Goal: Task Accomplishment & Management: Manage account settings

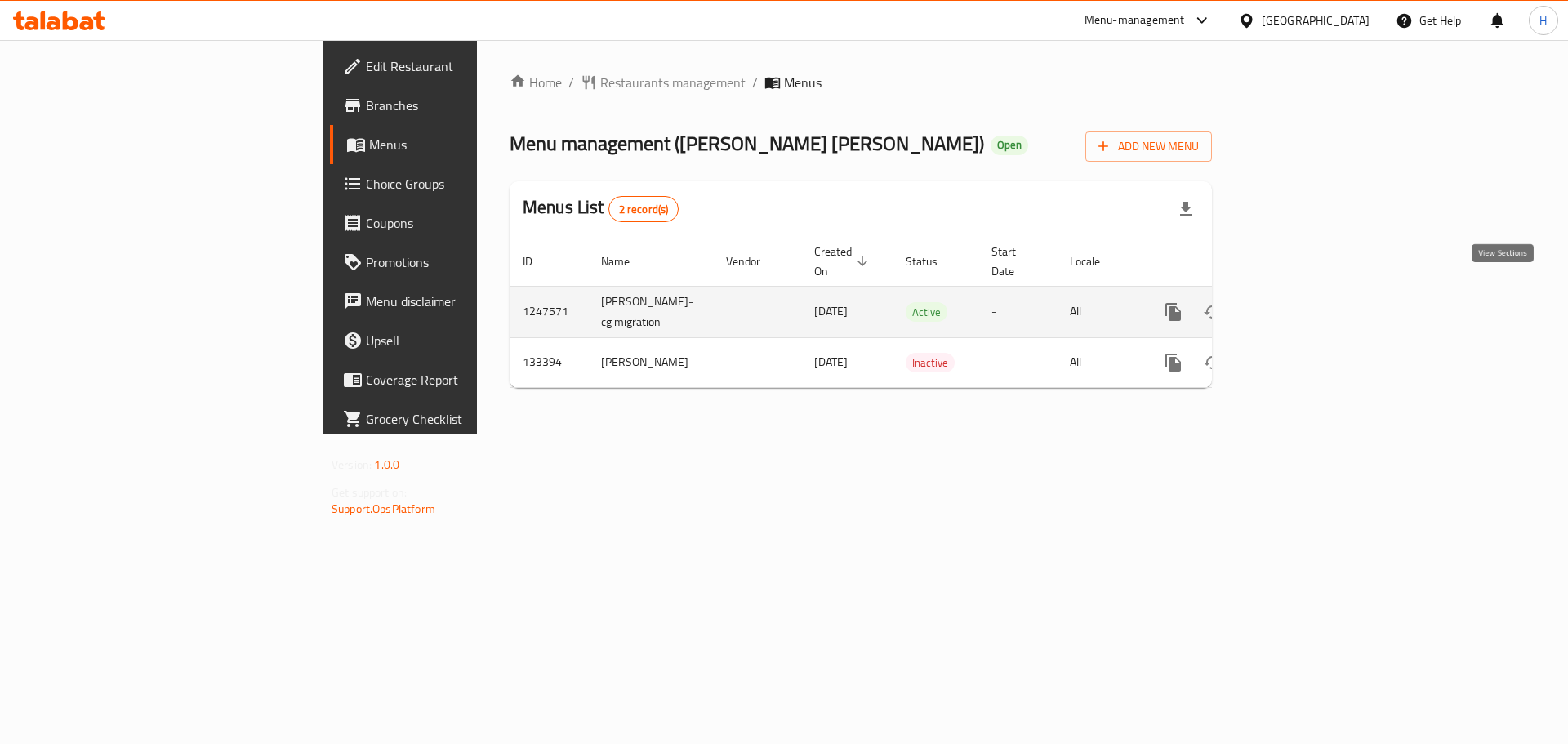
click at [1298, 305] on icon "enhanced table" at bounding box center [1290, 312] width 15 height 15
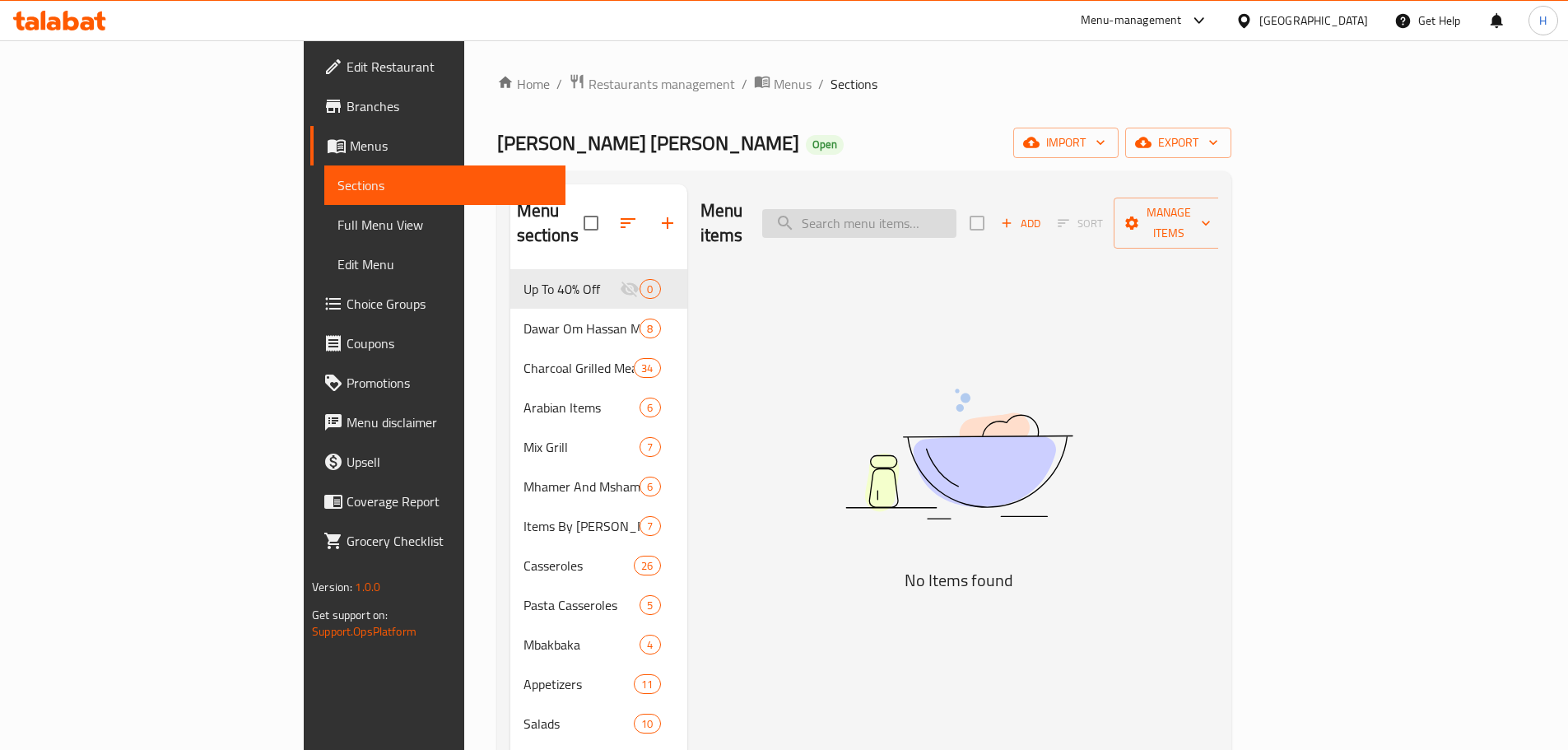
click at [956, 220] on input "search" at bounding box center [859, 223] width 194 height 29
paste input "بهير"
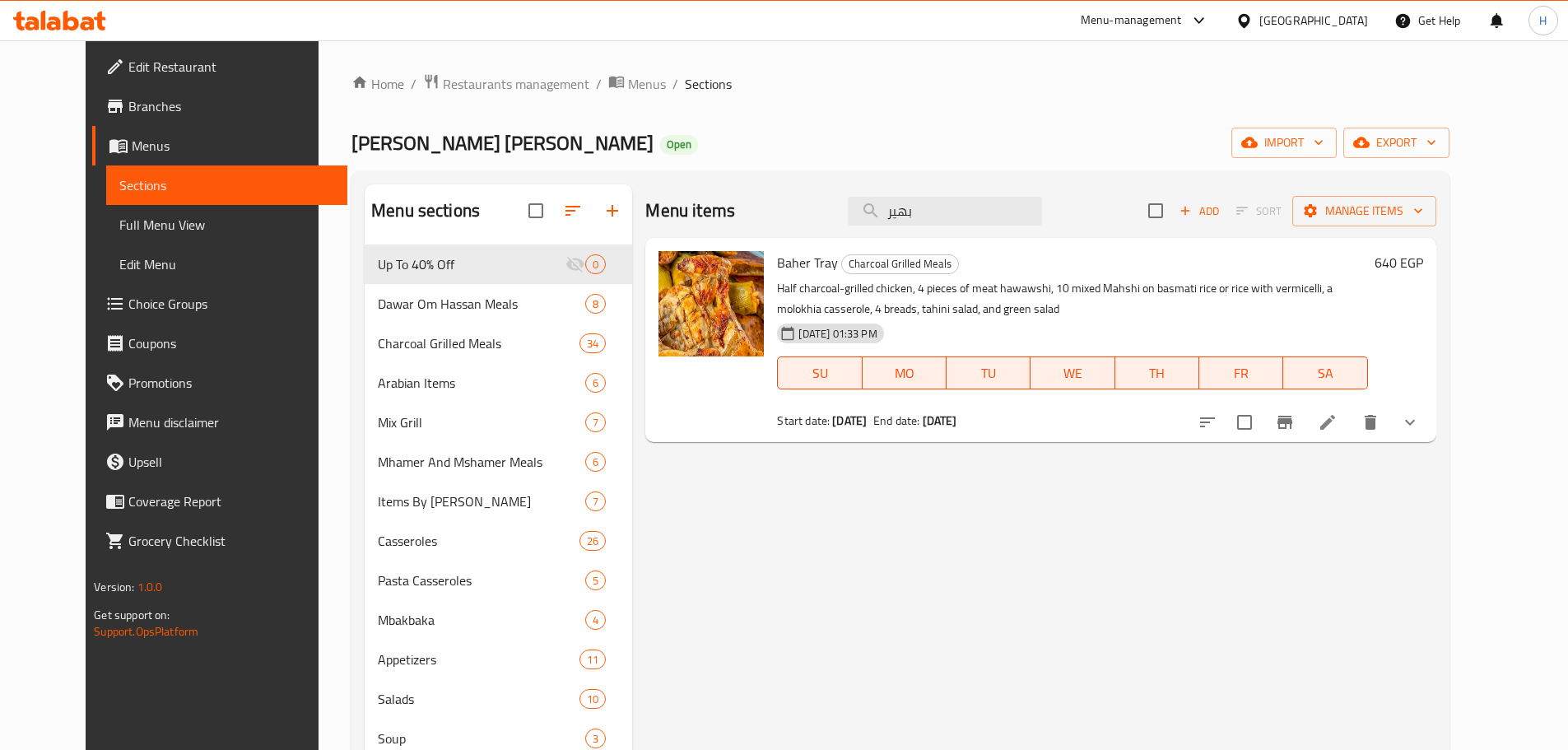
click at [798, 273] on span "Baher Tray" at bounding box center [806, 262] width 60 height 25
click at [798, 272] on span "Baher Tray" at bounding box center [806, 262] width 60 height 25
copy h6 "Baher Tray"
click at [1020, 202] on input "بهير" at bounding box center [945, 210] width 194 height 29
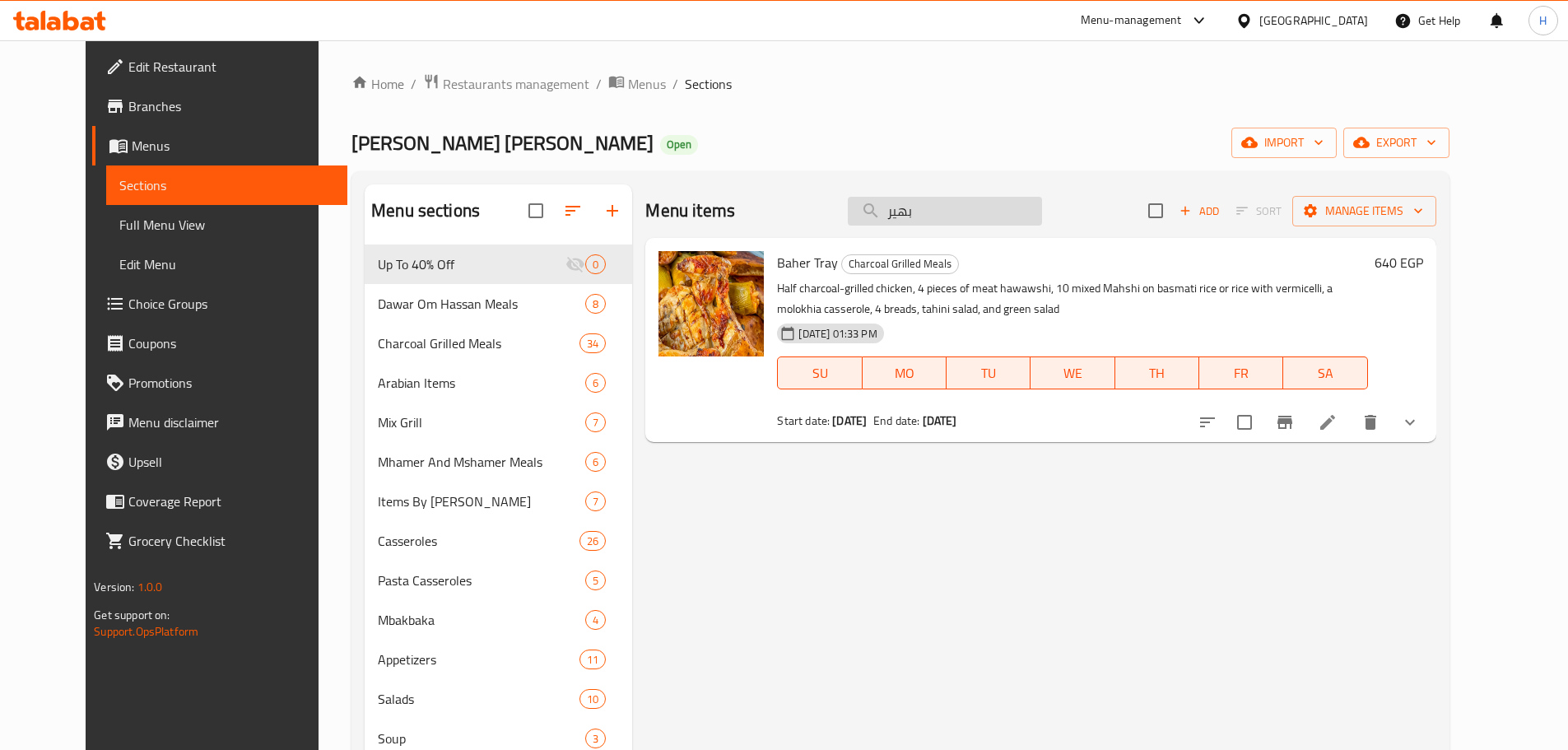
paste input "مير"
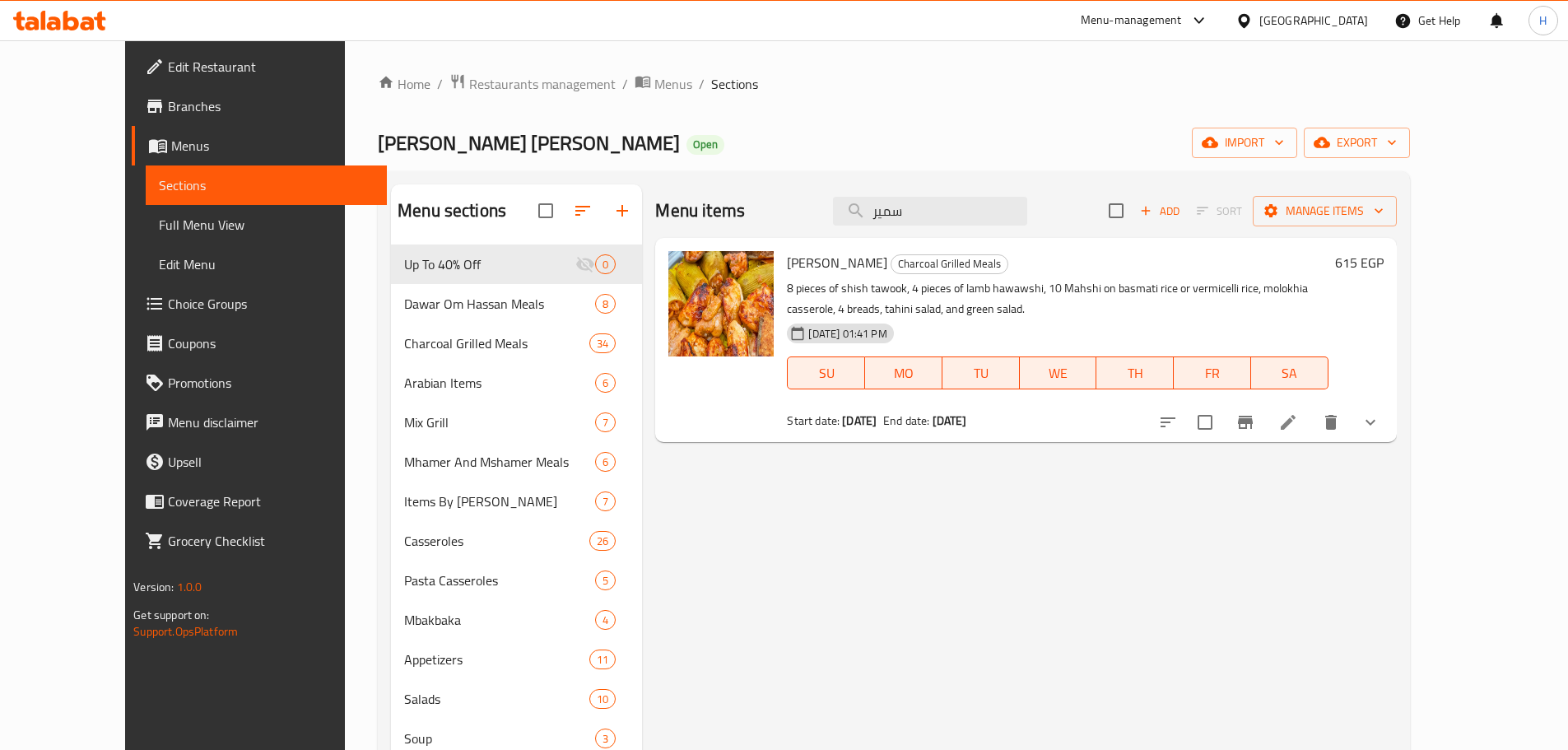
click at [786, 261] on span "[PERSON_NAME]" at bounding box center [836, 262] width 100 height 25
click at [964, 211] on input "سمير" at bounding box center [930, 210] width 194 height 29
paste input "هير"
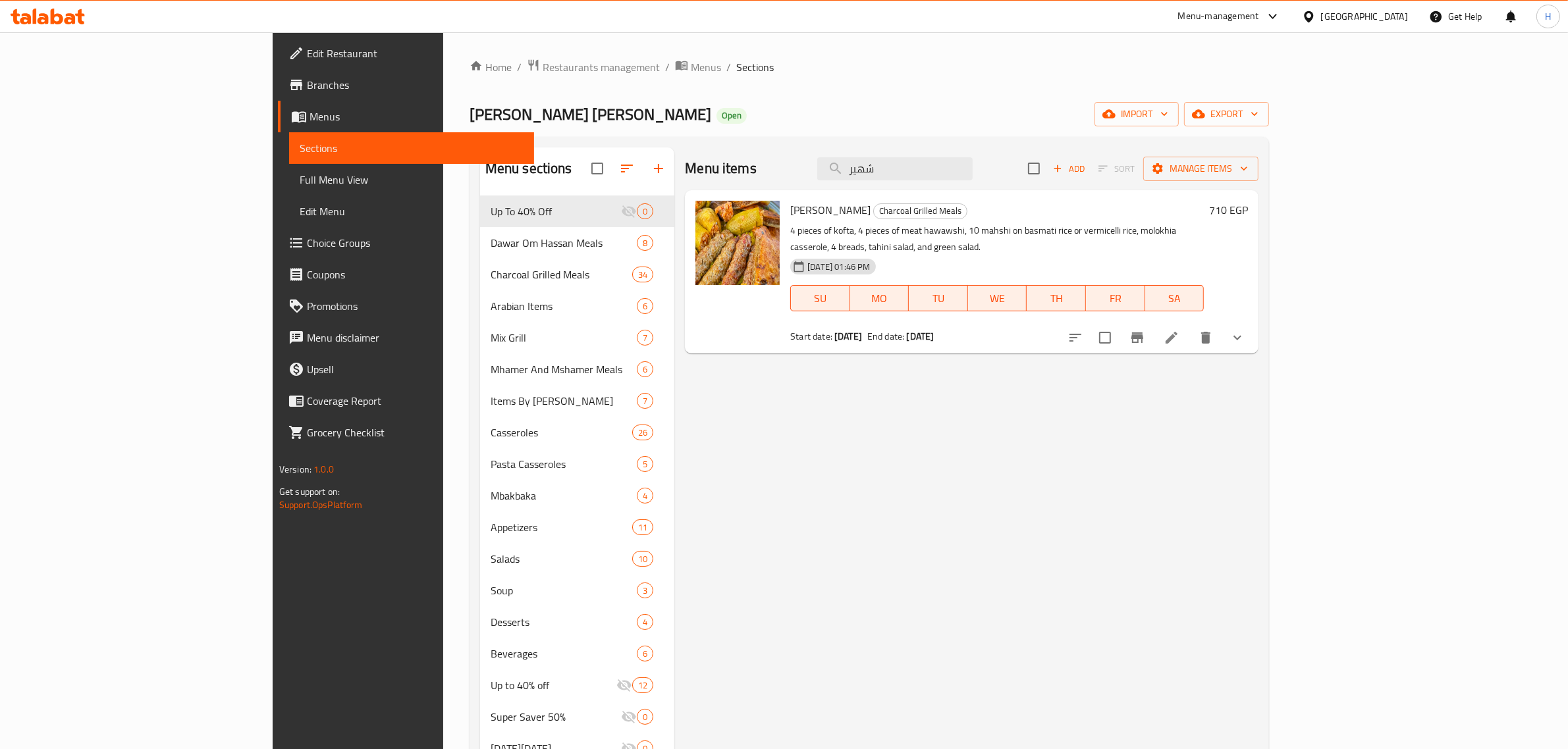
paste input "هير"
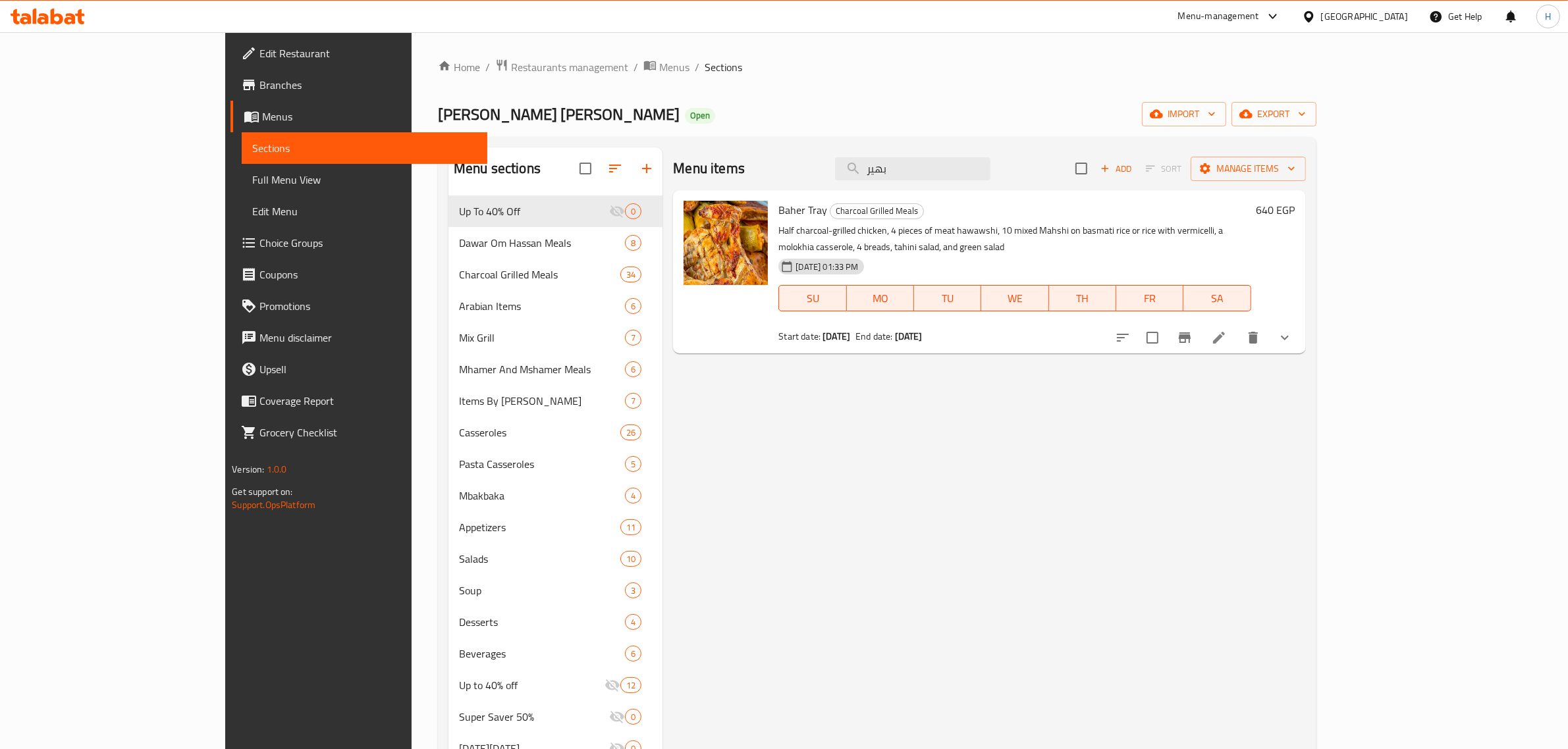
type input "بهير"
drag, startPoint x: 1172, startPoint y: 234, endPoint x: 1233, endPoint y: 232, distance: 61.0
click at [1230, 232] on p "Half charcoal-grilled chicken, 4 pieces of meat hawawshi, 10 mixed Mahshi on ba…" at bounding box center [1014, 238] width 472 height 33
drag, startPoint x: 1239, startPoint y: 232, endPoint x: 1270, endPoint y: 230, distance: 31.1
click at [1251, 230] on p "Half charcoal-grilled chicken, 4 pieces of meat hawawshi, 10 mixed Mahshi on ba…" at bounding box center [1014, 238] width 472 height 33
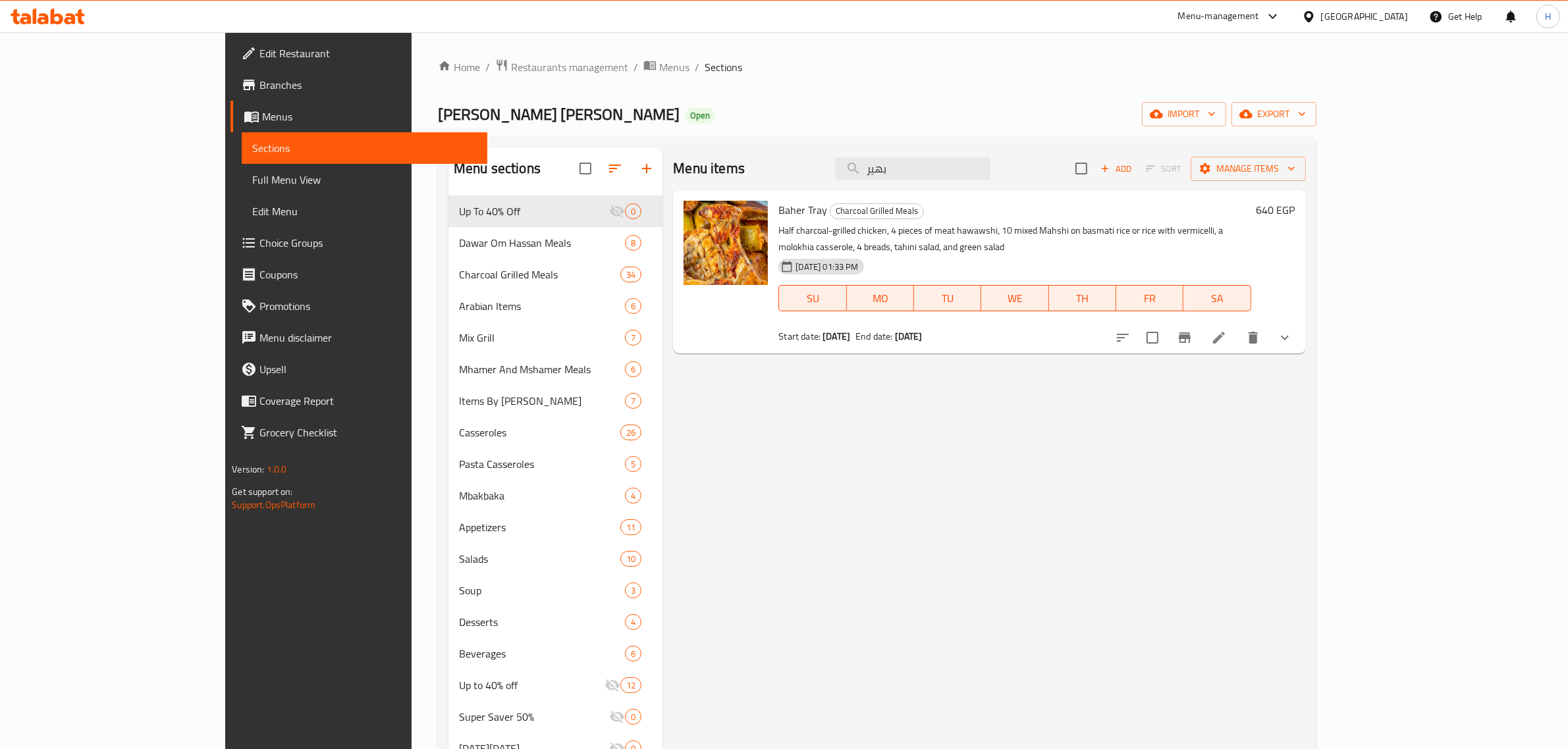
drag, startPoint x: 1293, startPoint y: 239, endPoint x: 1365, endPoint y: 239, distance: 72.0
click at [1251, 239] on p "Half charcoal-grilled chicken, 4 pieces of meat hawawshi, 10 mixed Mahshi on ba…" at bounding box center [1014, 238] width 472 height 33
drag, startPoint x: 1384, startPoint y: 232, endPoint x: 1407, endPoint y: 229, distance: 23.2
click at [1251, 229] on p "Half charcoal-grilled chicken, 4 pieces of meat hawawshi, 10 mixed Mahshi on ba…" at bounding box center [1014, 238] width 472 height 33
click at [951, 389] on div "Menu items بهير Add Sort Manage items Baher Tray Charcoal Grilled Meals Half ch…" at bounding box center [984, 537] width 643 height 780
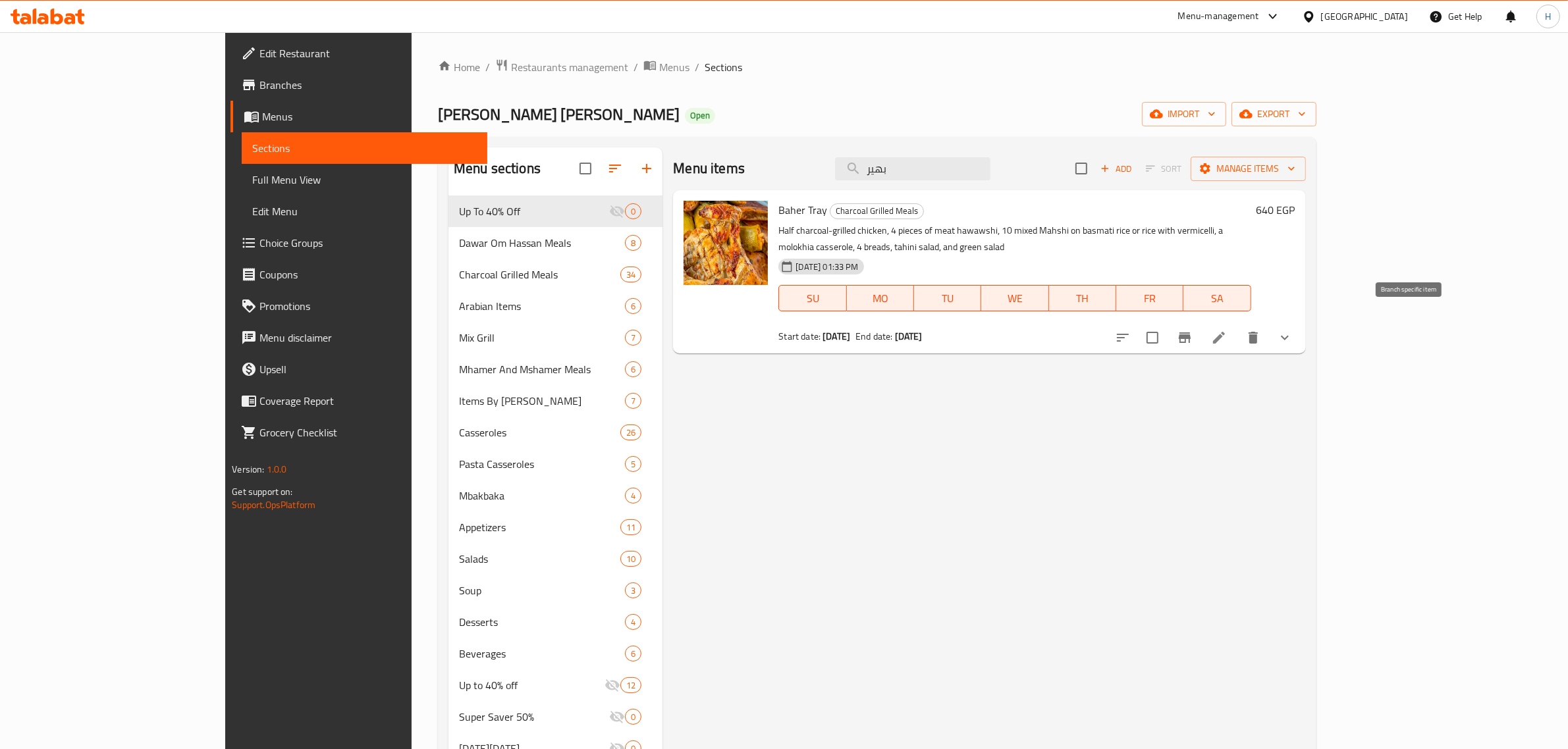
click at [1190, 332] on icon "Branch-specific-item" at bounding box center [1184, 337] width 12 height 10
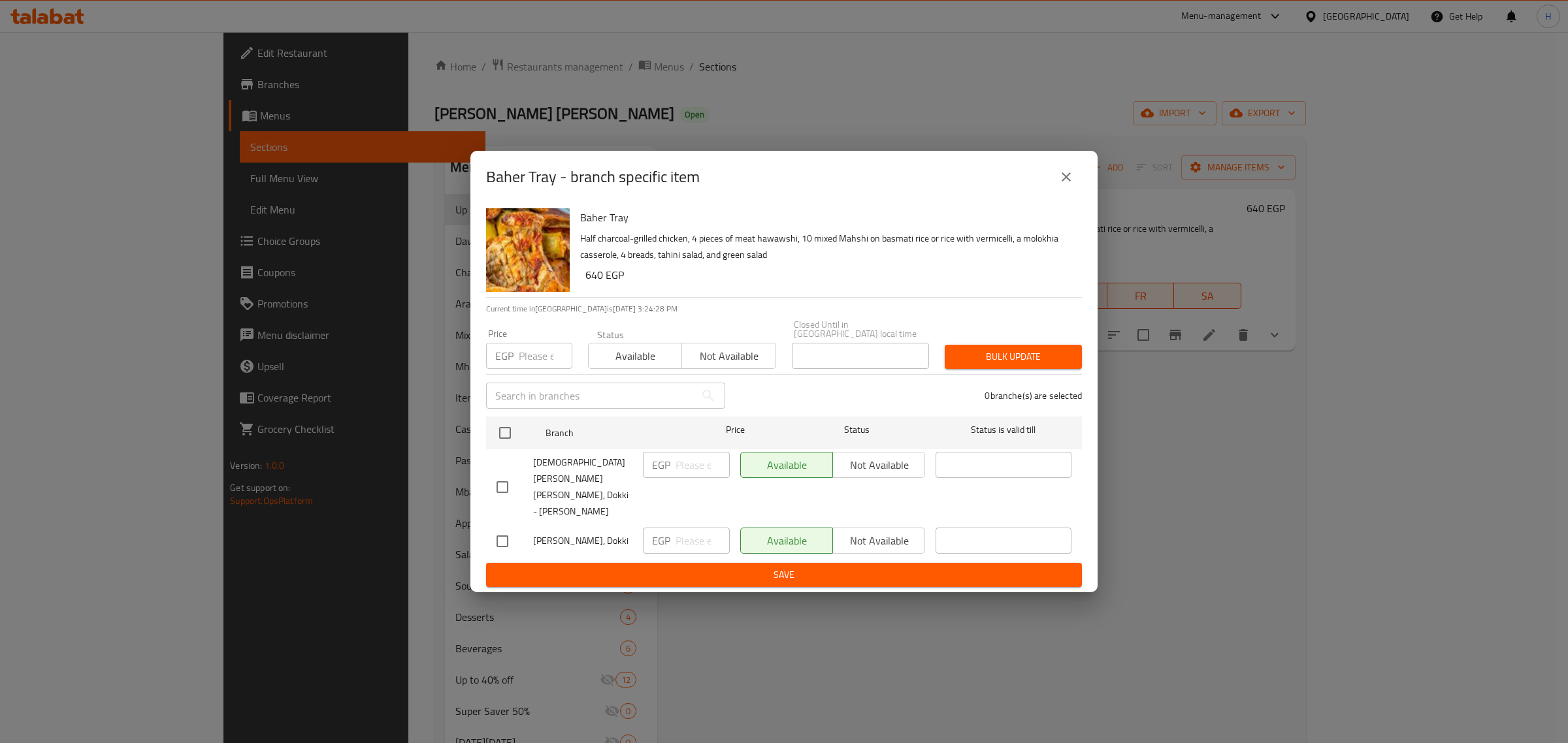
click at [1072, 185] on icon "close" at bounding box center [1066, 177] width 16 height 16
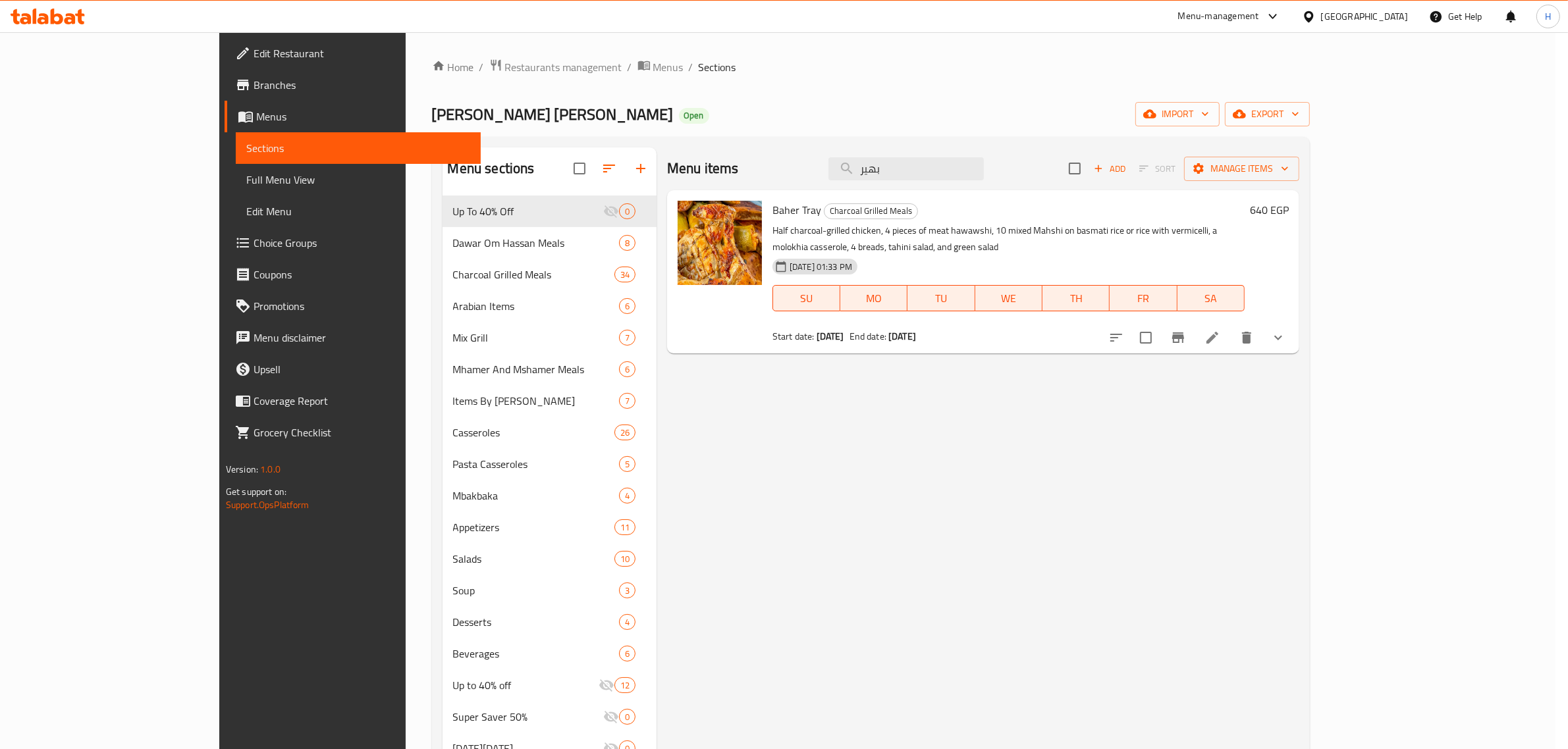
click at [1263, 464] on div "Menu items بهير Add Sort Manage items Baher Tray Charcoal Grilled Meals Half ch…" at bounding box center [978, 537] width 643 height 780
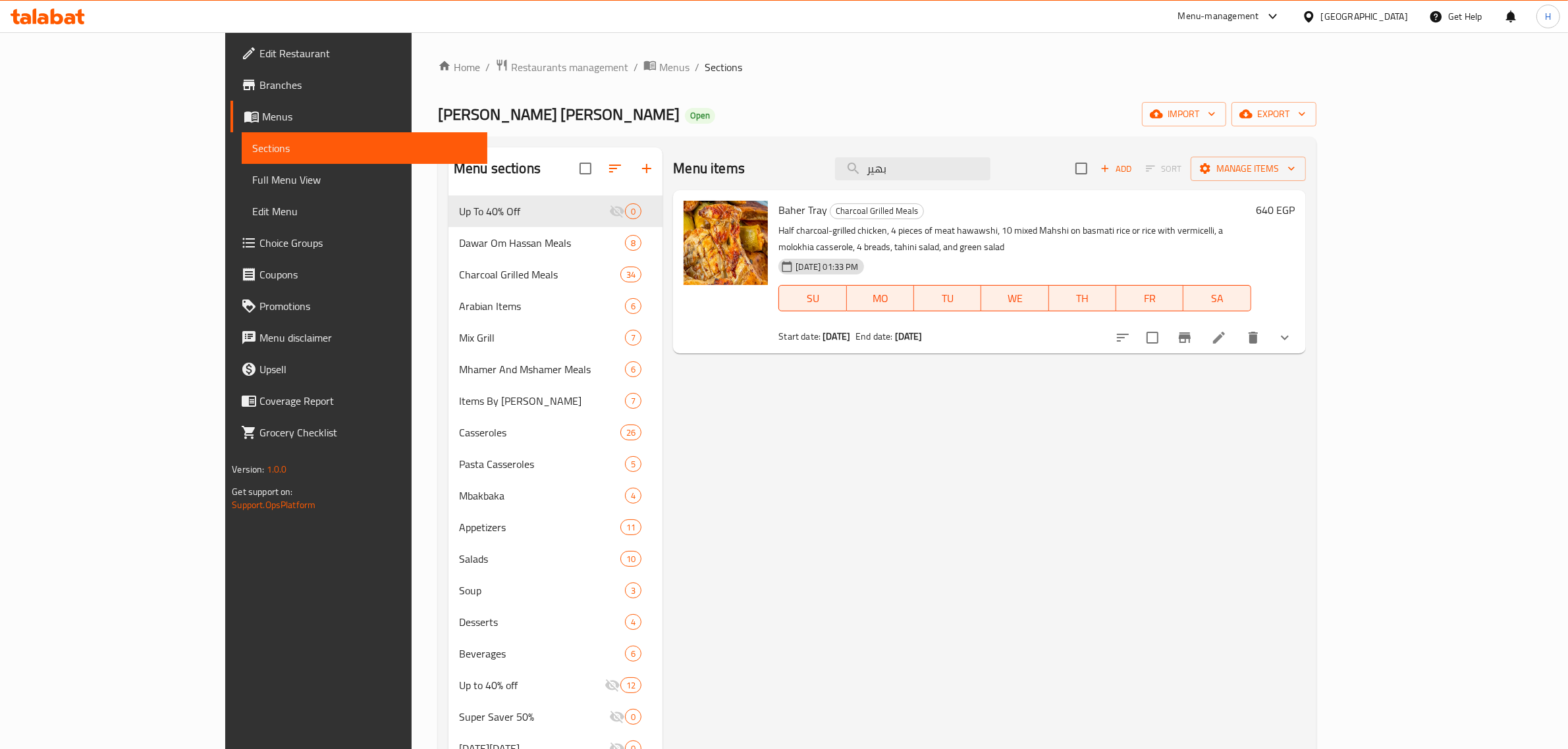
click at [778, 213] on span "Baher Tray" at bounding box center [802, 209] width 48 height 20
copy h6 "Baher Tray"
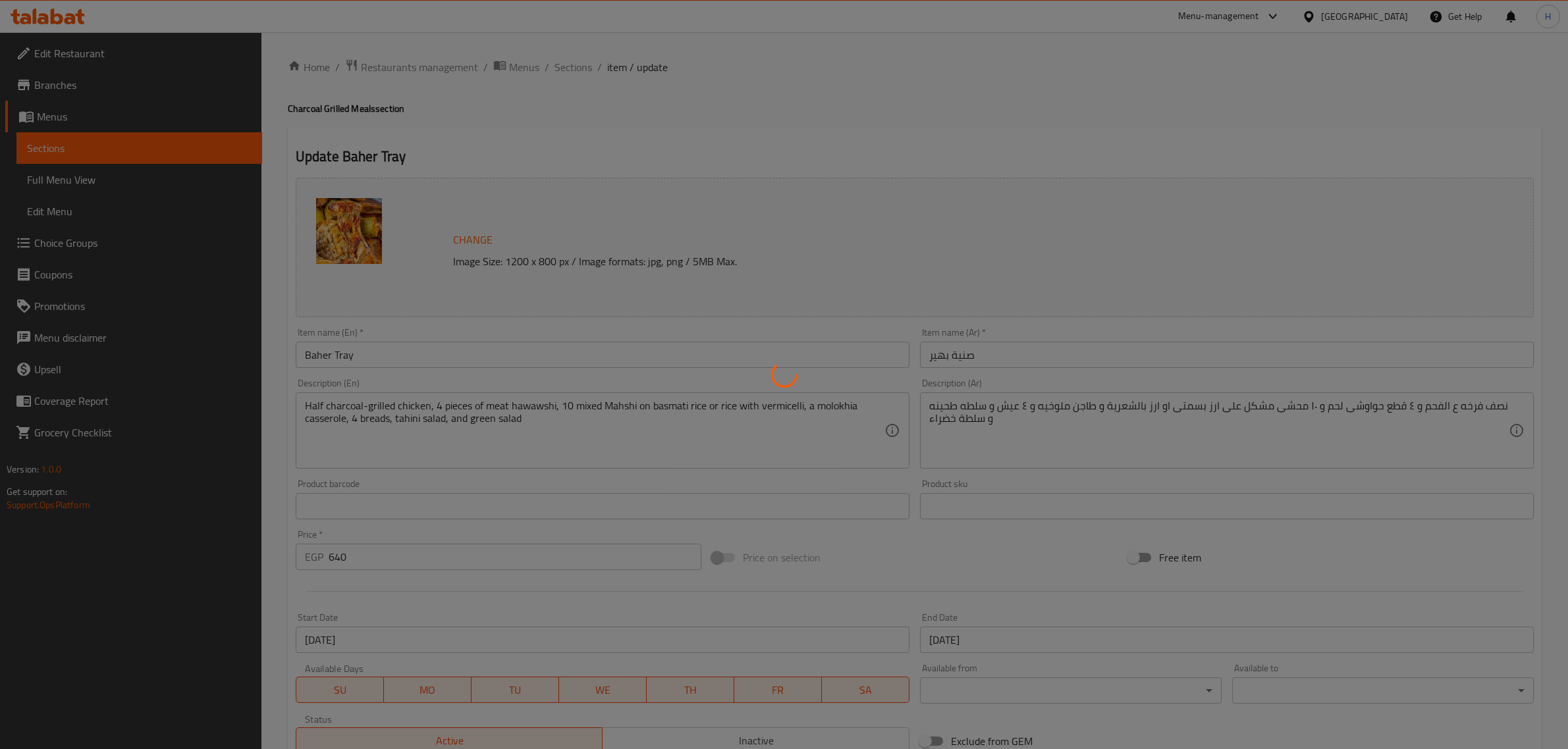
type input "اختيارك من الارز"
type input "1"
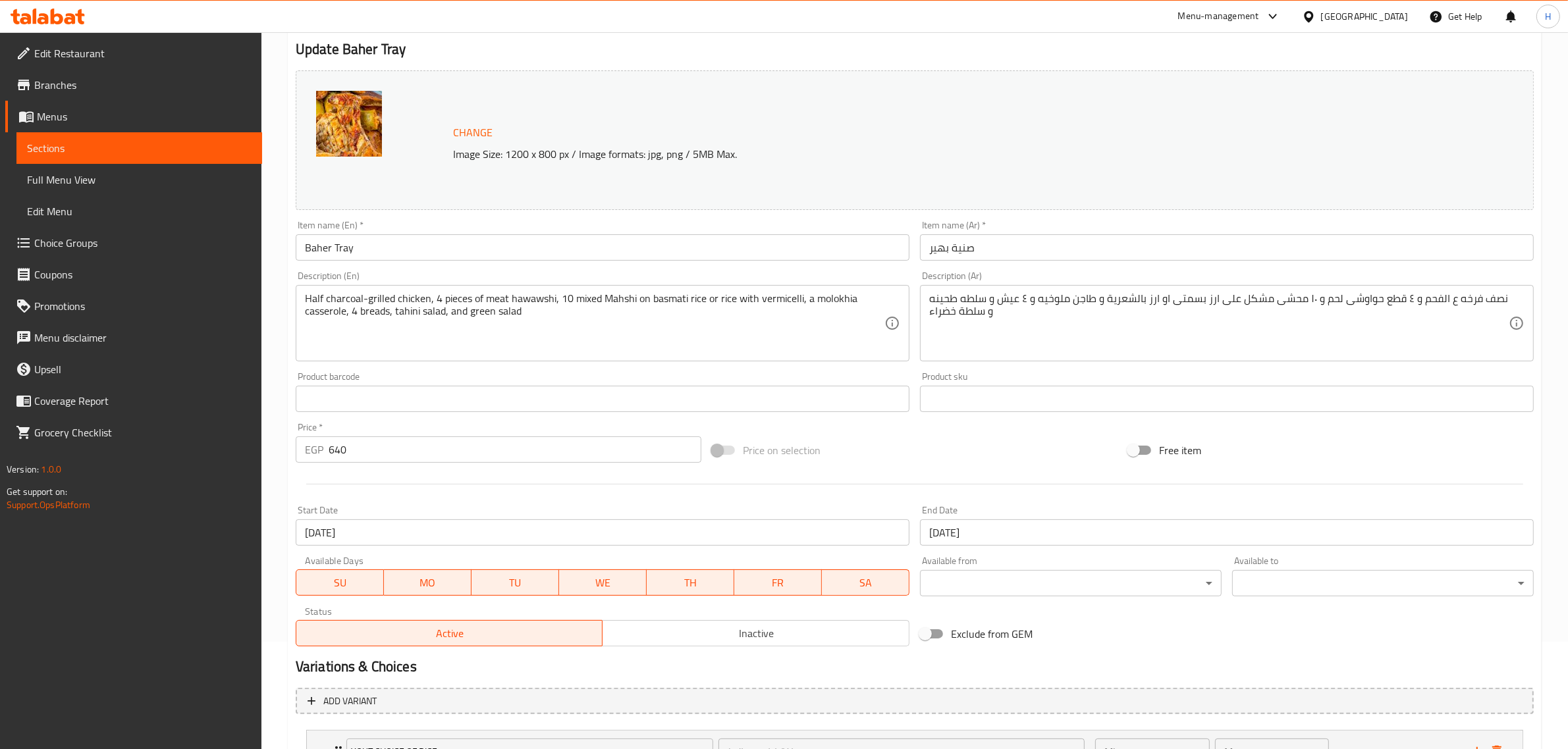
scroll to position [221, 0]
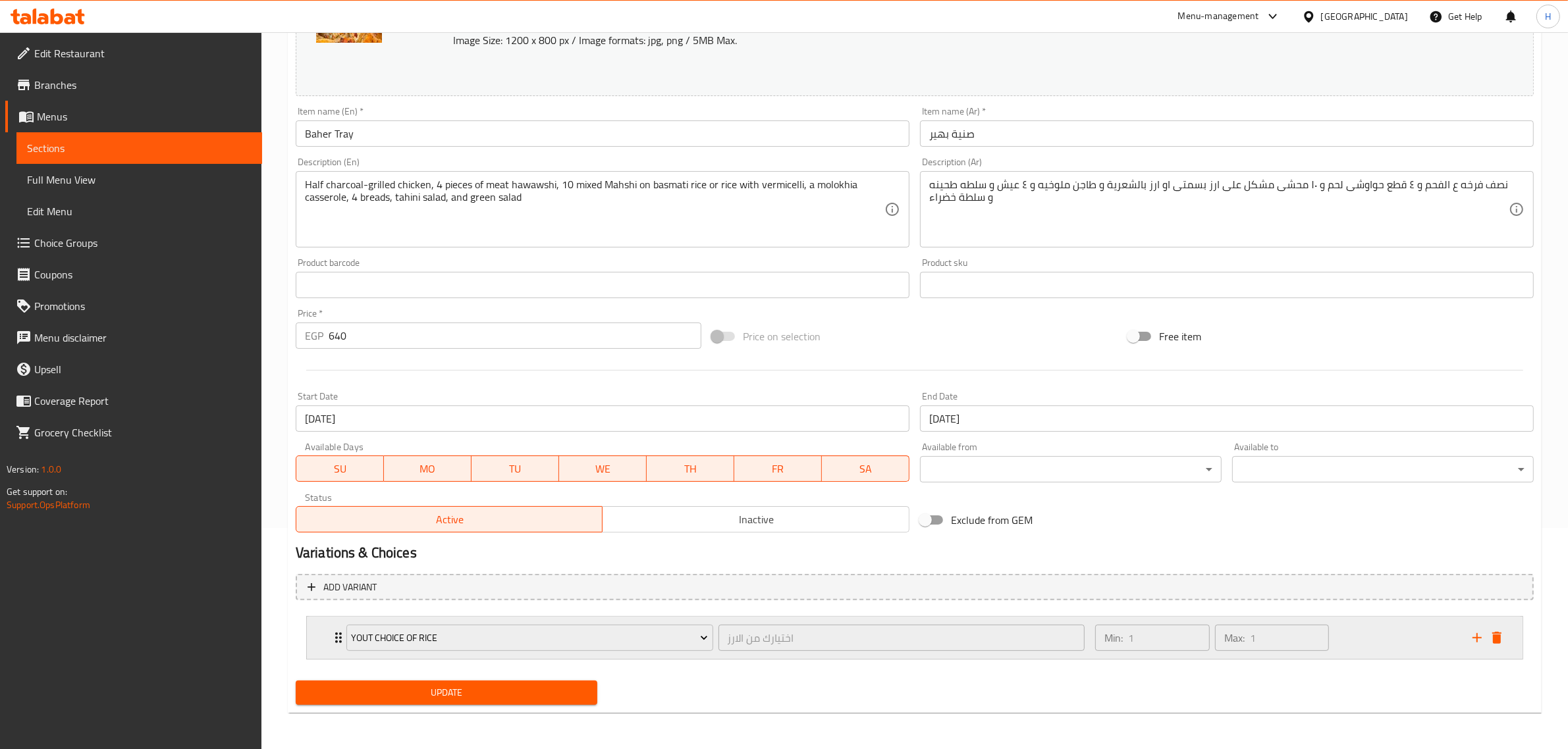
click at [336, 634] on icon "Expand" at bounding box center [338, 637] width 6 height 10
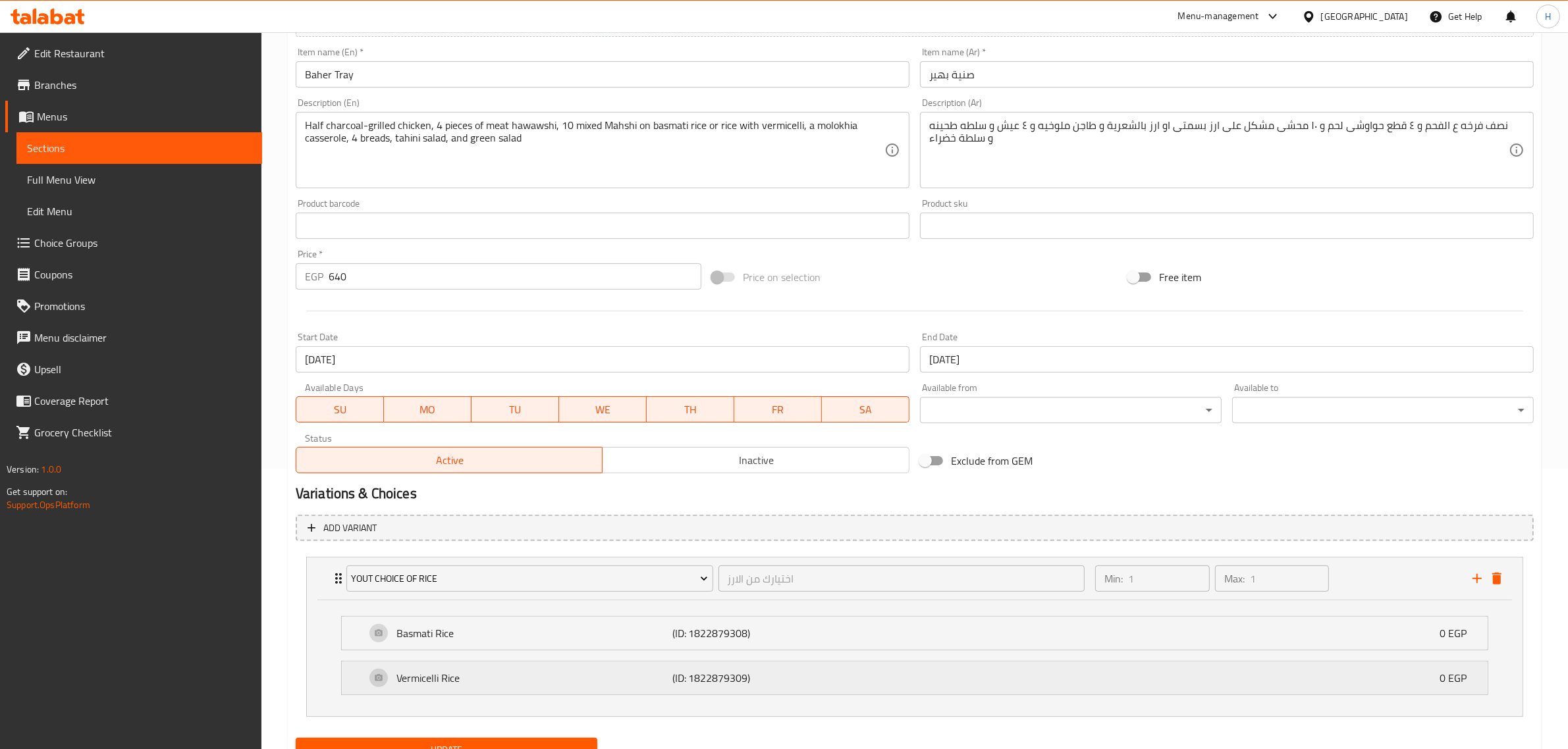
scroll to position [338, 0]
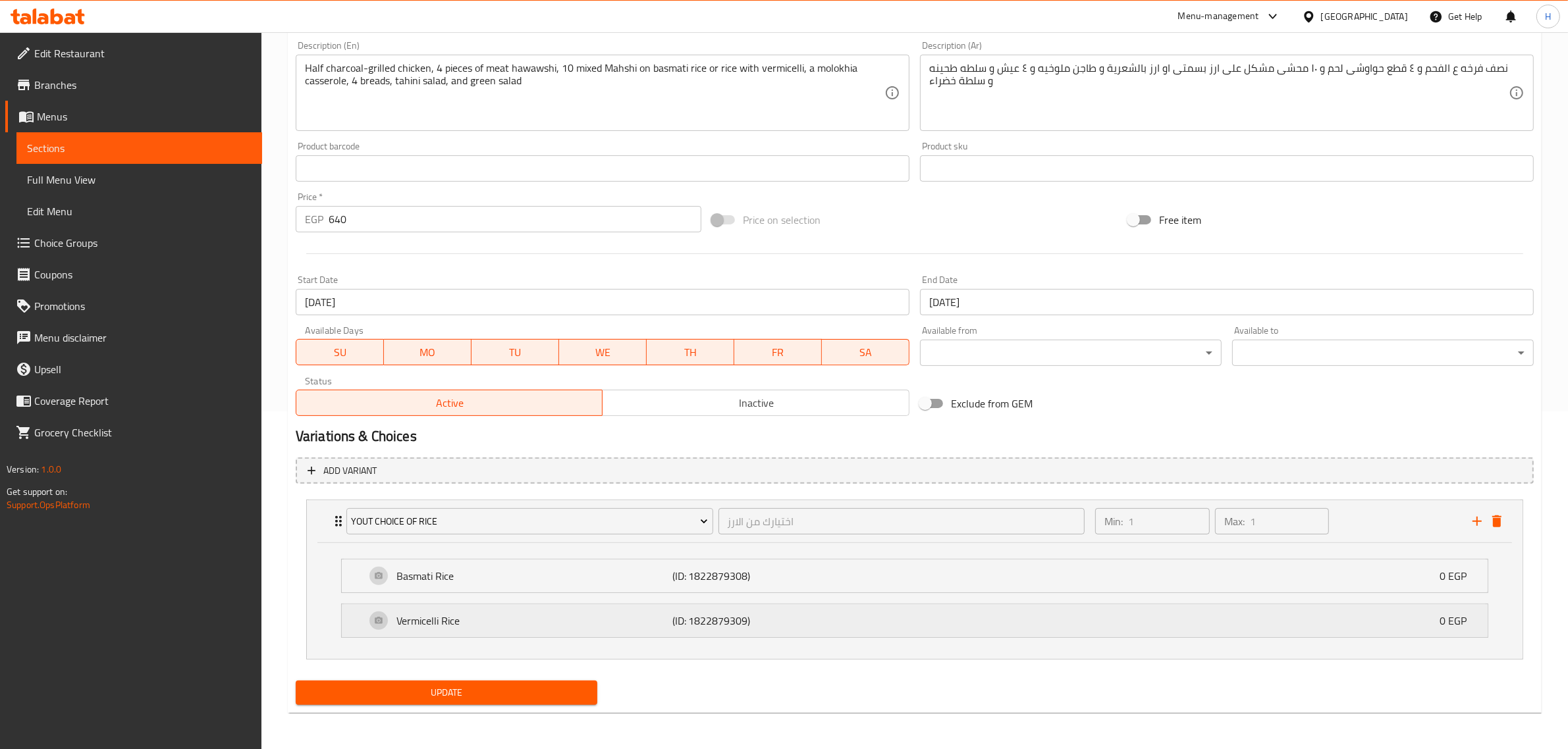
click at [581, 628] on p "Vermicelli Rice" at bounding box center [535, 621] width 276 height 16
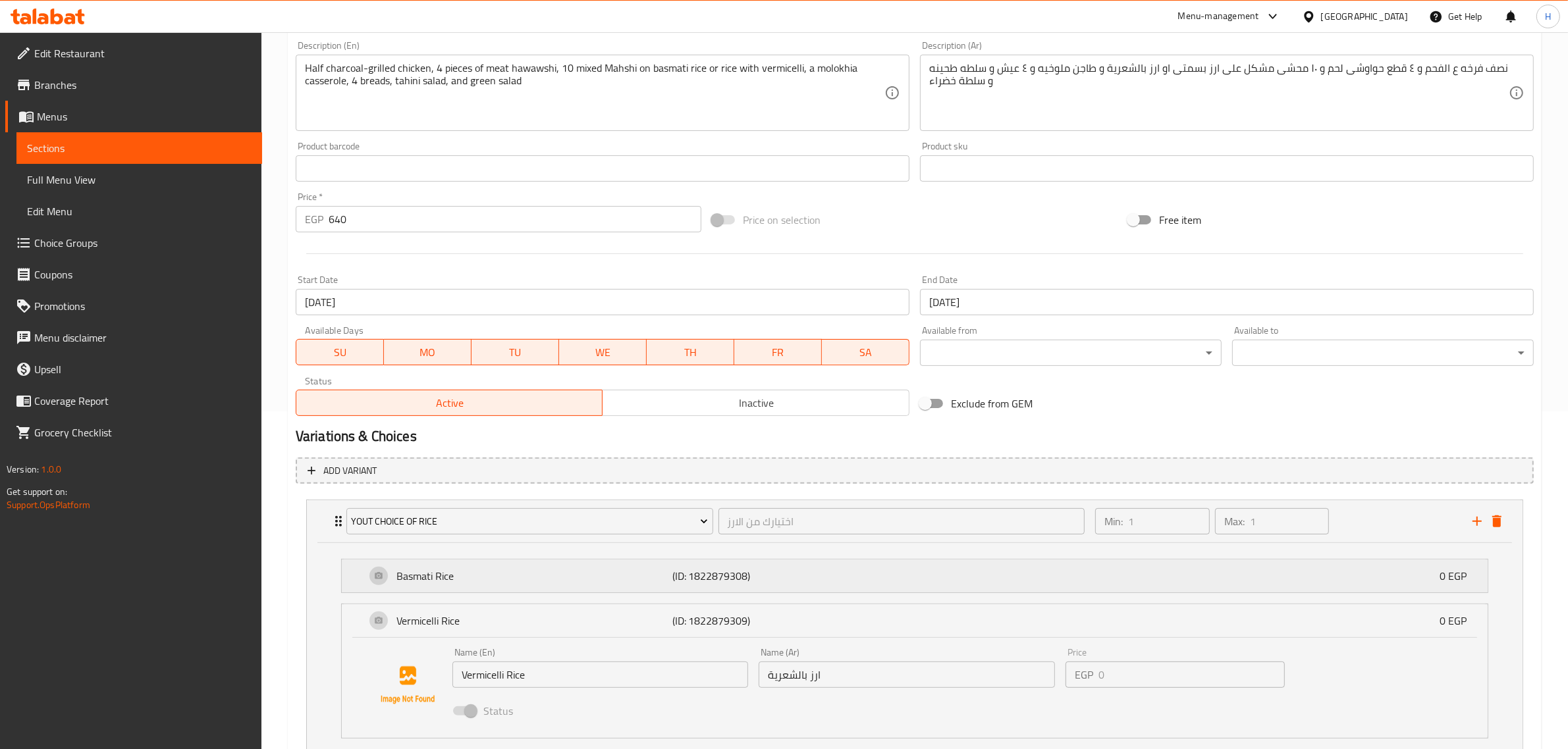
click at [598, 568] on p "Basmati Rice" at bounding box center [535, 576] width 276 height 16
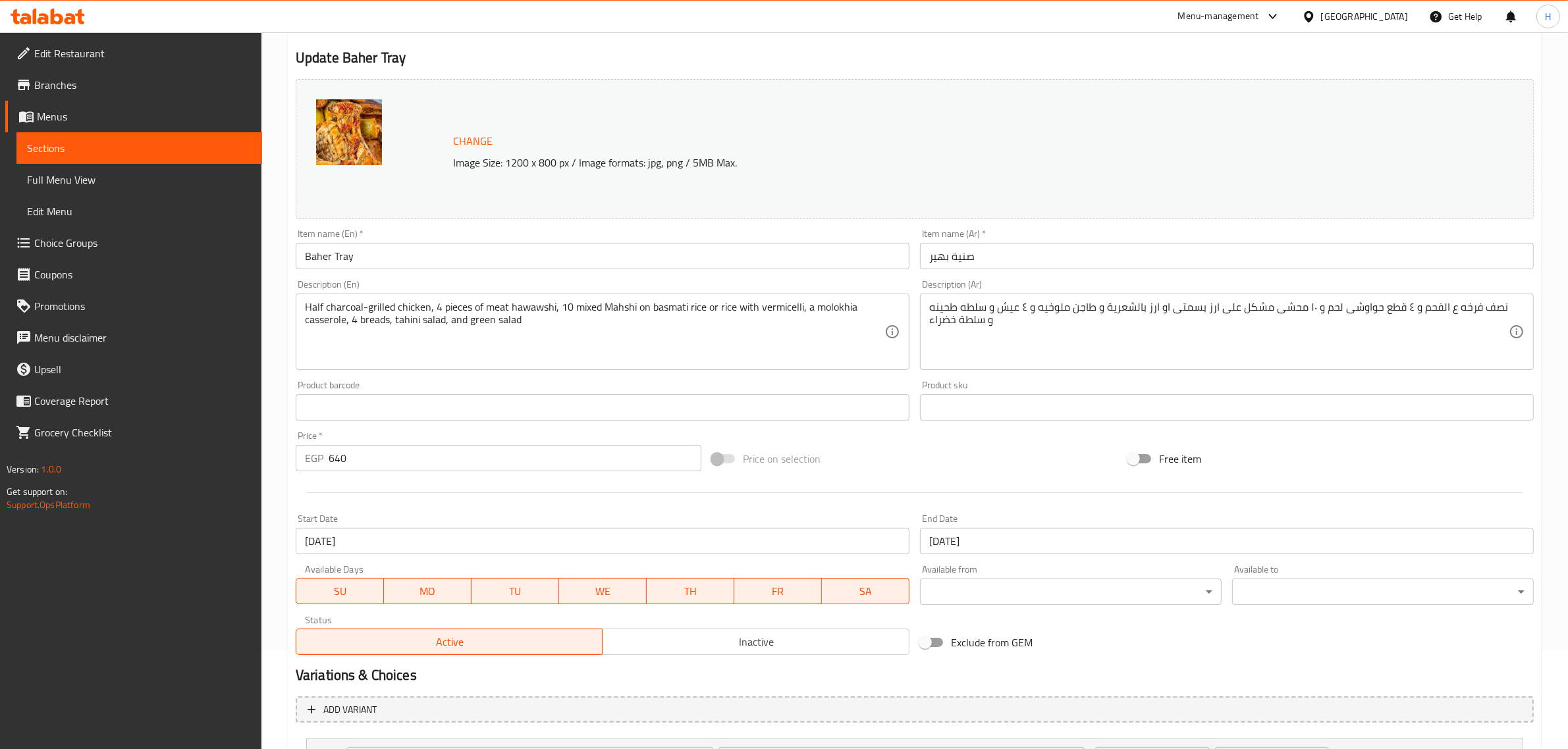
scroll to position [0, 0]
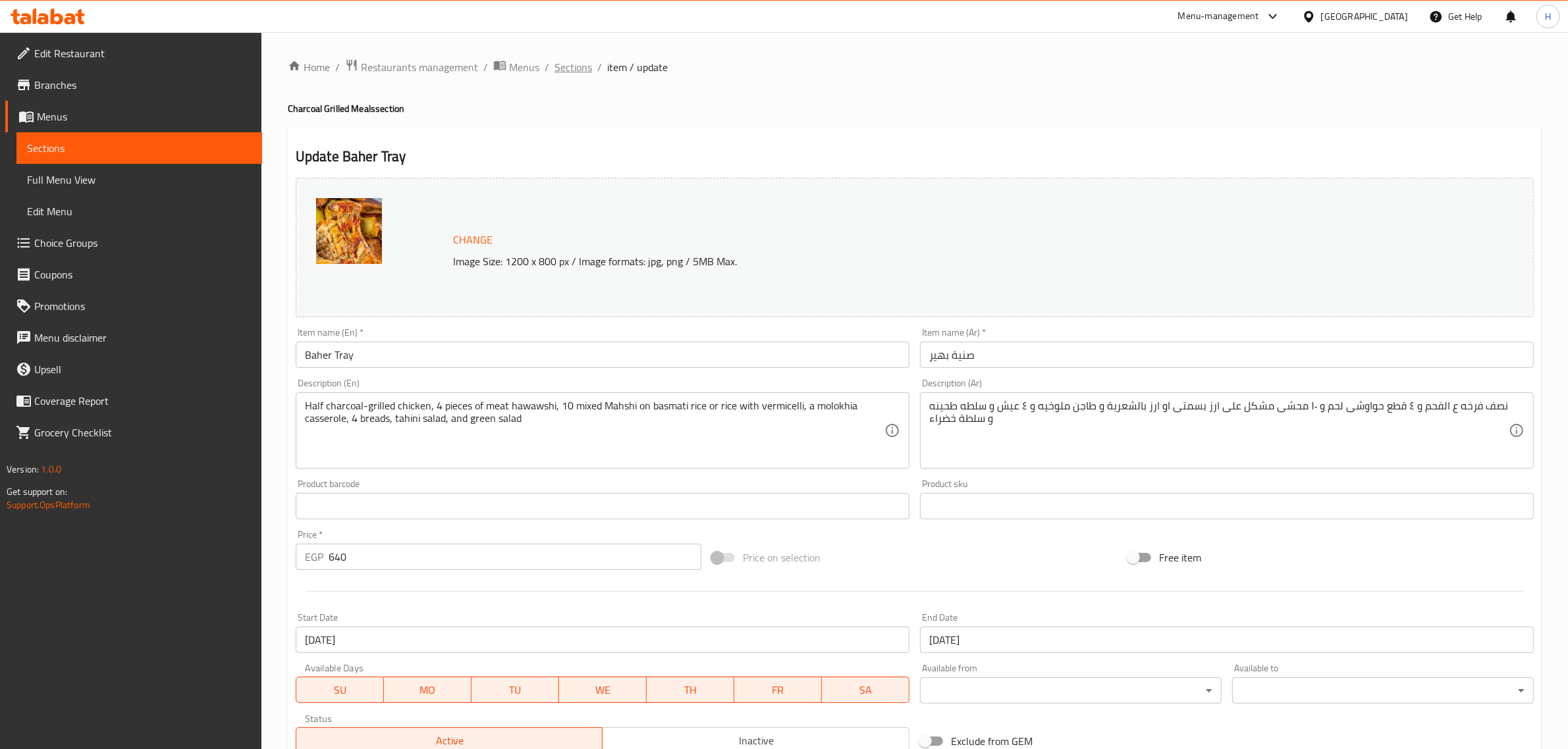
click at [575, 60] on span "Sections" at bounding box center [573, 67] width 37 height 16
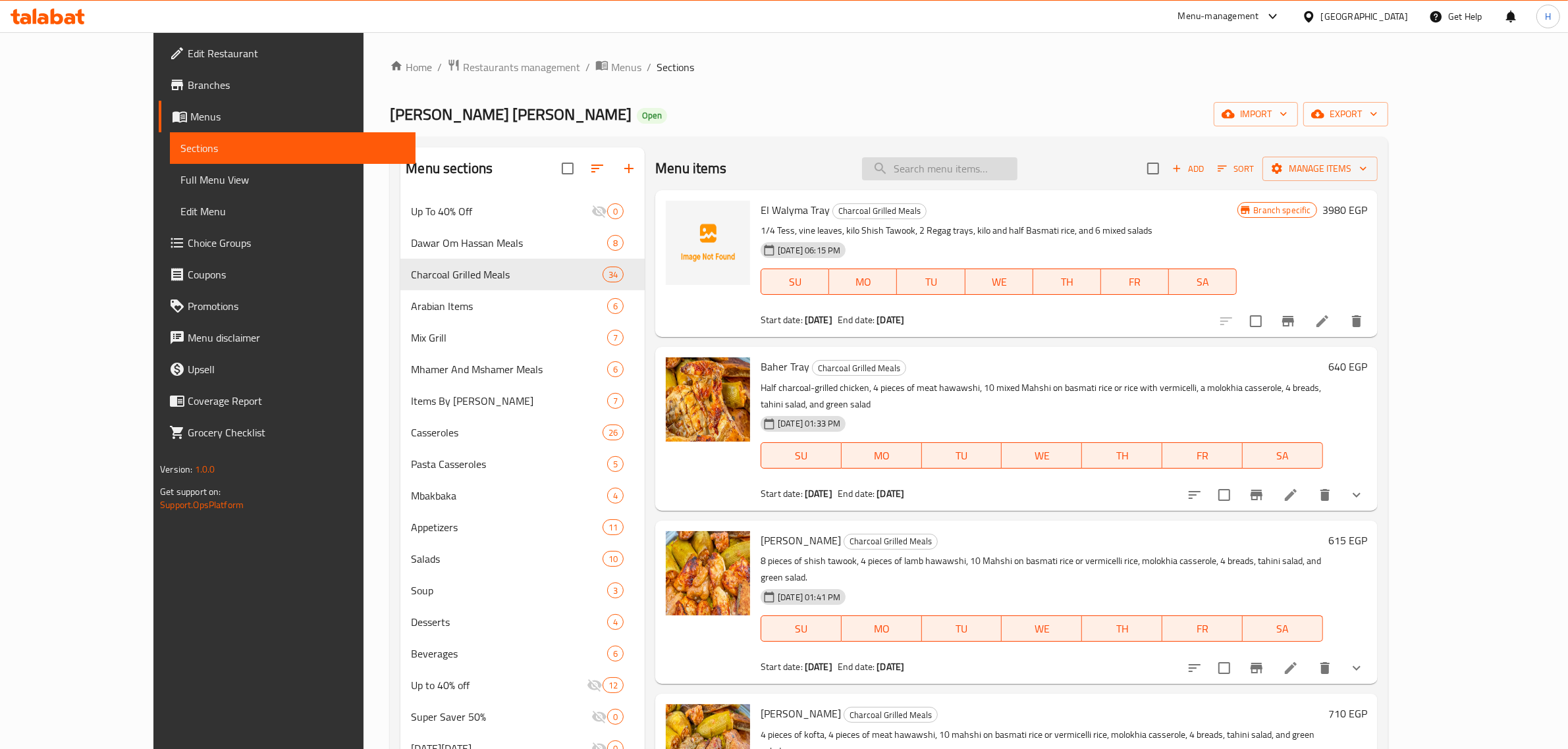
drag, startPoint x: 981, startPoint y: 162, endPoint x: 1002, endPoint y: 175, distance: 24.7
click at [982, 162] on input "search" at bounding box center [940, 168] width 156 height 23
paste input "Baher Tray"
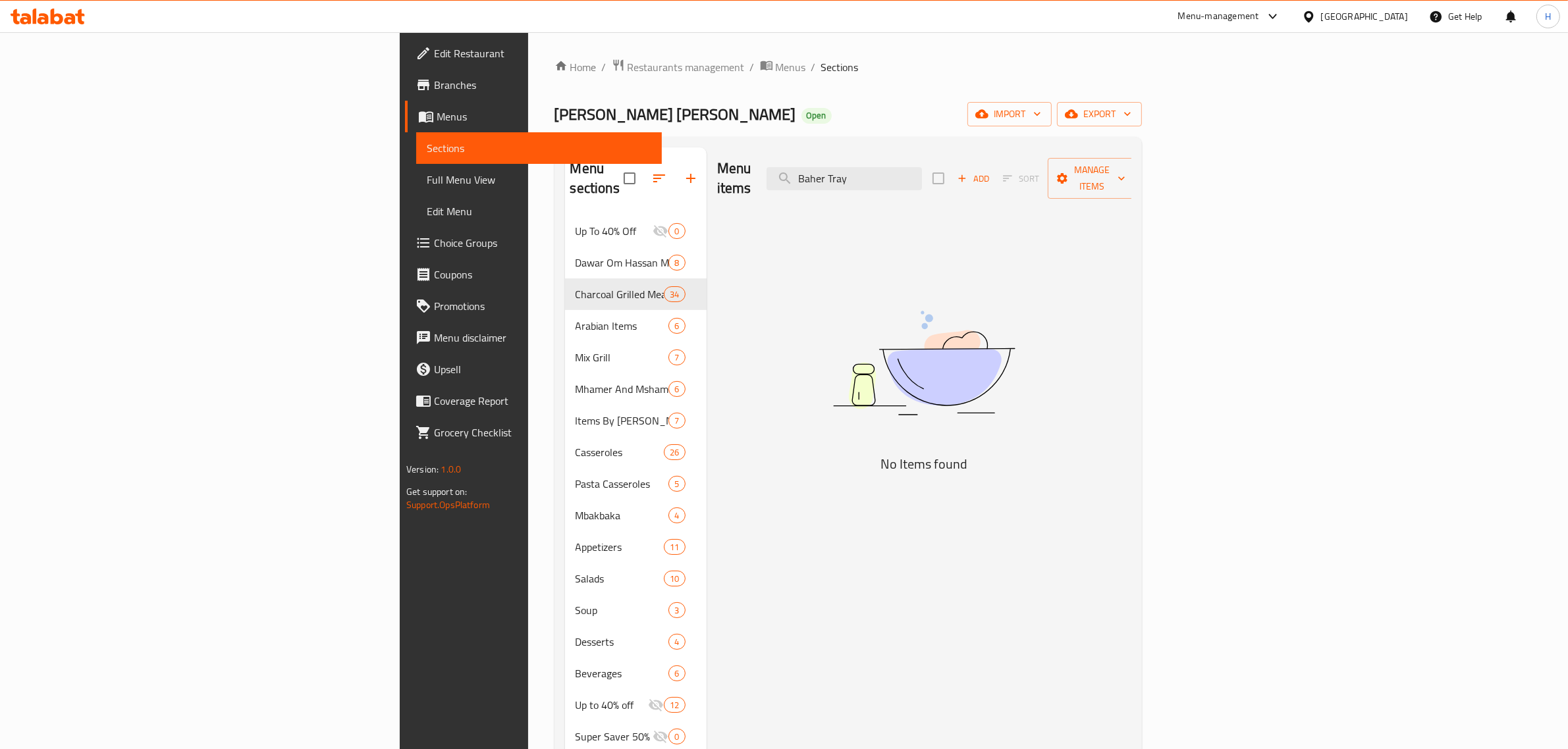
type input "Baher Tray"
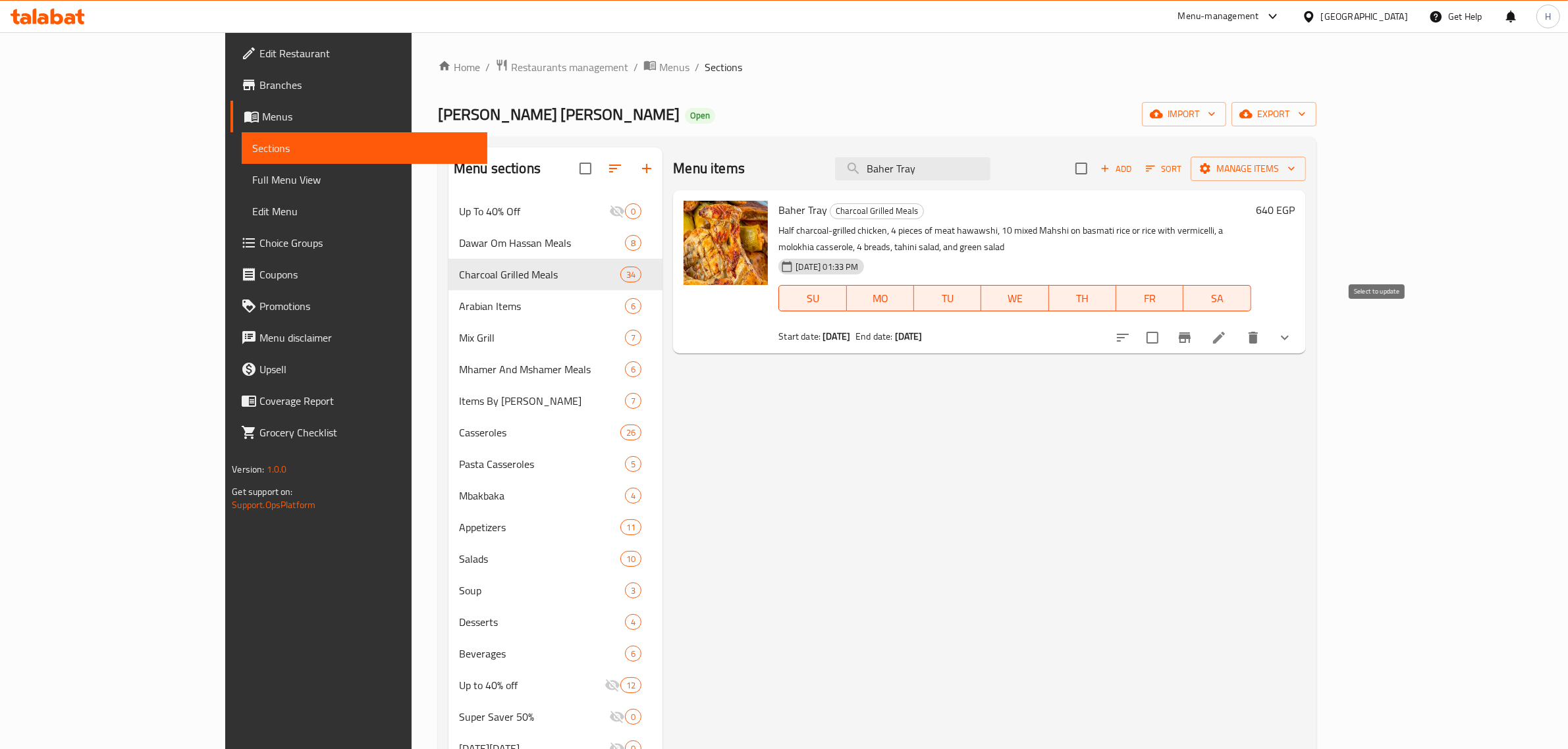
click at [1166, 325] on input "checkbox" at bounding box center [1152, 337] width 28 height 28
checkbox input "true"
click at [1295, 170] on span "Manage items" at bounding box center [1248, 168] width 94 height 17
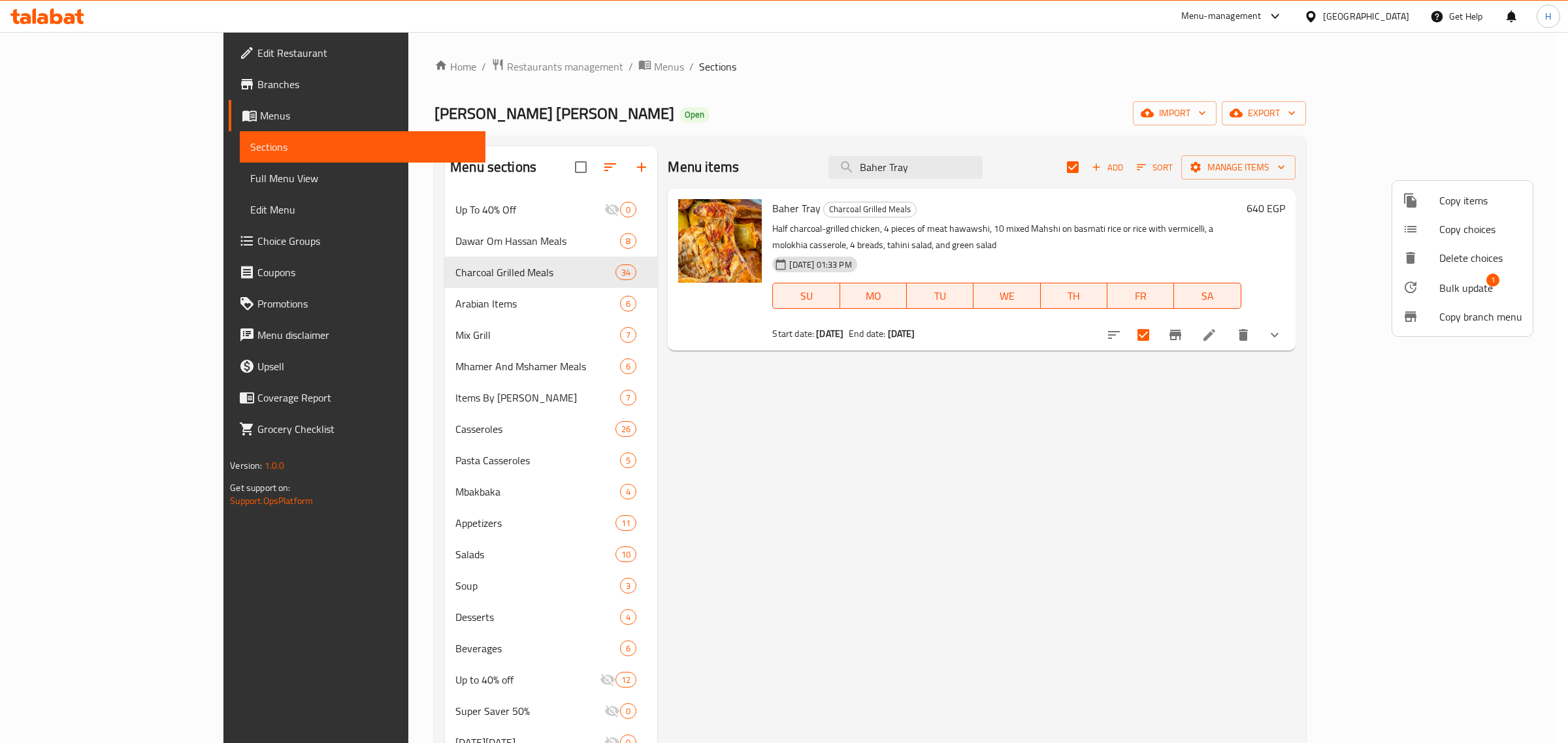
click at [1469, 290] on span "Bulk update" at bounding box center [1466, 288] width 54 height 16
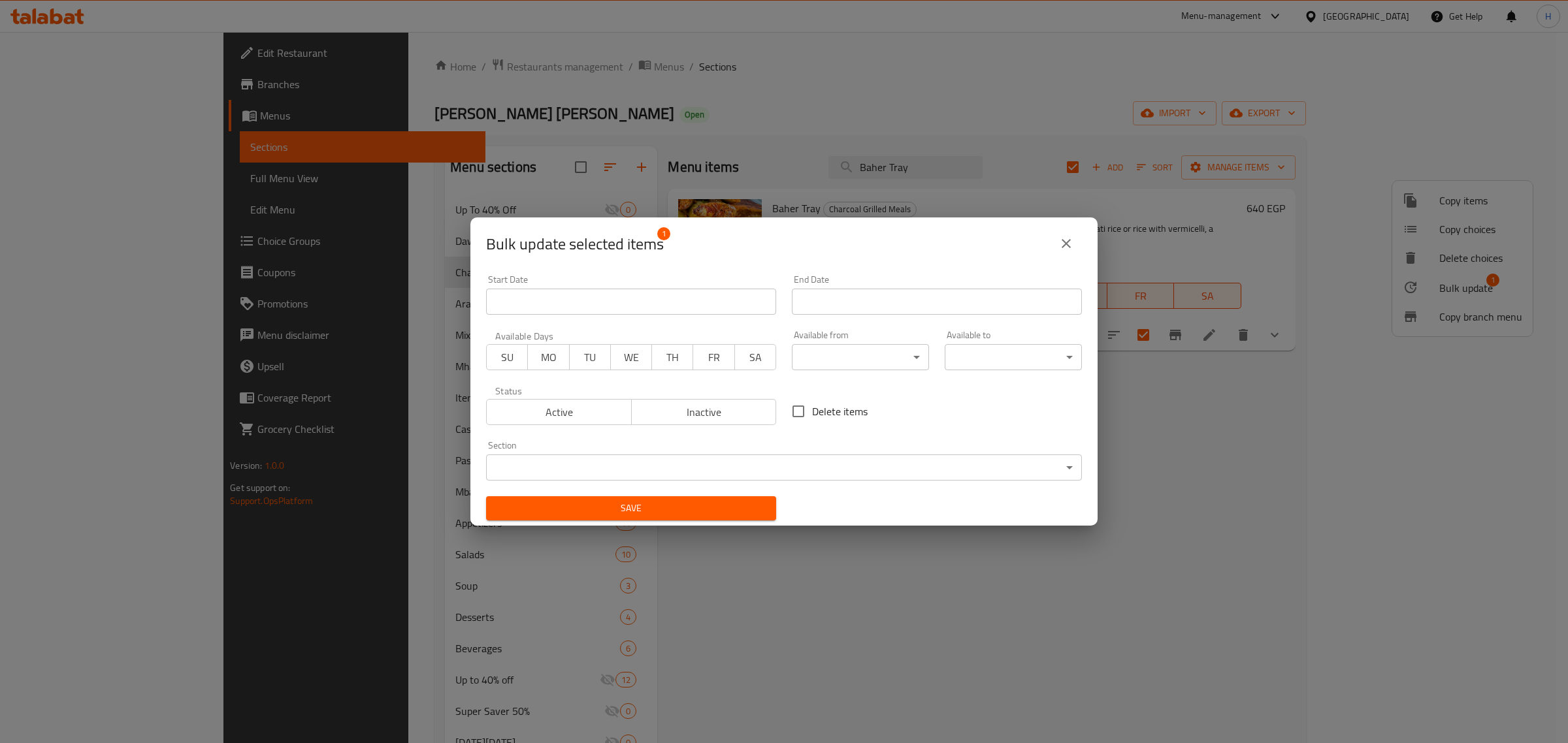
click at [654, 310] on input "Start Date" at bounding box center [631, 301] width 290 height 26
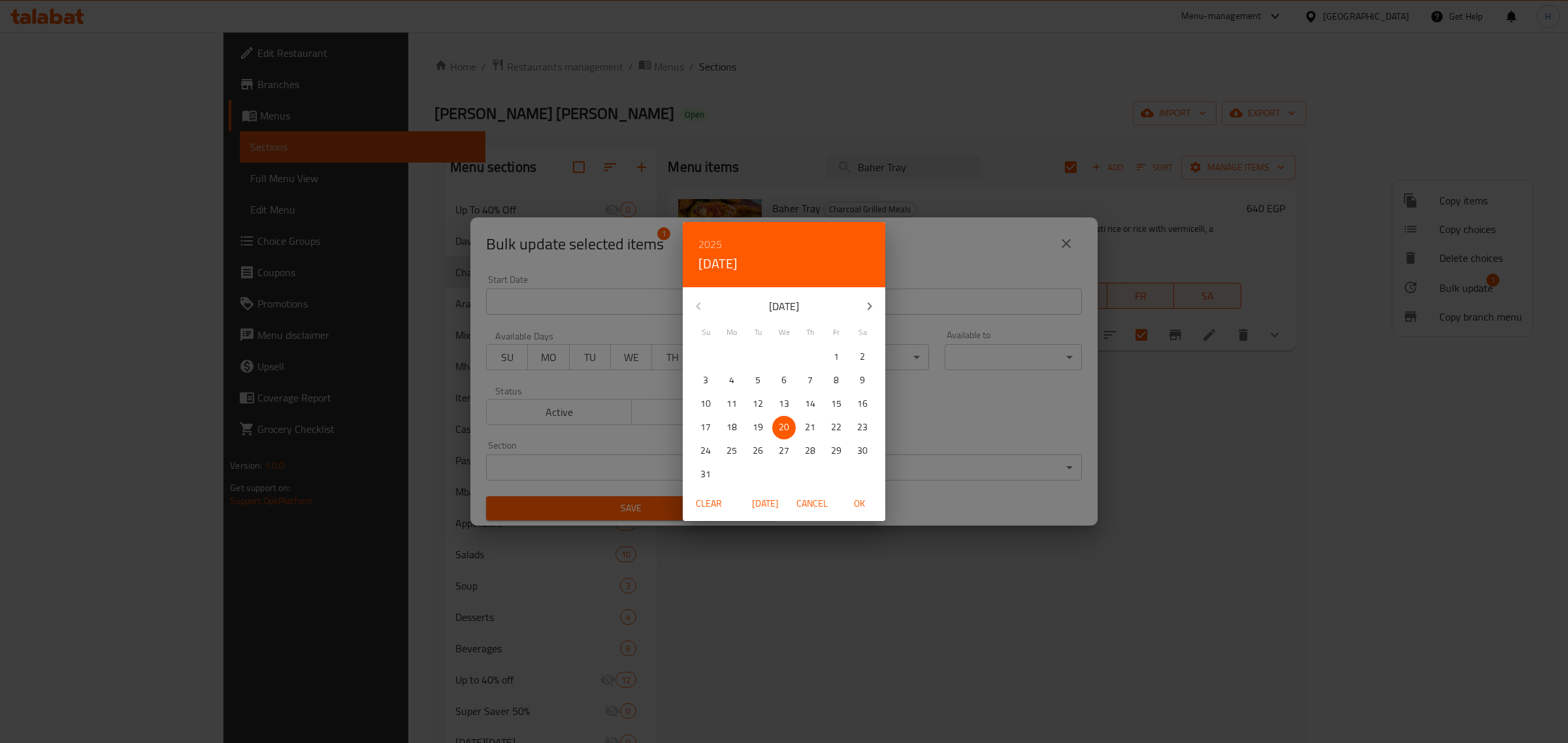
click at [762, 416] on button "19" at bounding box center [758, 428] width 24 height 24
click at [856, 501] on span "OK" at bounding box center [859, 504] width 32 height 17
type input "[DATE]"
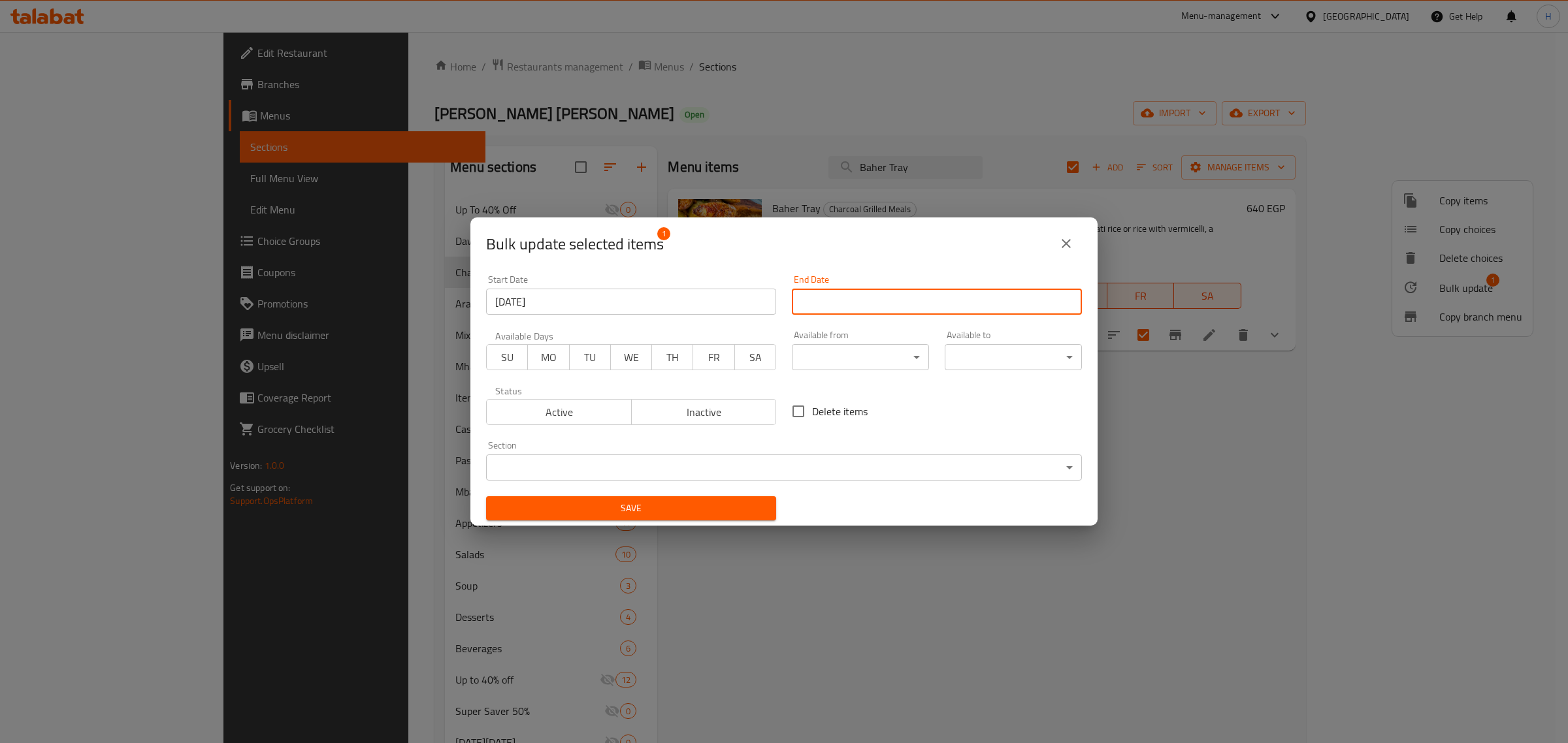
click at [902, 292] on input "Start Date" at bounding box center [937, 301] width 290 height 26
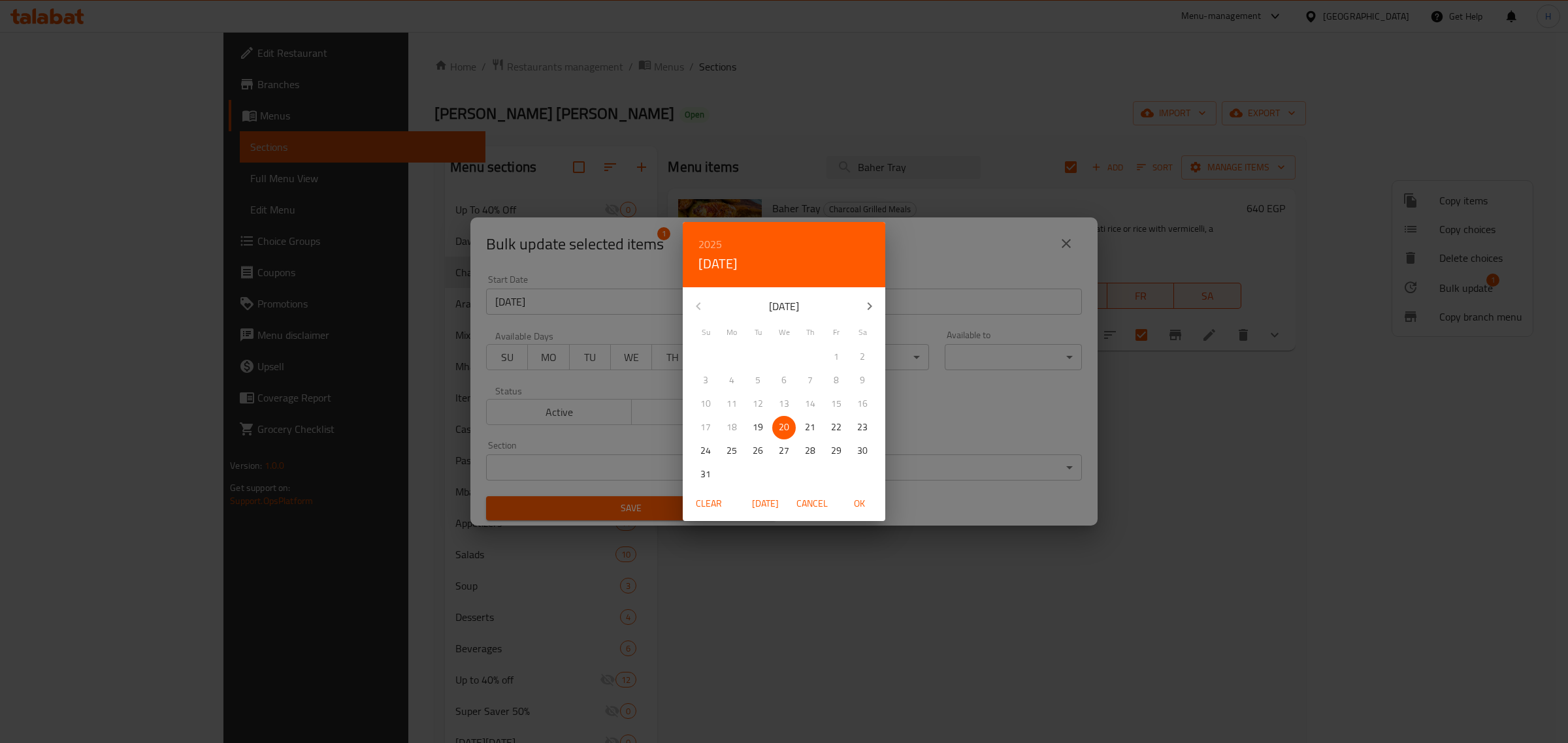
click at [867, 309] on icon "button" at bounding box center [869, 306] width 16 height 16
click at [788, 454] on p "31" at bounding box center [784, 451] width 10 height 17
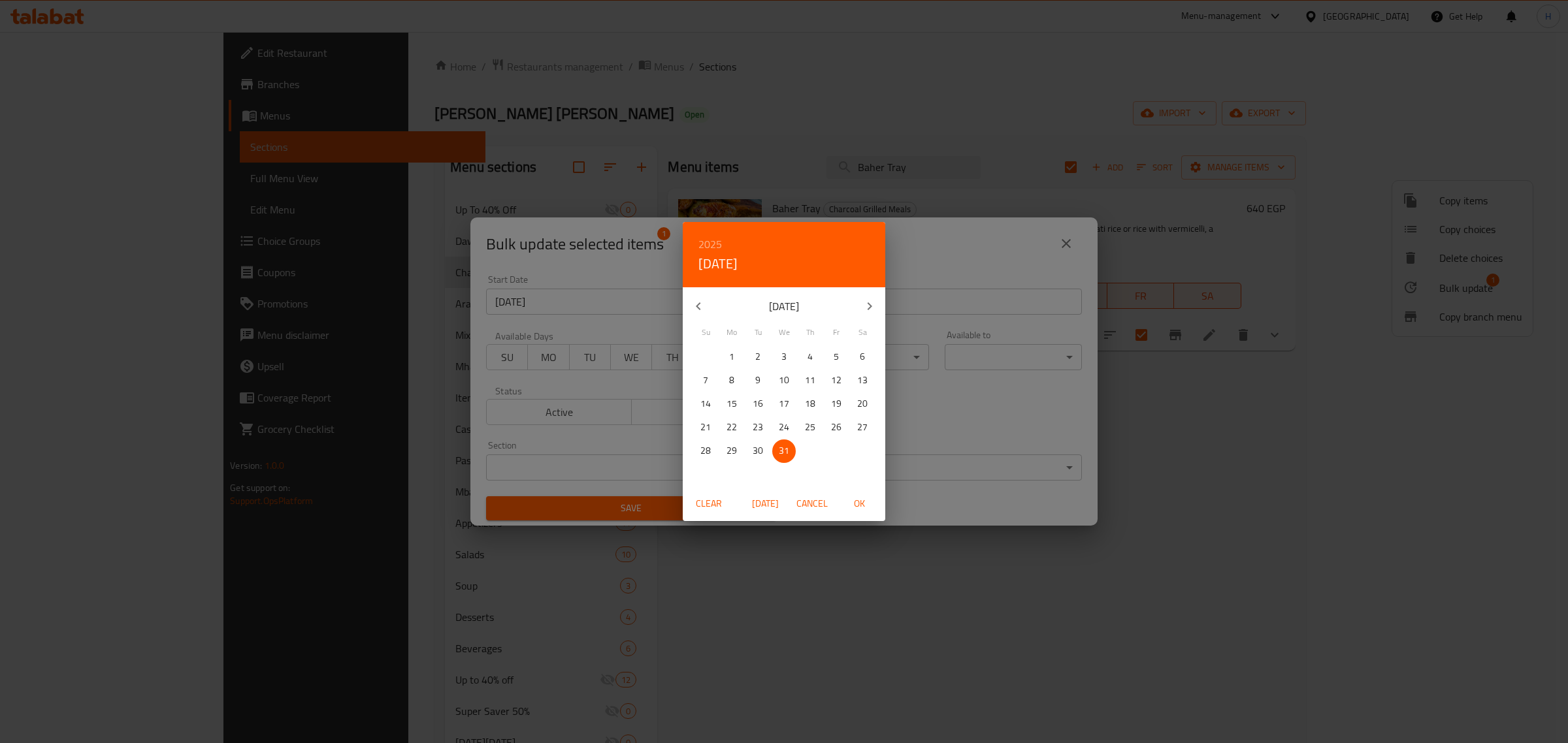
click at [862, 503] on span "OK" at bounding box center [859, 504] width 32 height 17
type input "[DATE]"
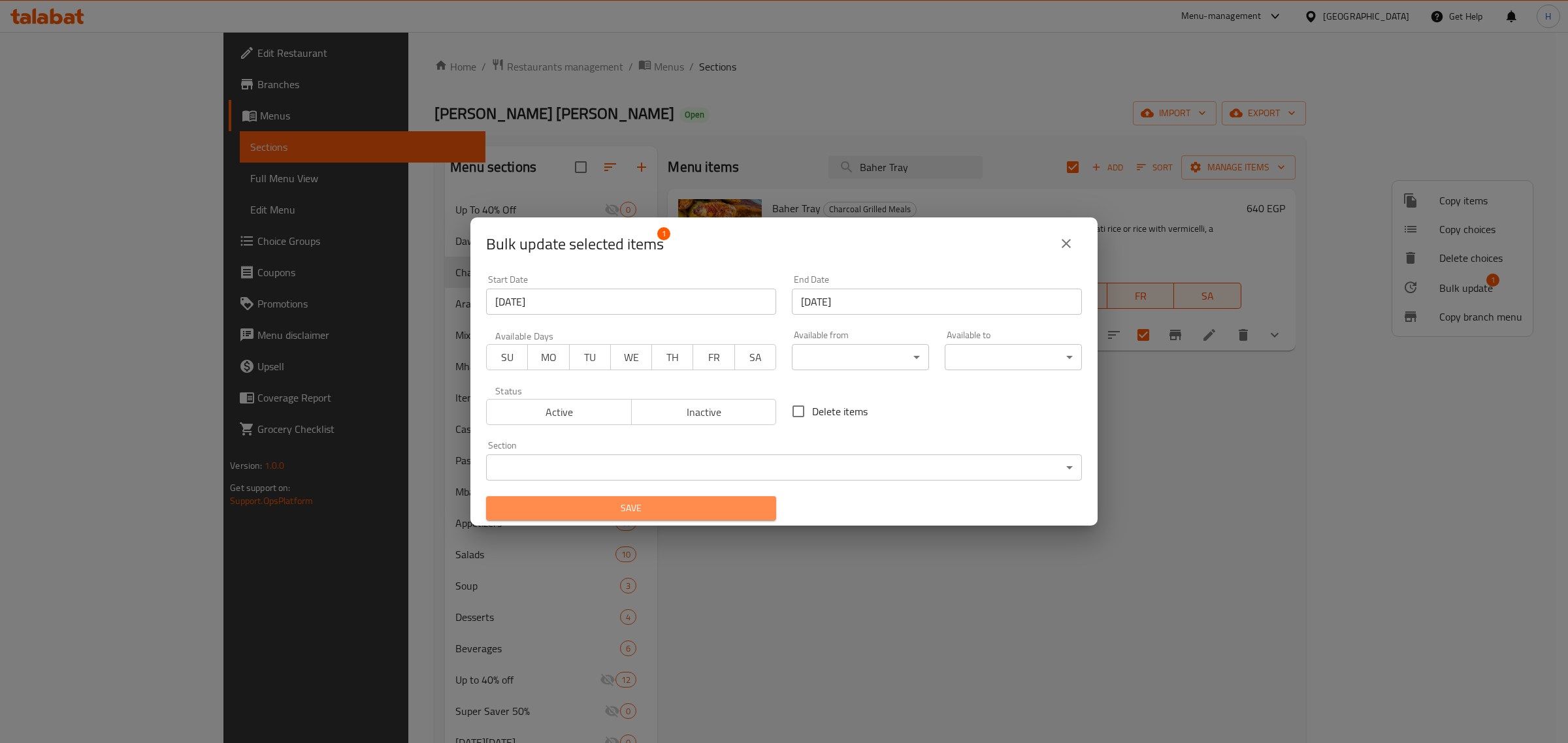
click at [724, 513] on span "Save" at bounding box center [632, 508] width 269 height 17
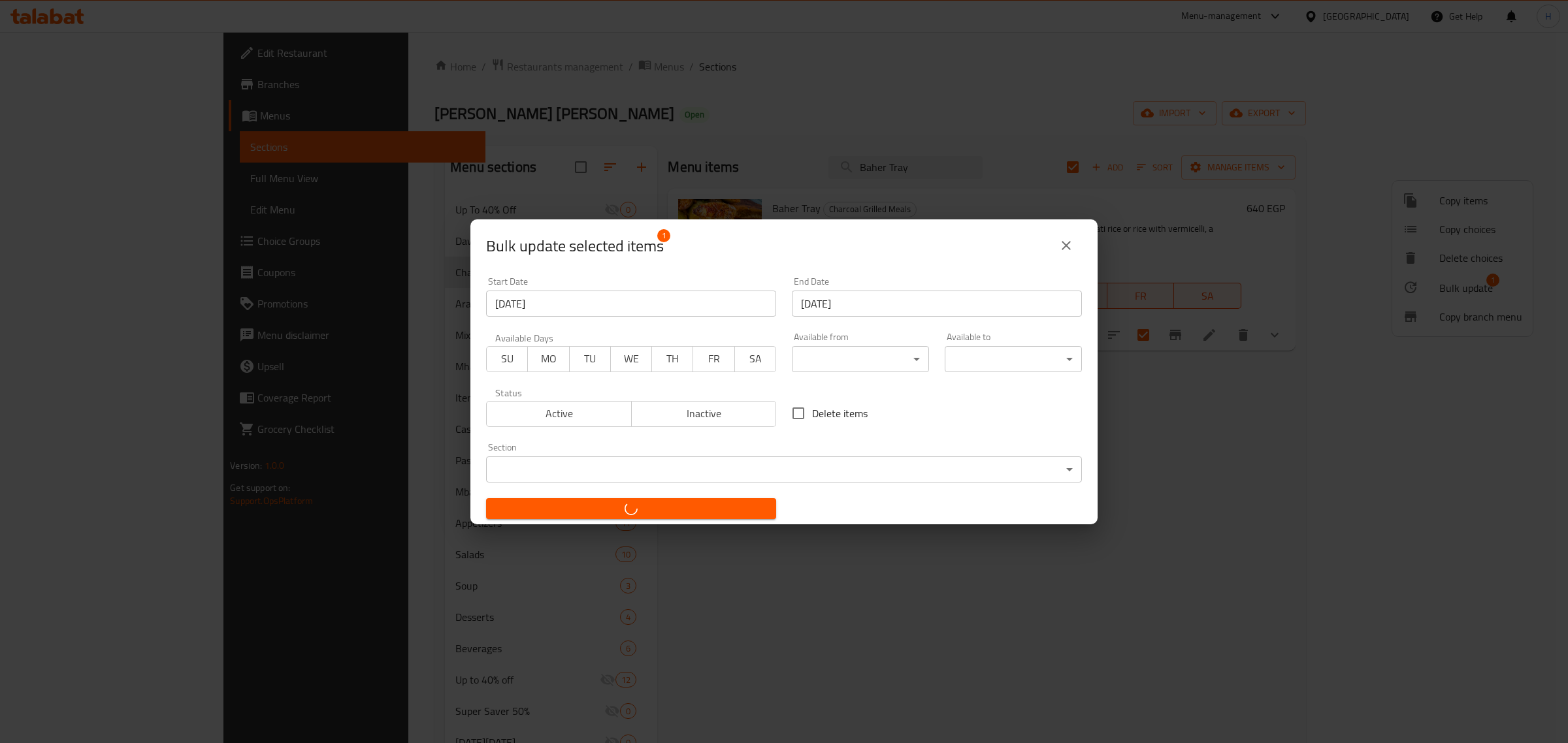
checkbox input "false"
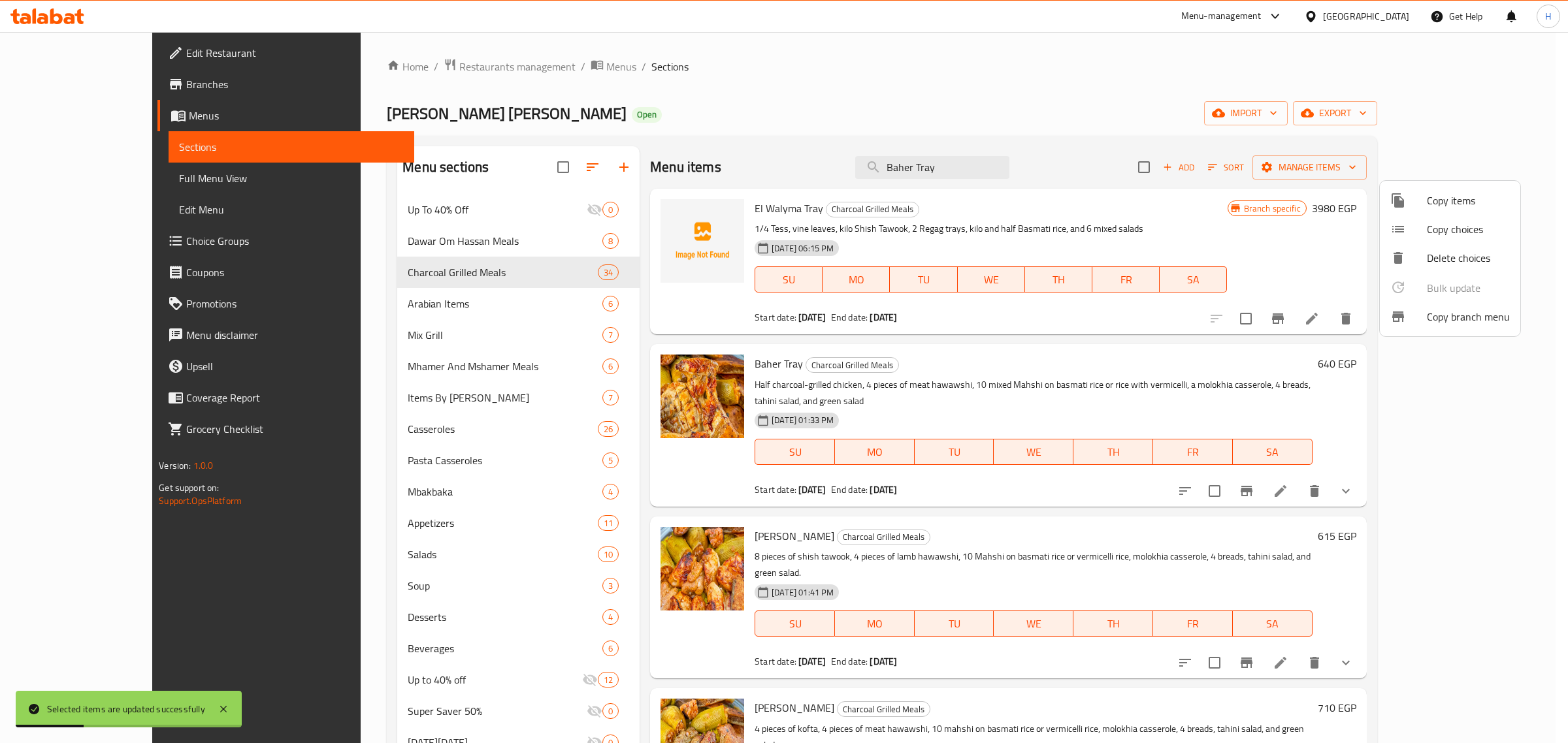
drag, startPoint x: 1050, startPoint y: 161, endPoint x: 881, endPoint y: 158, distance: 169.0
click at [881, 158] on div at bounding box center [784, 372] width 1568 height 743
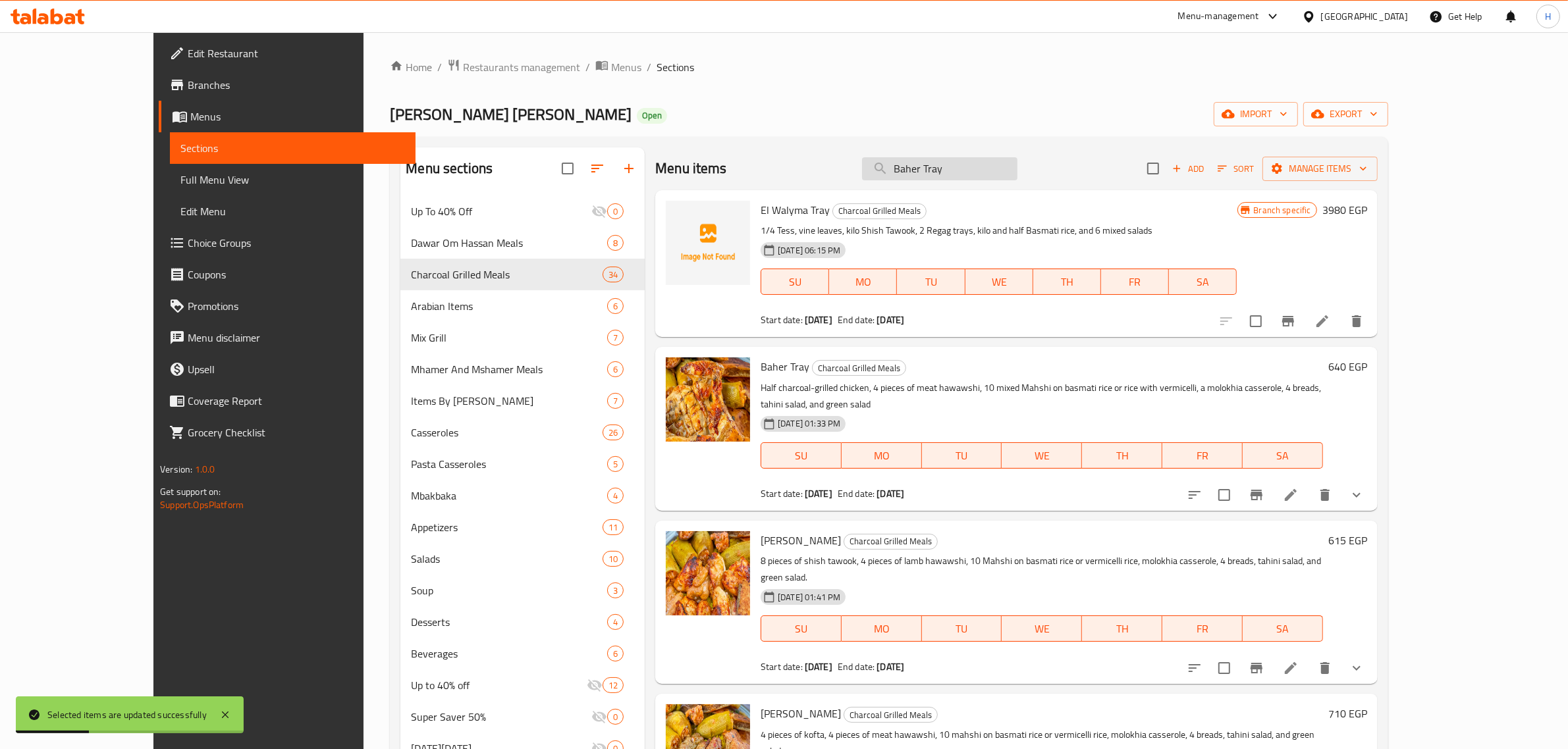
click at [973, 170] on input "Baher Tray" at bounding box center [940, 168] width 156 height 23
click at [1008, 163] on input "Baher Tray" at bounding box center [940, 168] width 156 height 23
paste input "سمير"
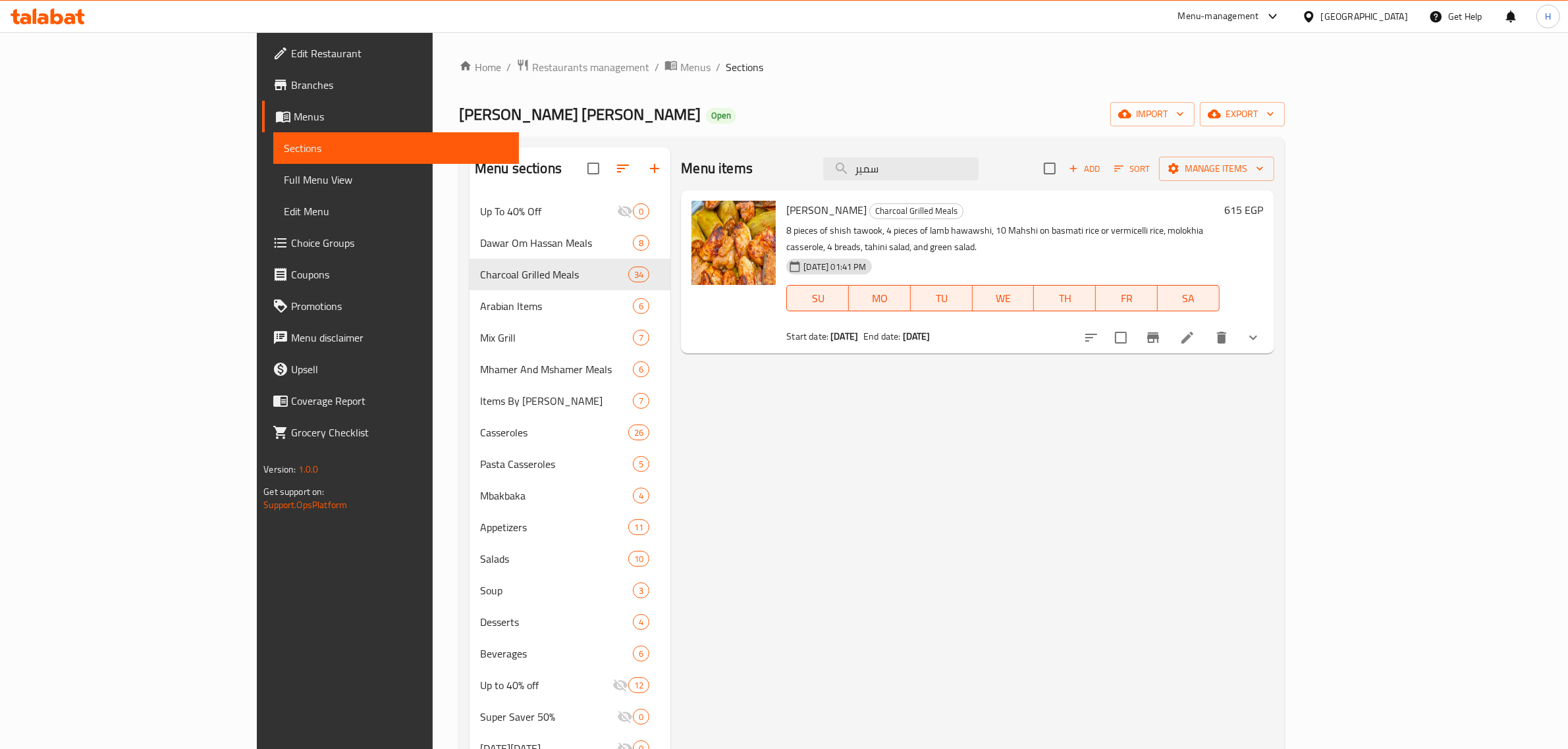
click at [786, 214] on span "[PERSON_NAME]" at bounding box center [826, 209] width 80 height 20
copy h6 "[PERSON_NAME]"
click at [978, 168] on input "سمير" at bounding box center [901, 168] width 156 height 23
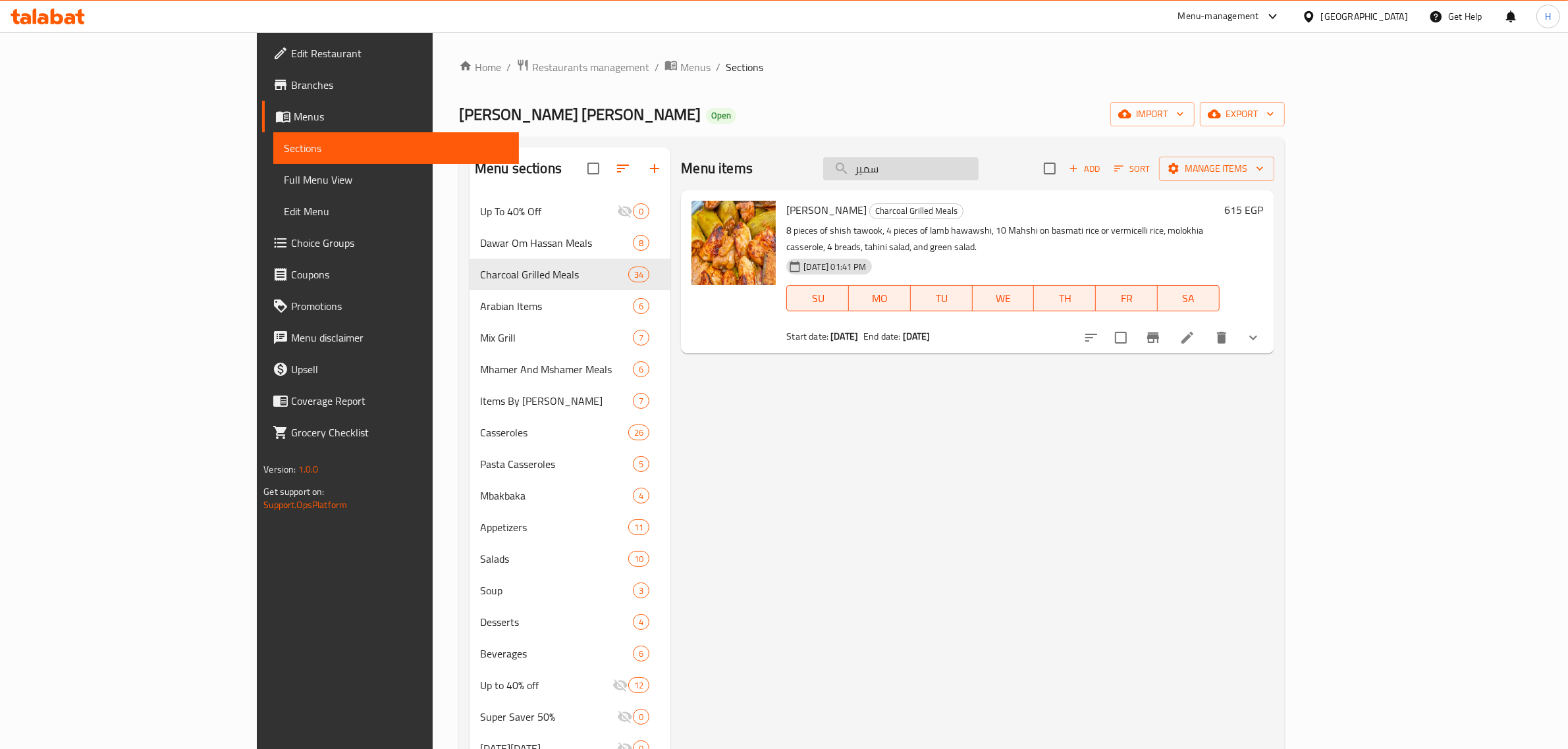
paste input "هير"
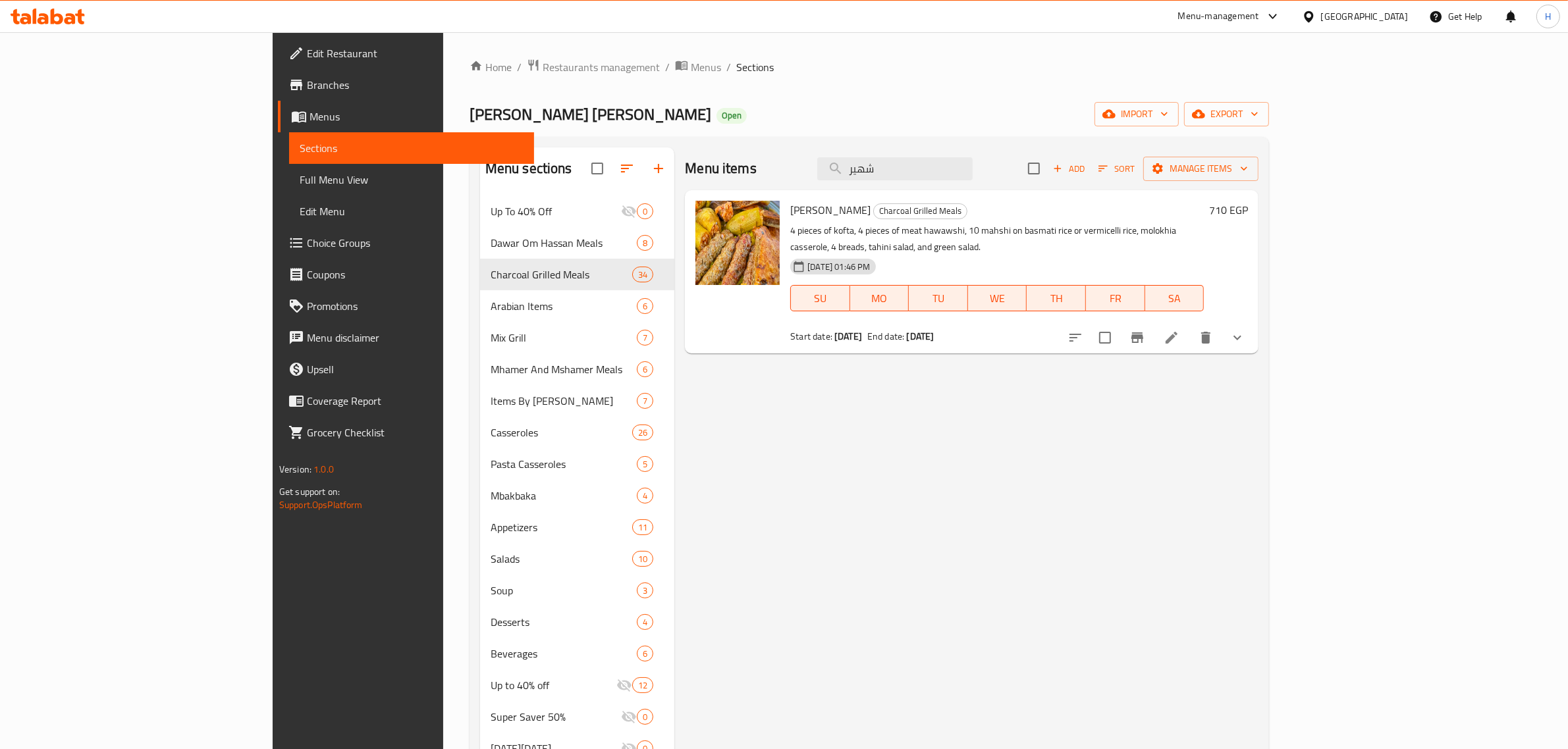
click at [790, 213] on span "[PERSON_NAME]" at bounding box center [830, 209] width 80 height 20
copy h6 "[PERSON_NAME]"
click at [973, 176] on input "شهير" at bounding box center [895, 168] width 156 height 23
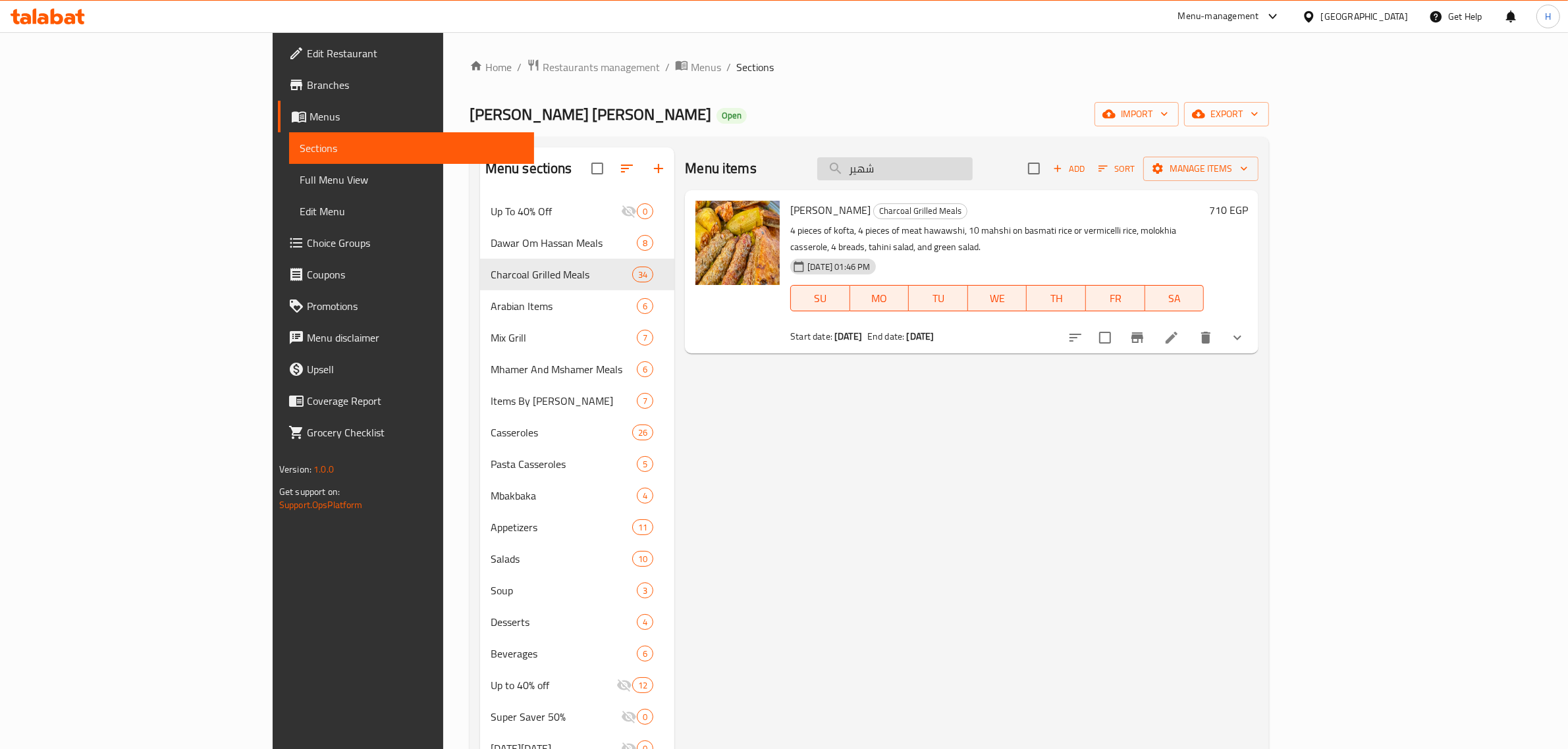
paste input "مير"
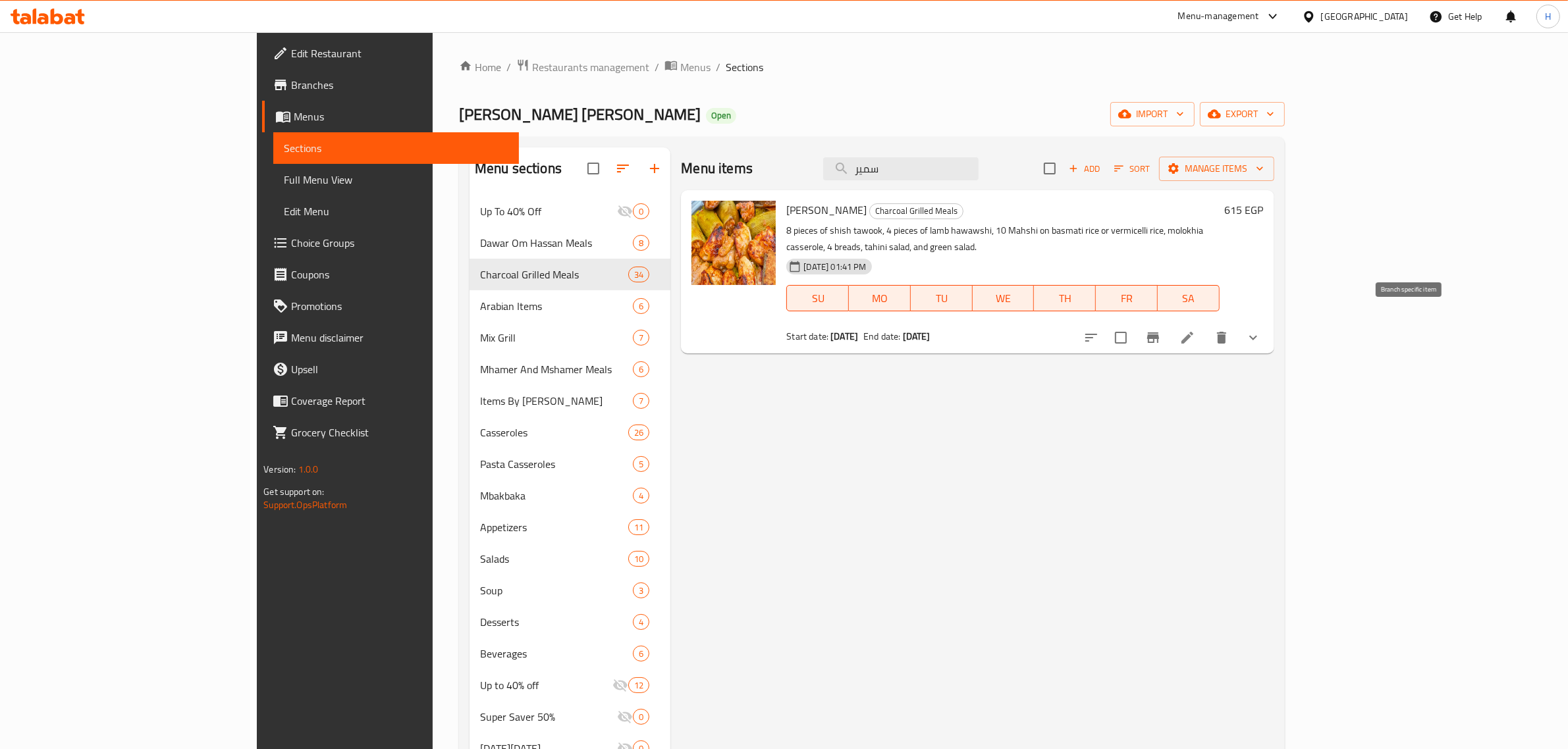
type input "سمير"
click at [1159, 332] on icon "Branch-specific-item" at bounding box center [1152, 337] width 12 height 10
click at [1261, 330] on icon "show more" at bounding box center [1253, 338] width 16 height 16
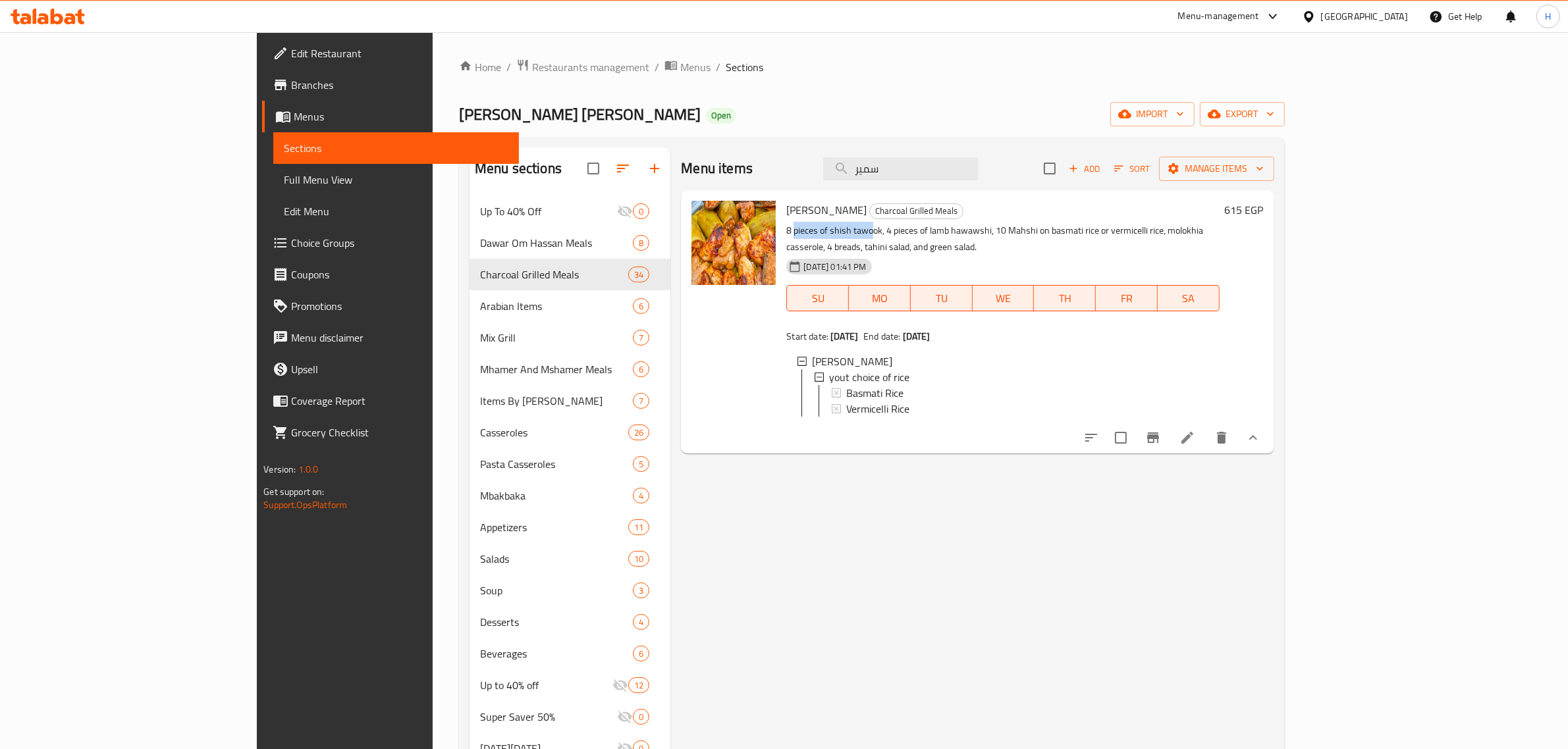
drag, startPoint x: 732, startPoint y: 231, endPoint x: 808, endPoint y: 230, distance: 76.0
click at [808, 230] on p "8 pieces of shish tawook, 4 pieces of lamb hawawshi, 10 Mahshi on basmati rice …" at bounding box center [1002, 238] width 432 height 33
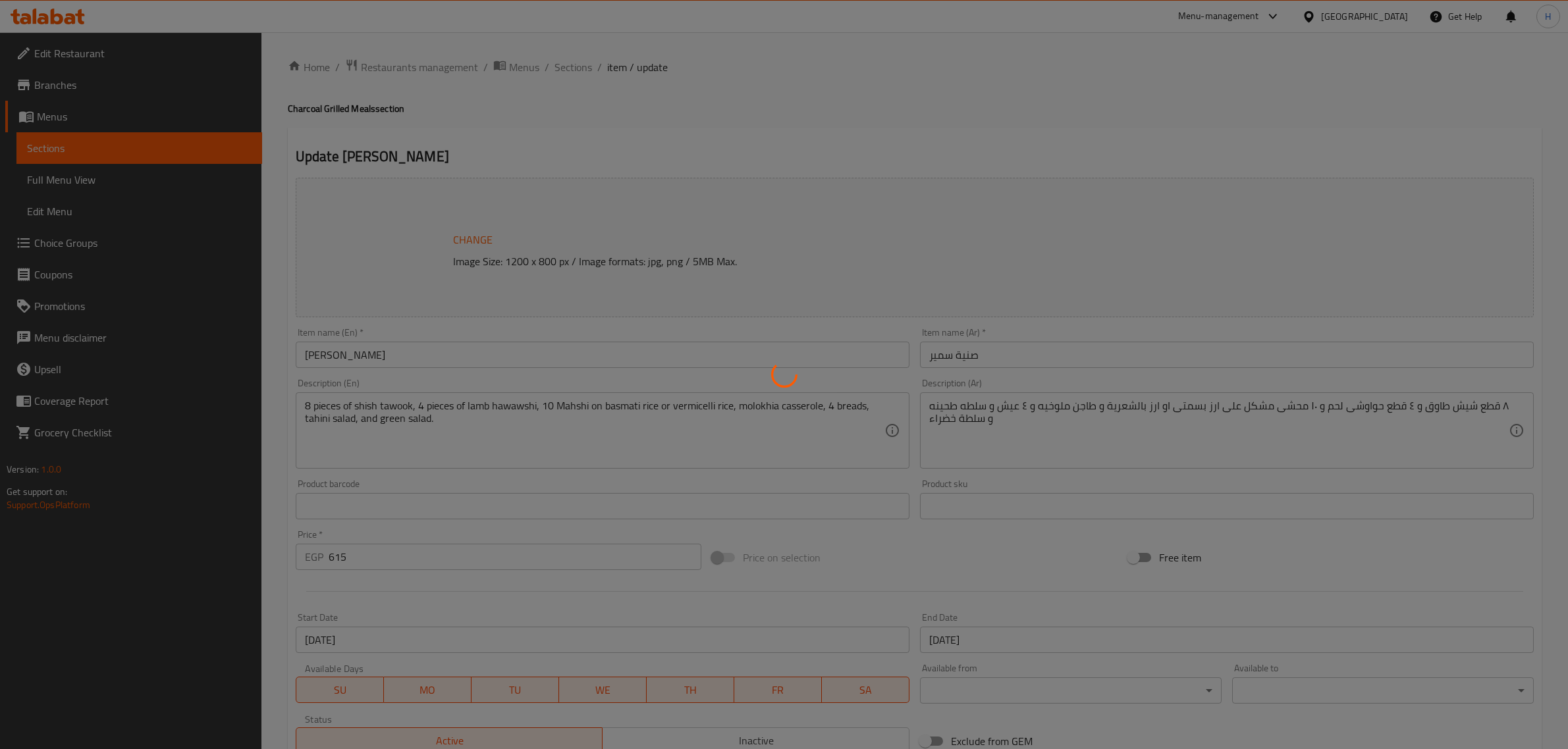
type input "اختيارك من الارز"
type input "1"
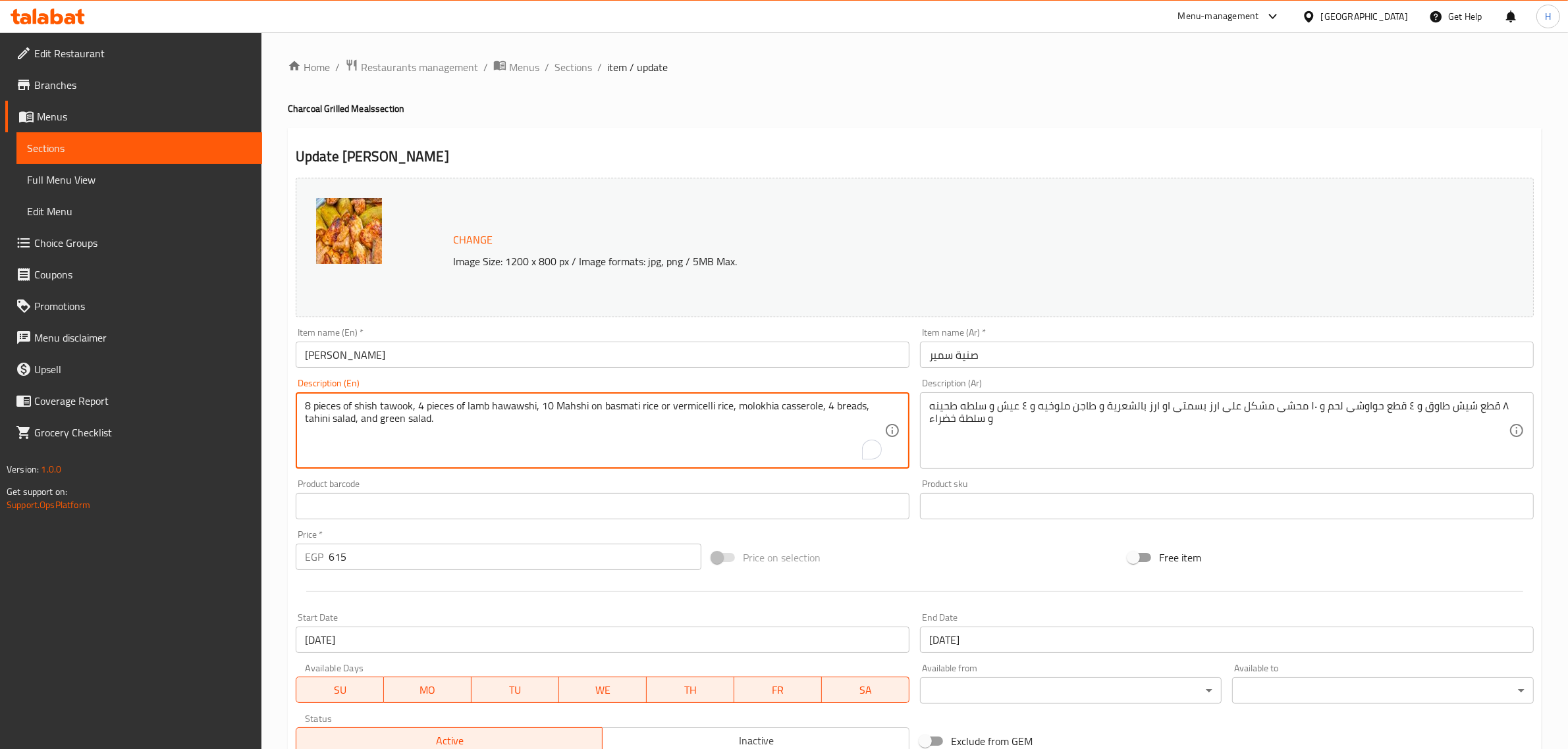
click at [482, 403] on textarea "8 pieces of shish tawook, 4 pieces of lamb hawawshi, 10 Mahshi on basmati rice …" at bounding box center [594, 431] width 579 height 63
click at [562, 405] on textarea "8 pieces of shish tawook, 4 pieces of meat hawawshi, 10 Mahshi on basmati rice …" at bounding box center [594, 431] width 579 height 63
type textarea "8 pieces of shish tawook, 4 pieces of meat hawawshi, 10 mix mahshi on basmati r…"
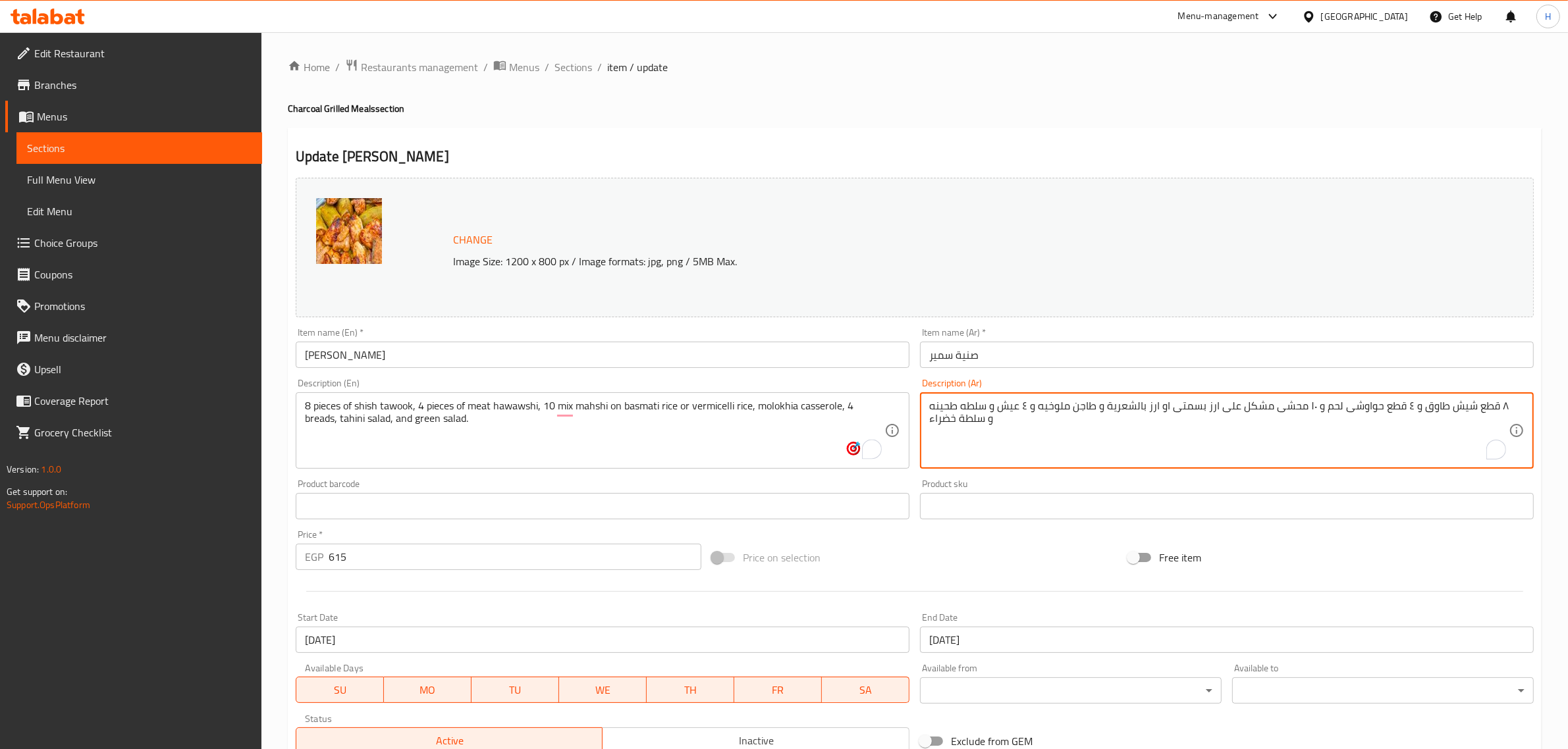
click at [989, 359] on input "صنية سمير" at bounding box center [1226, 355] width 613 height 26
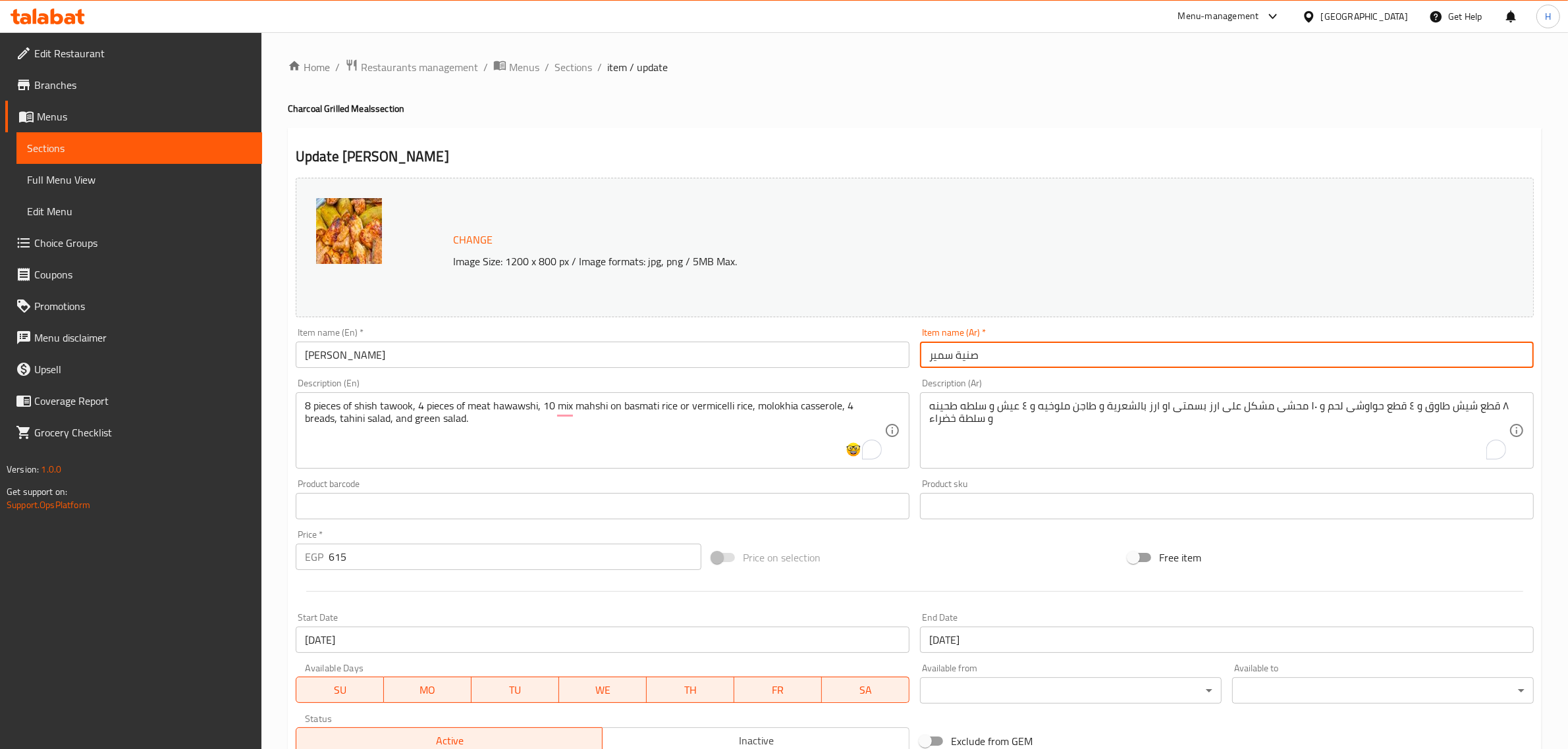
click at [567, 60] on span "Sections" at bounding box center [573, 67] width 37 height 16
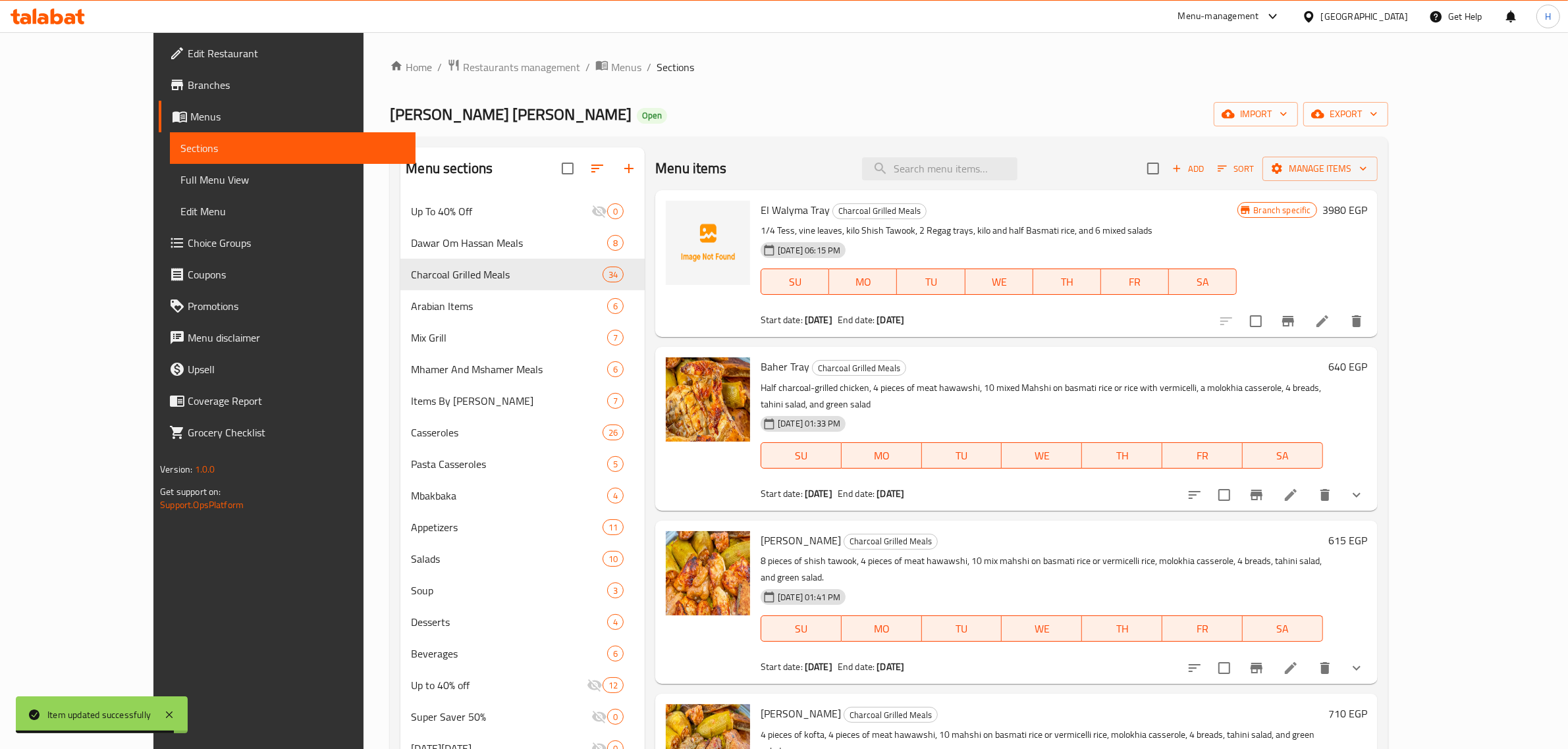
scroll to position [164, 0]
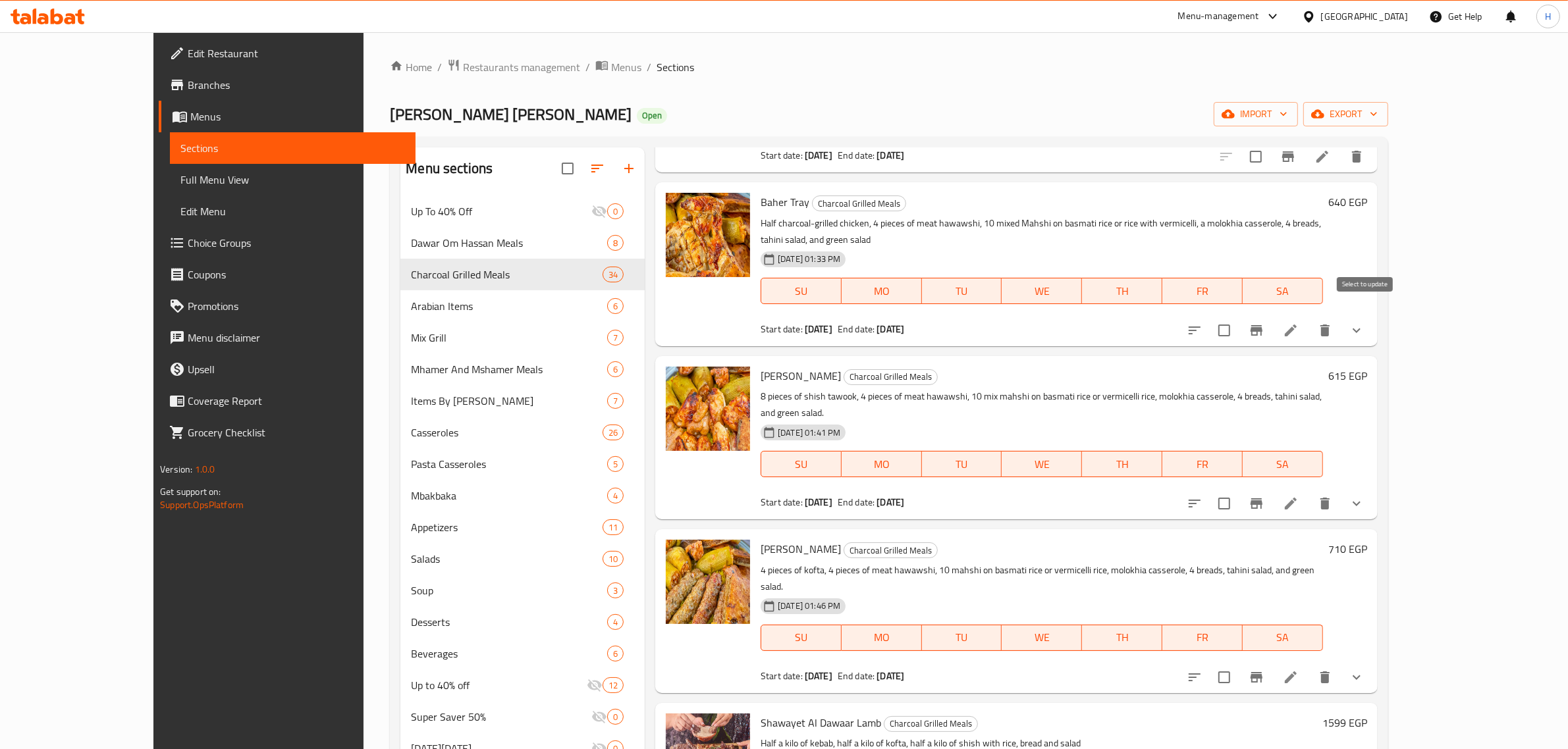
click at [1238, 317] on input "checkbox" at bounding box center [1224, 330] width 28 height 28
checkbox input "true"
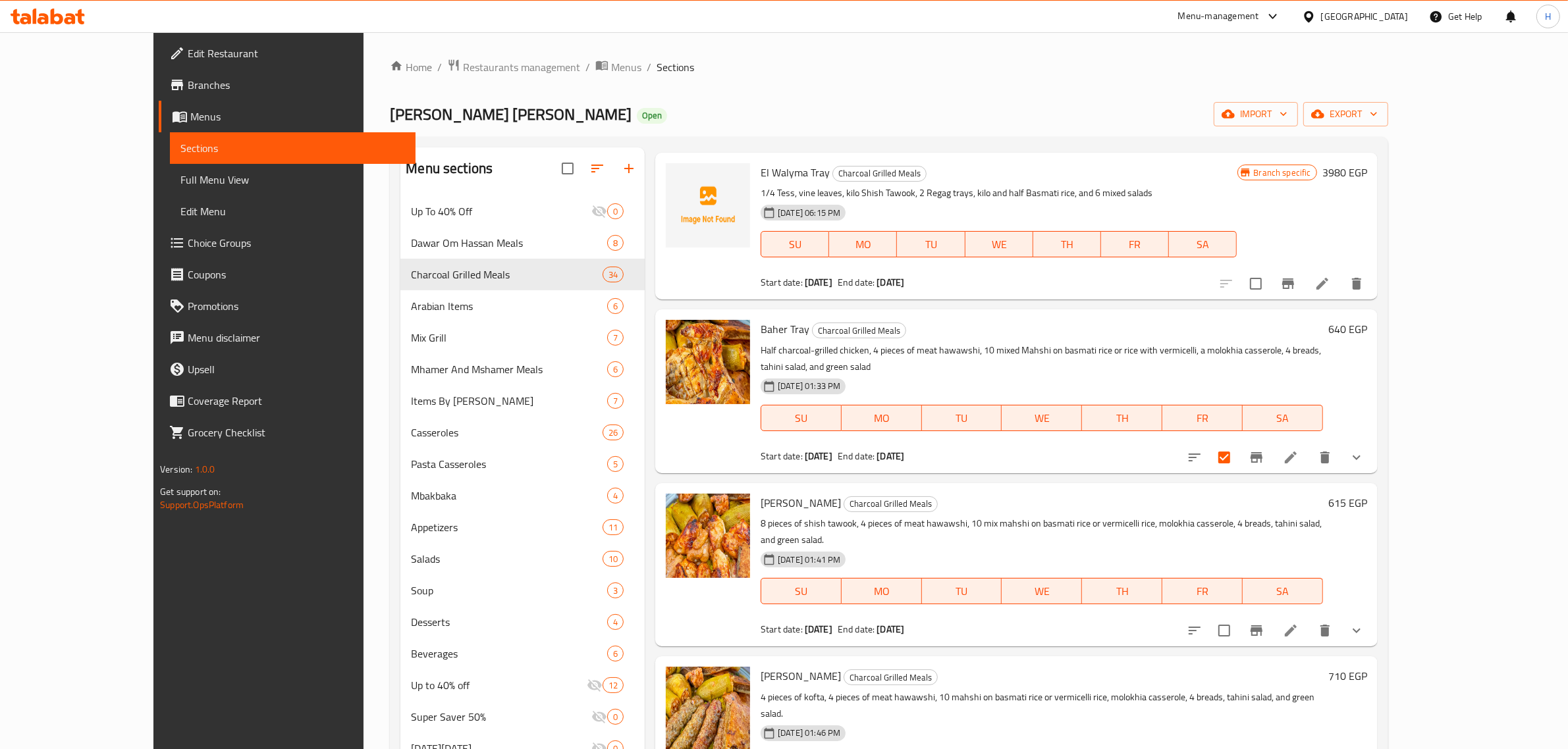
scroll to position [0, 0]
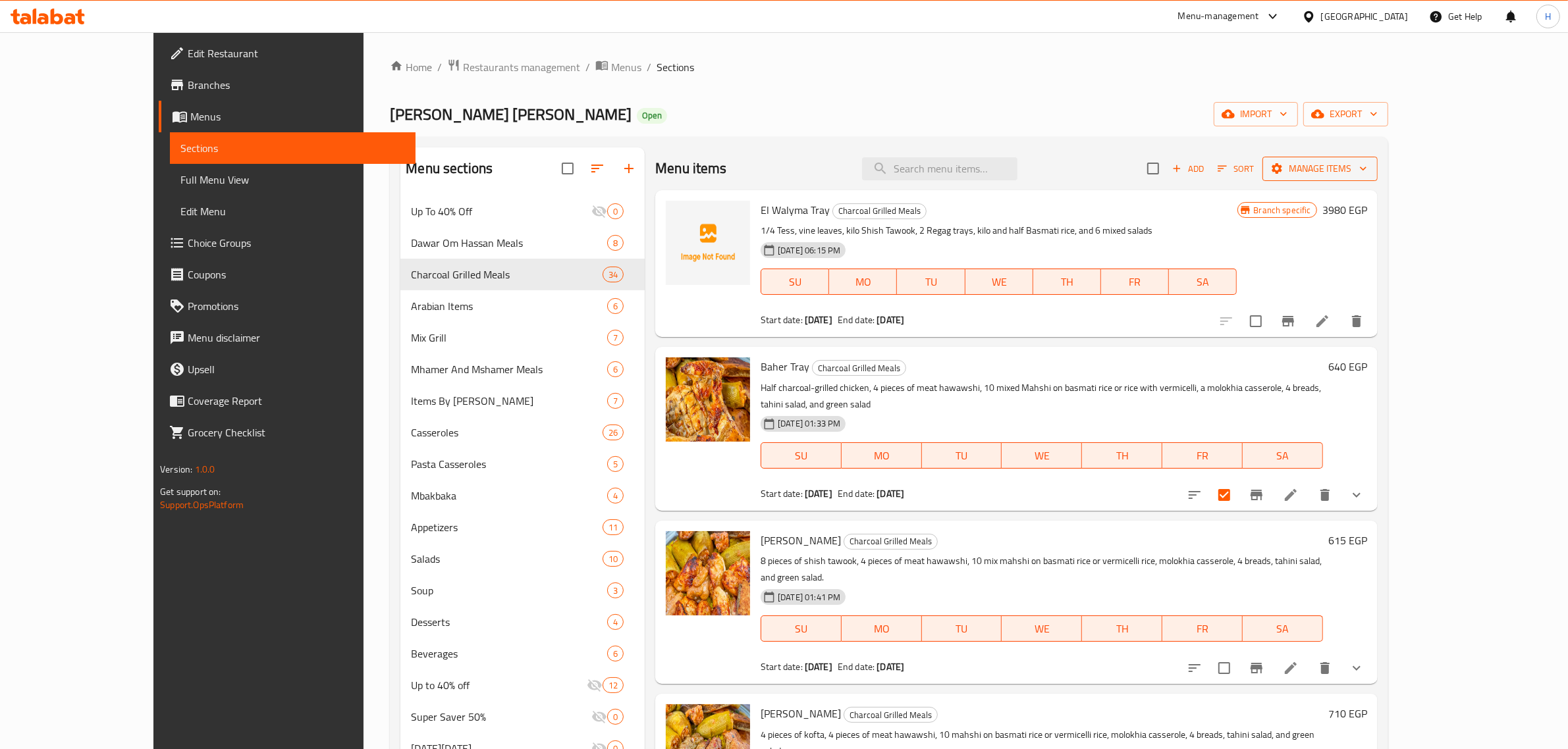
click at [1367, 160] on span "Manage items" at bounding box center [1320, 168] width 94 height 17
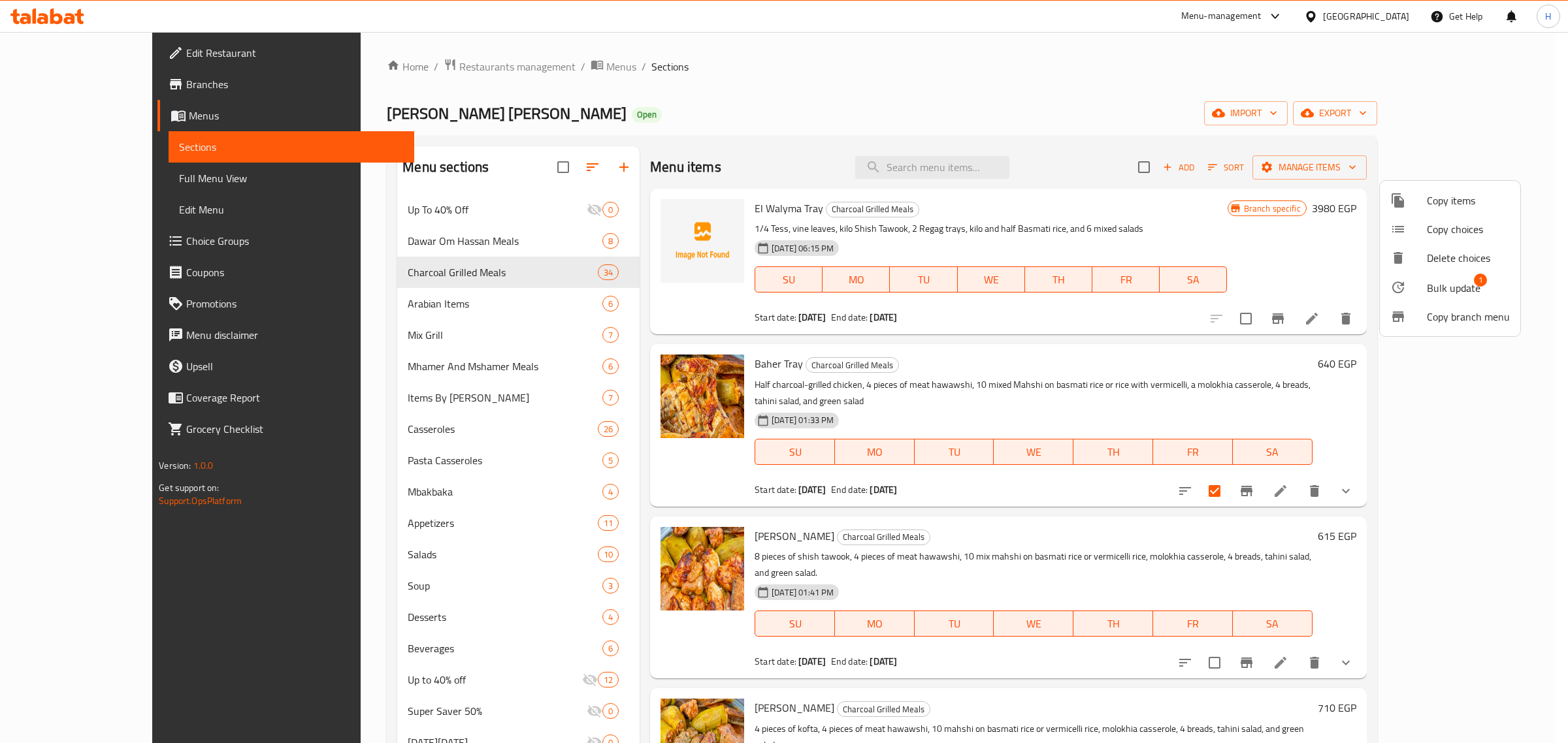
click at [1135, 630] on div at bounding box center [784, 372] width 1568 height 743
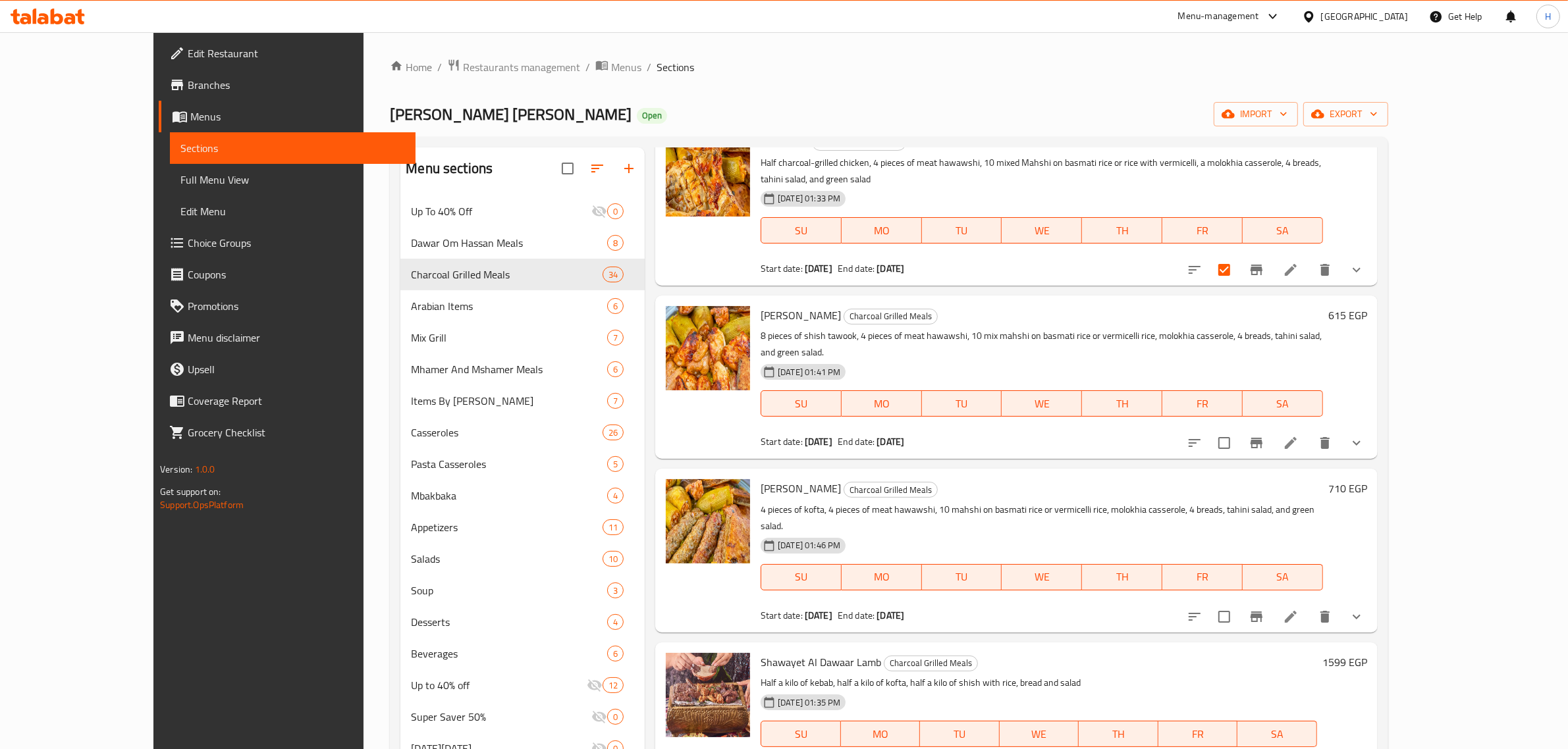
scroll to position [329, 0]
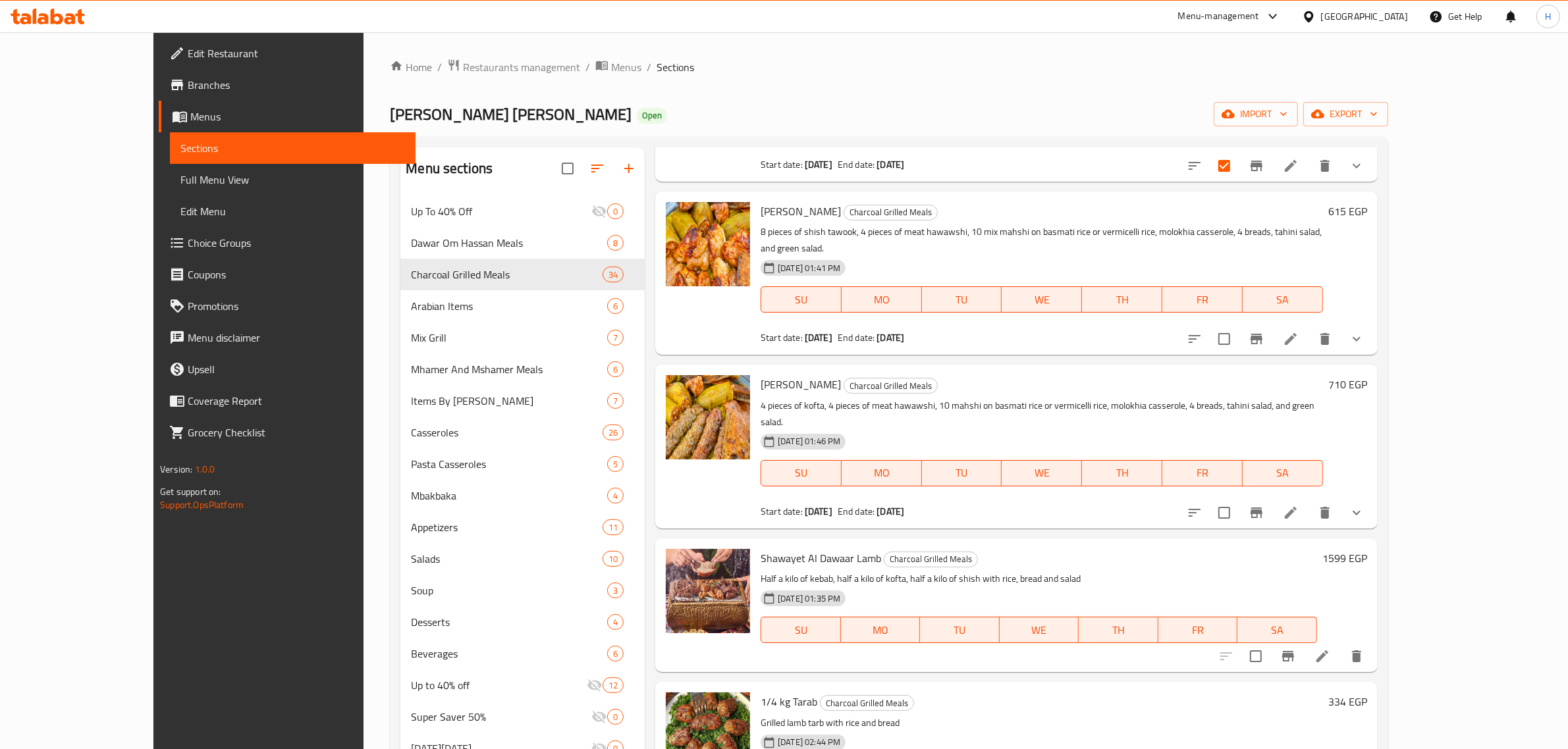
click at [909, 398] on p "4 pieces of kofta, 4 pieces of meat hawawshi, 10 mahshi on basmati rice or verm…" at bounding box center [1041, 413] width 563 height 33
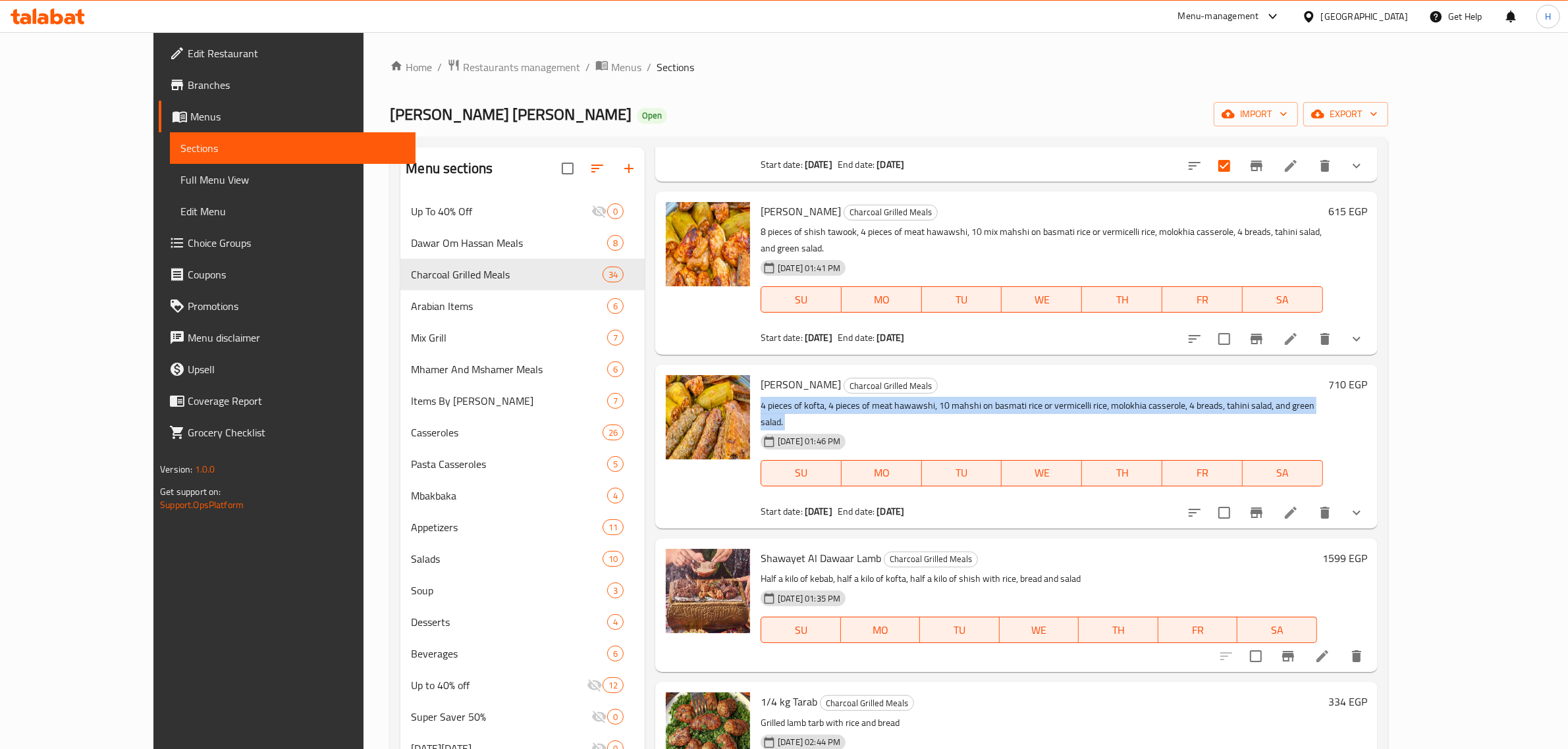
click at [909, 398] on p "4 pieces of kofta, 4 pieces of meat hawawshi, 10 mahshi on basmati rice or verm…" at bounding box center [1041, 413] width 563 height 33
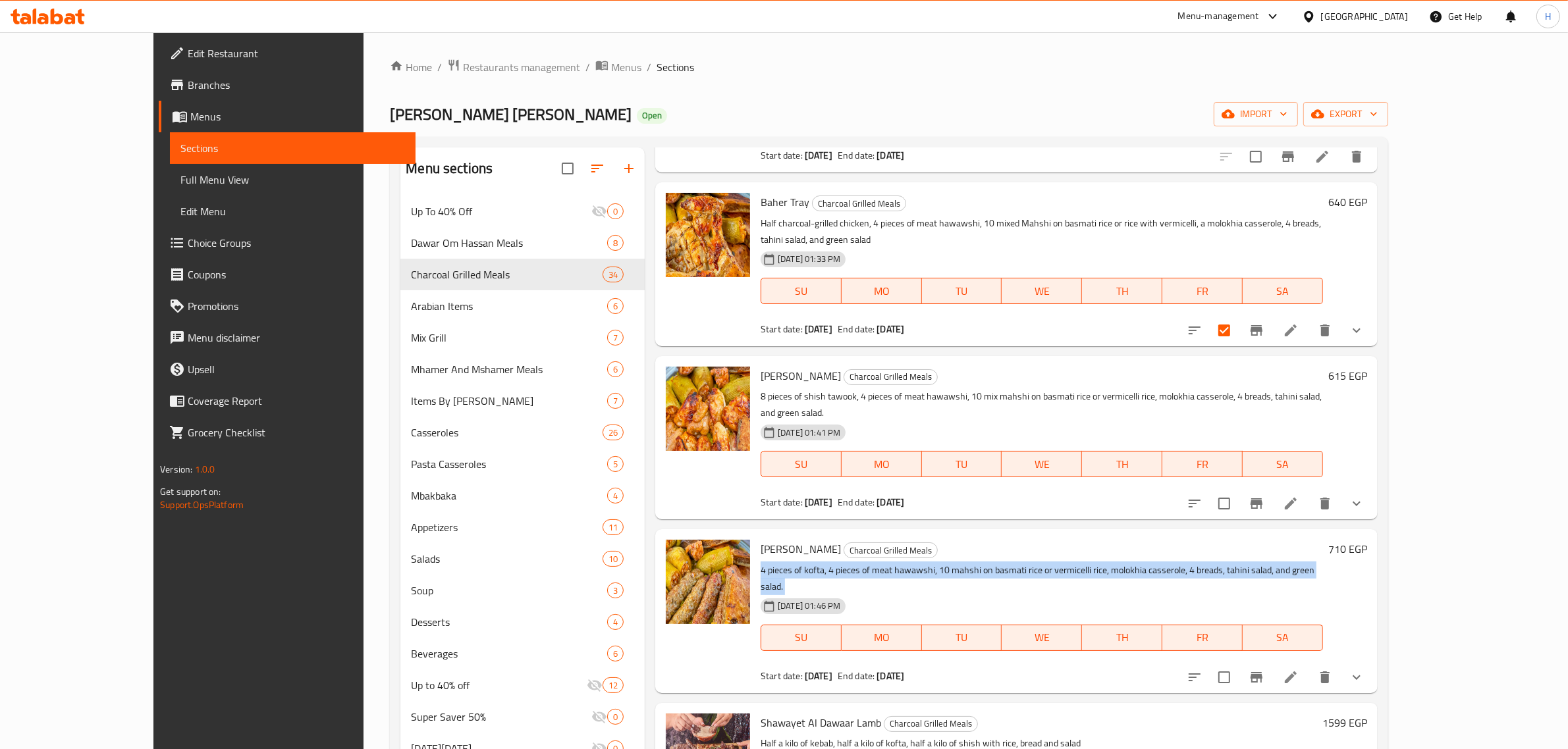
scroll to position [0, 0]
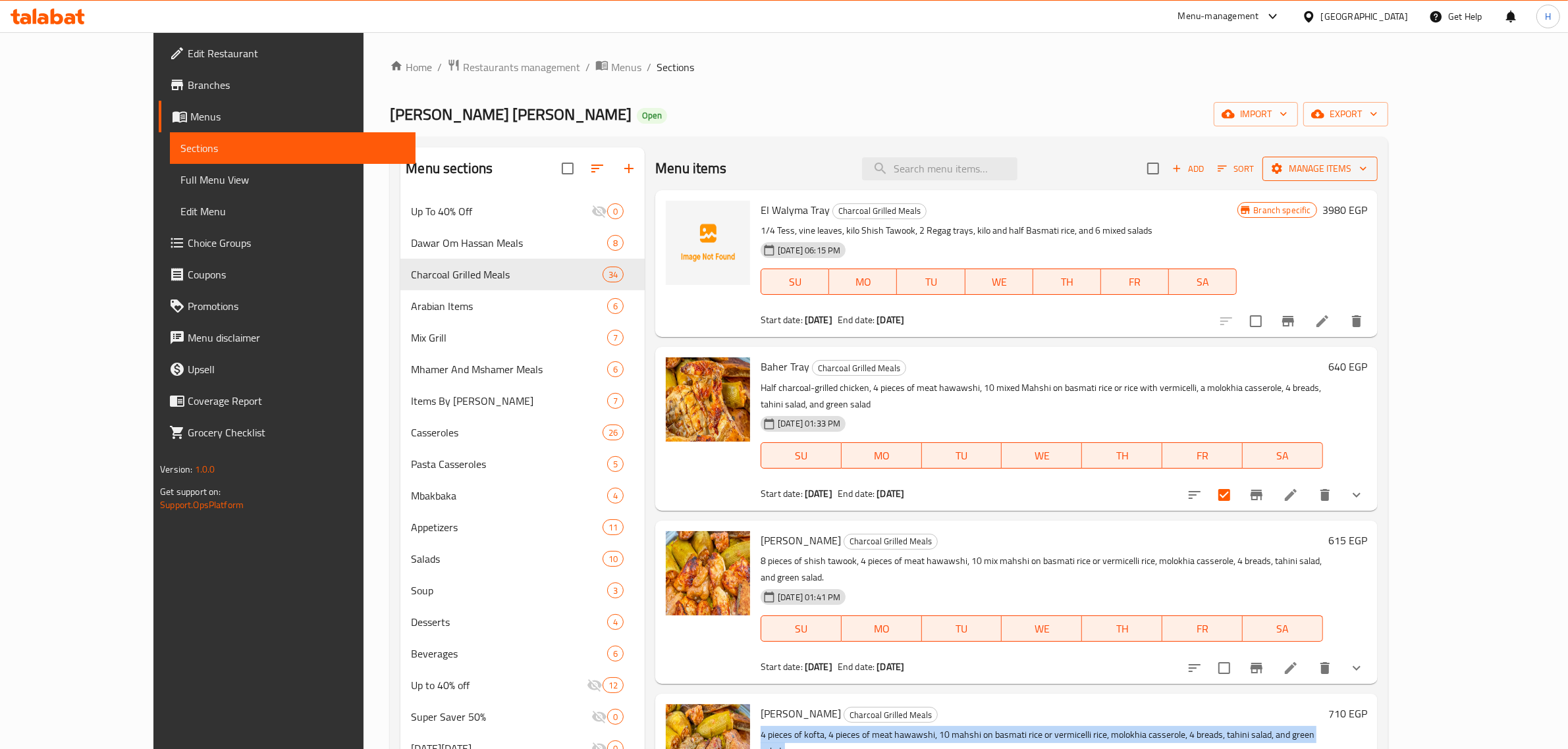
click at [1367, 165] on span "Manage items" at bounding box center [1320, 168] width 94 height 17
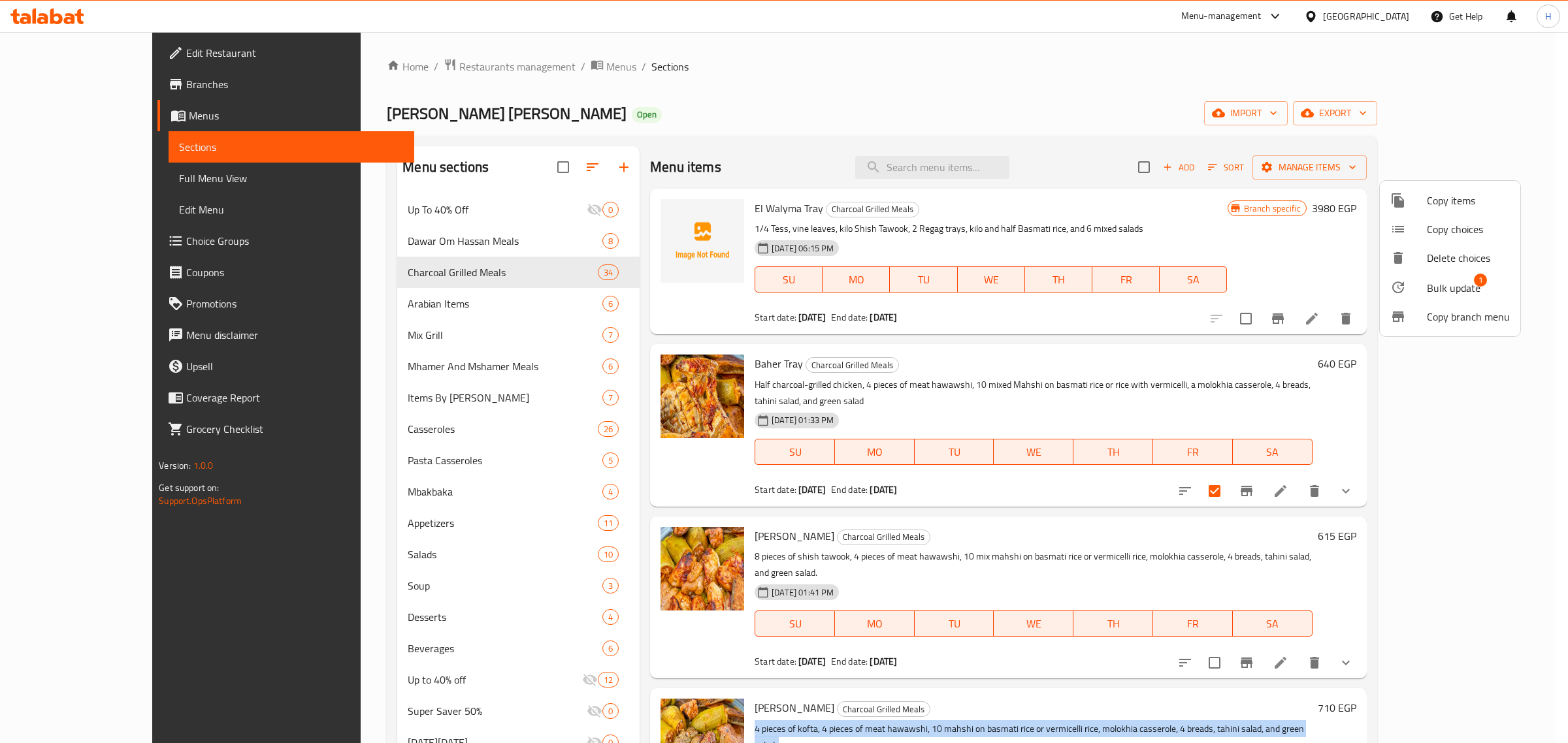
click at [1458, 287] on span "Bulk update" at bounding box center [1454, 288] width 54 height 16
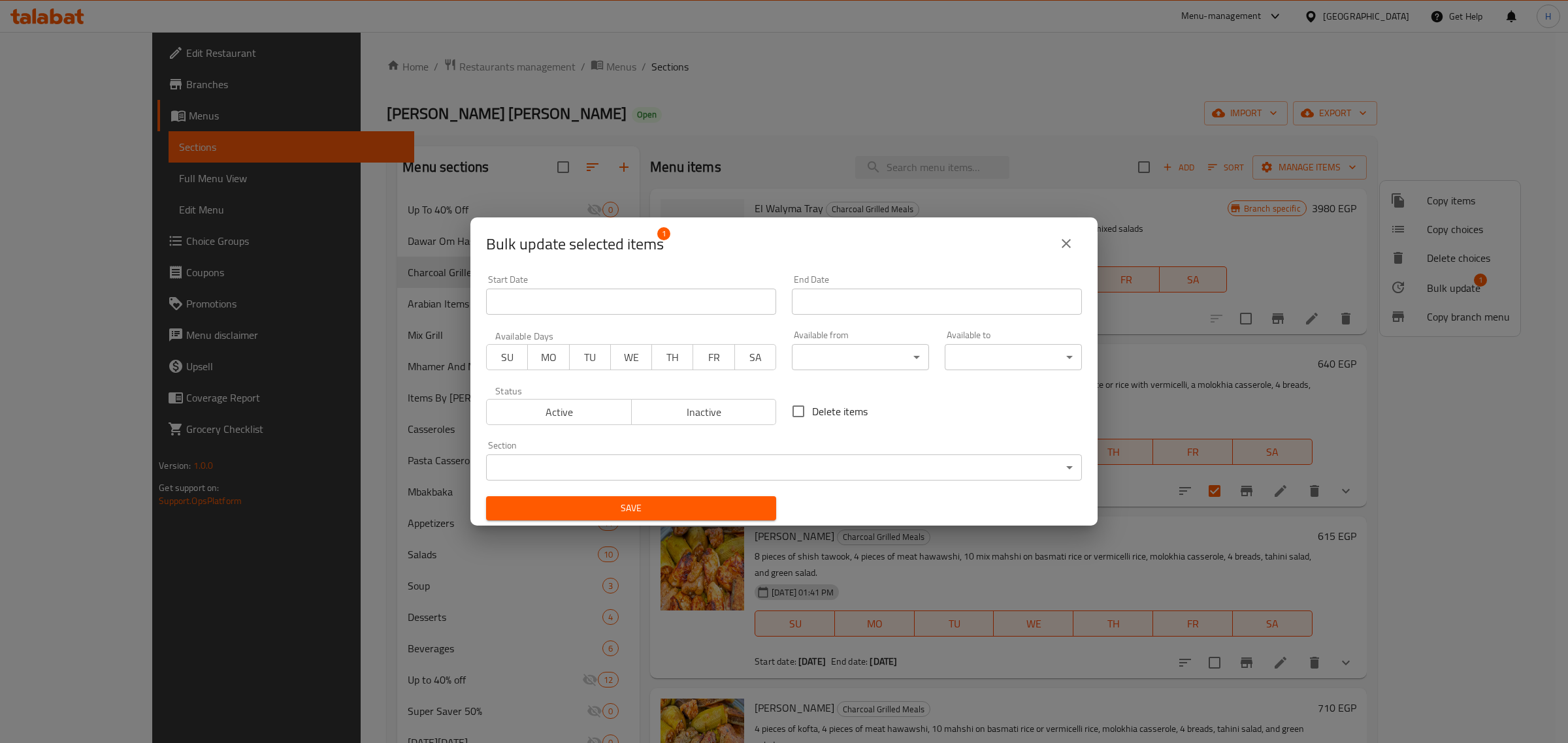
click at [646, 298] on input "Start Date" at bounding box center [631, 301] width 290 height 26
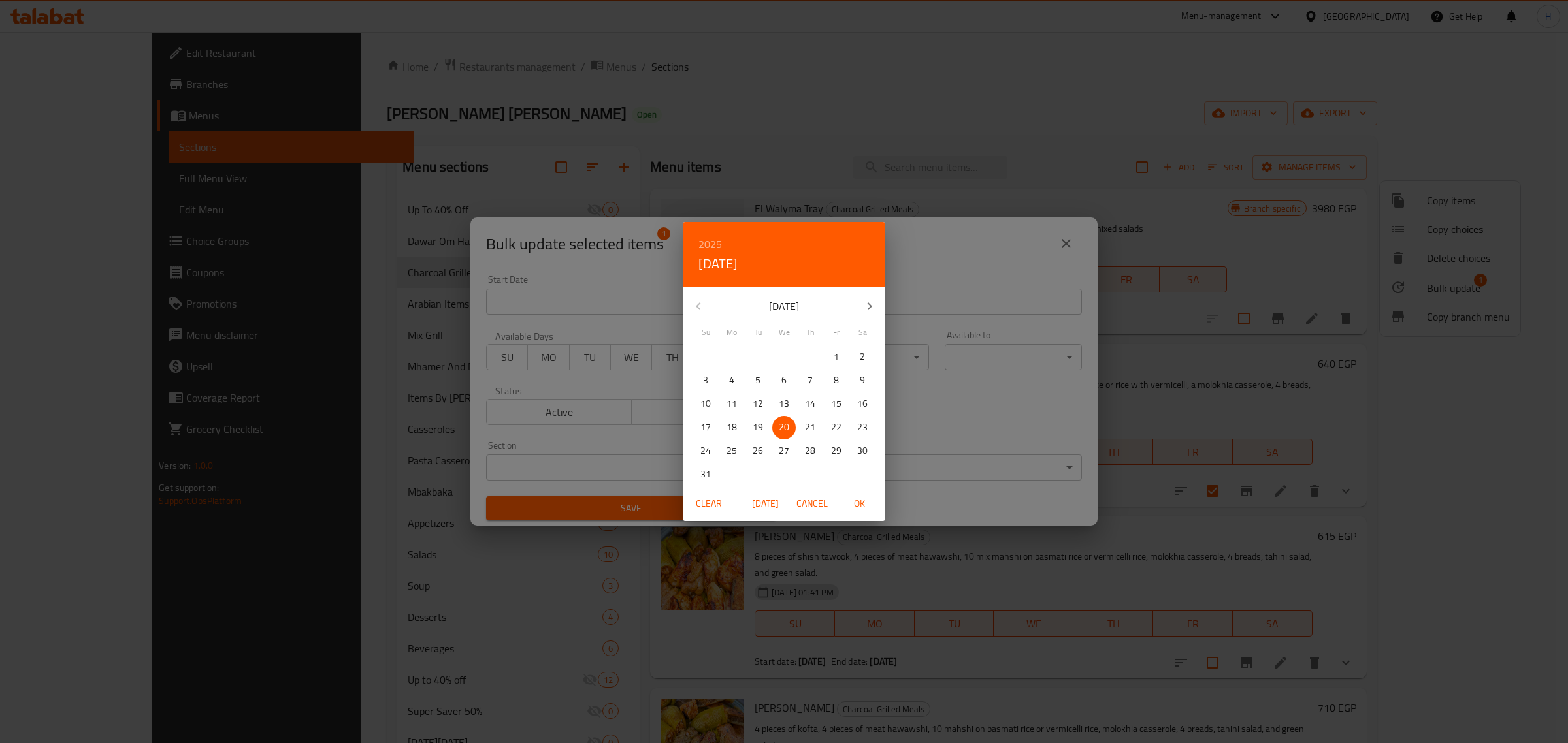
click at [697, 307] on div "[DATE]" at bounding box center [784, 306] width 202 height 31
click at [946, 242] on div "2025 Wed, Aug 20 August 2025 Su Mo Tu We Th Fr Sa 27 28 29 30 31 1 2 3 4 5 6 7 …" at bounding box center [784, 372] width 1568 height 743
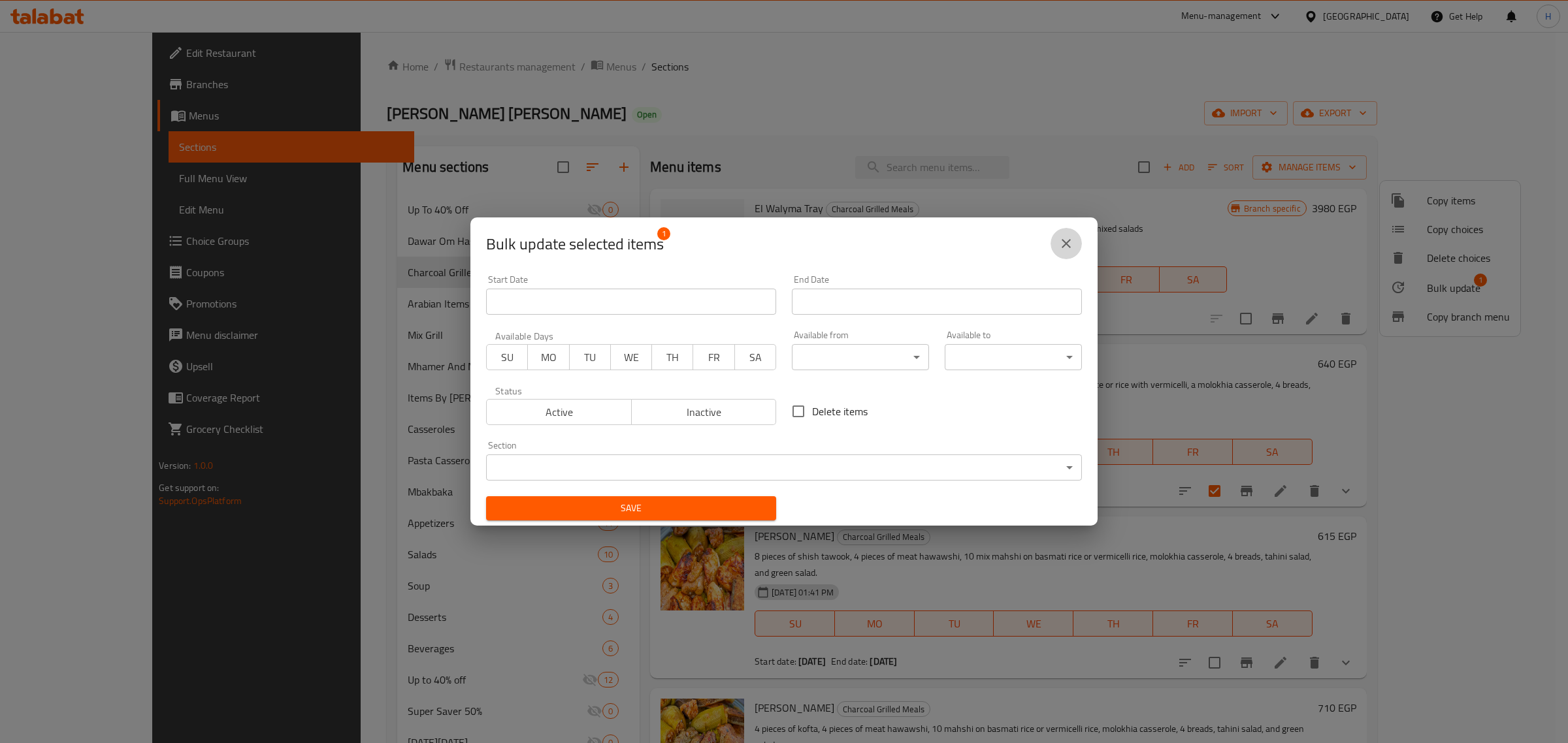
click at [1070, 246] on icon "close" at bounding box center [1066, 244] width 16 height 16
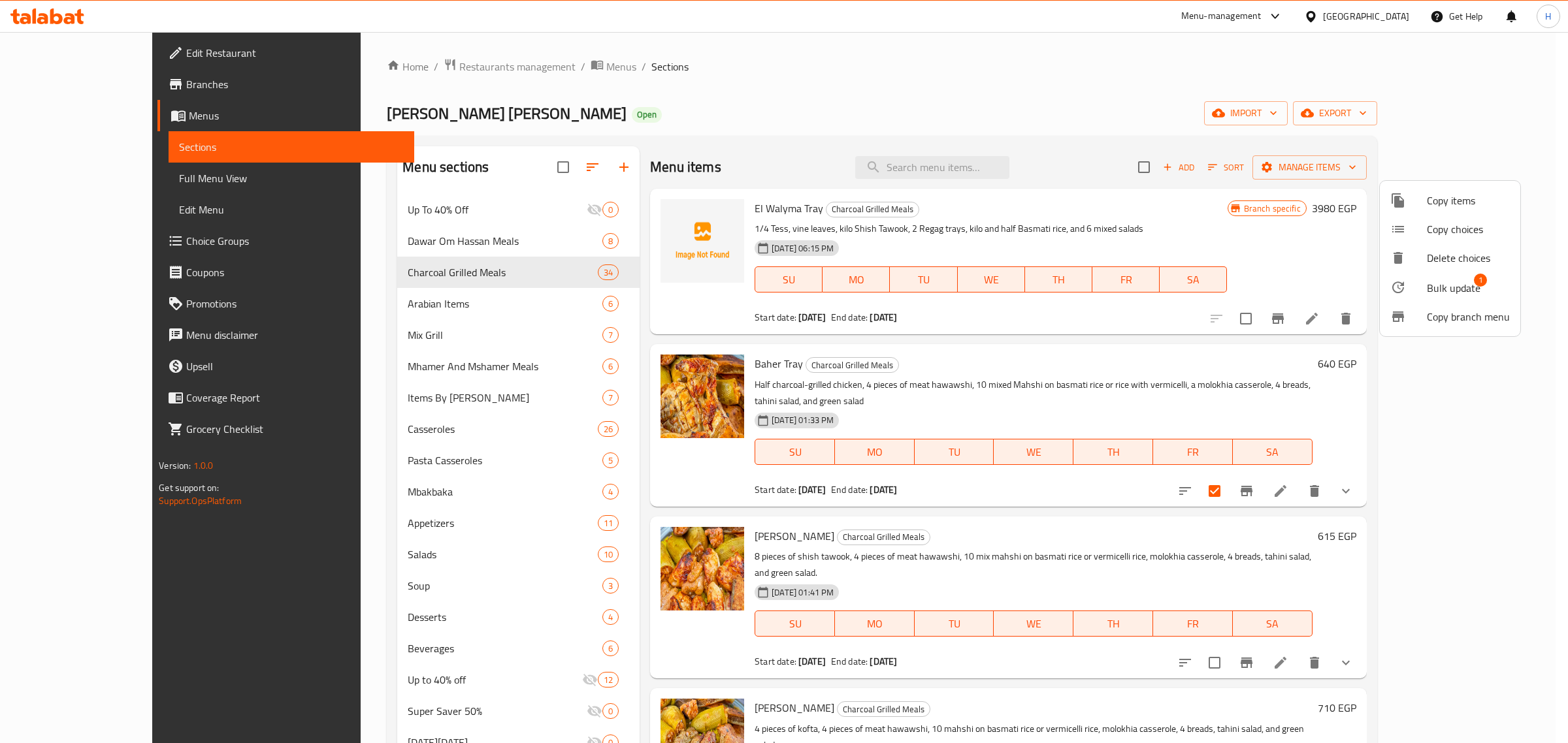
click at [1356, 475] on div at bounding box center [784, 372] width 1568 height 743
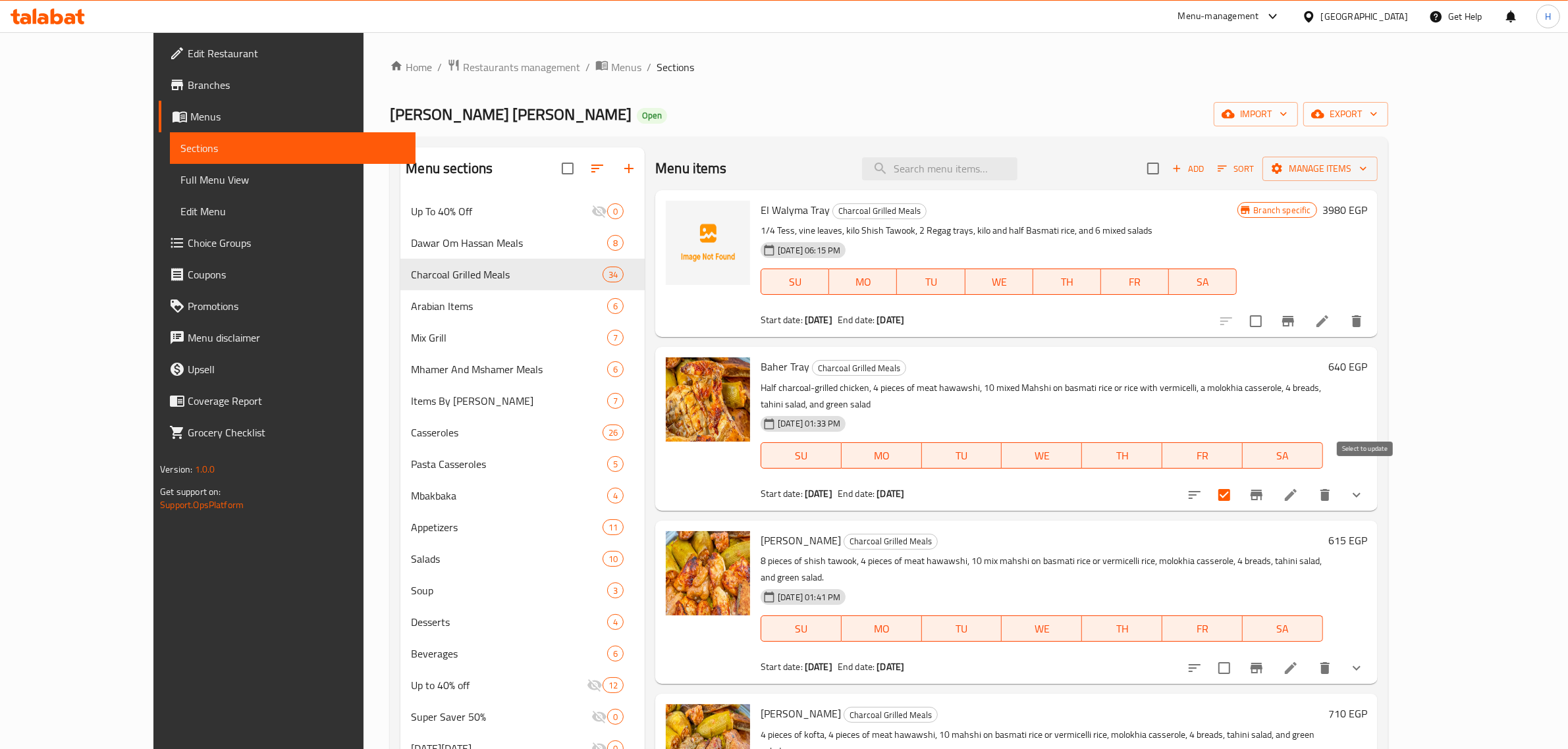
click at [1238, 482] on input "checkbox" at bounding box center [1224, 495] width 28 height 28
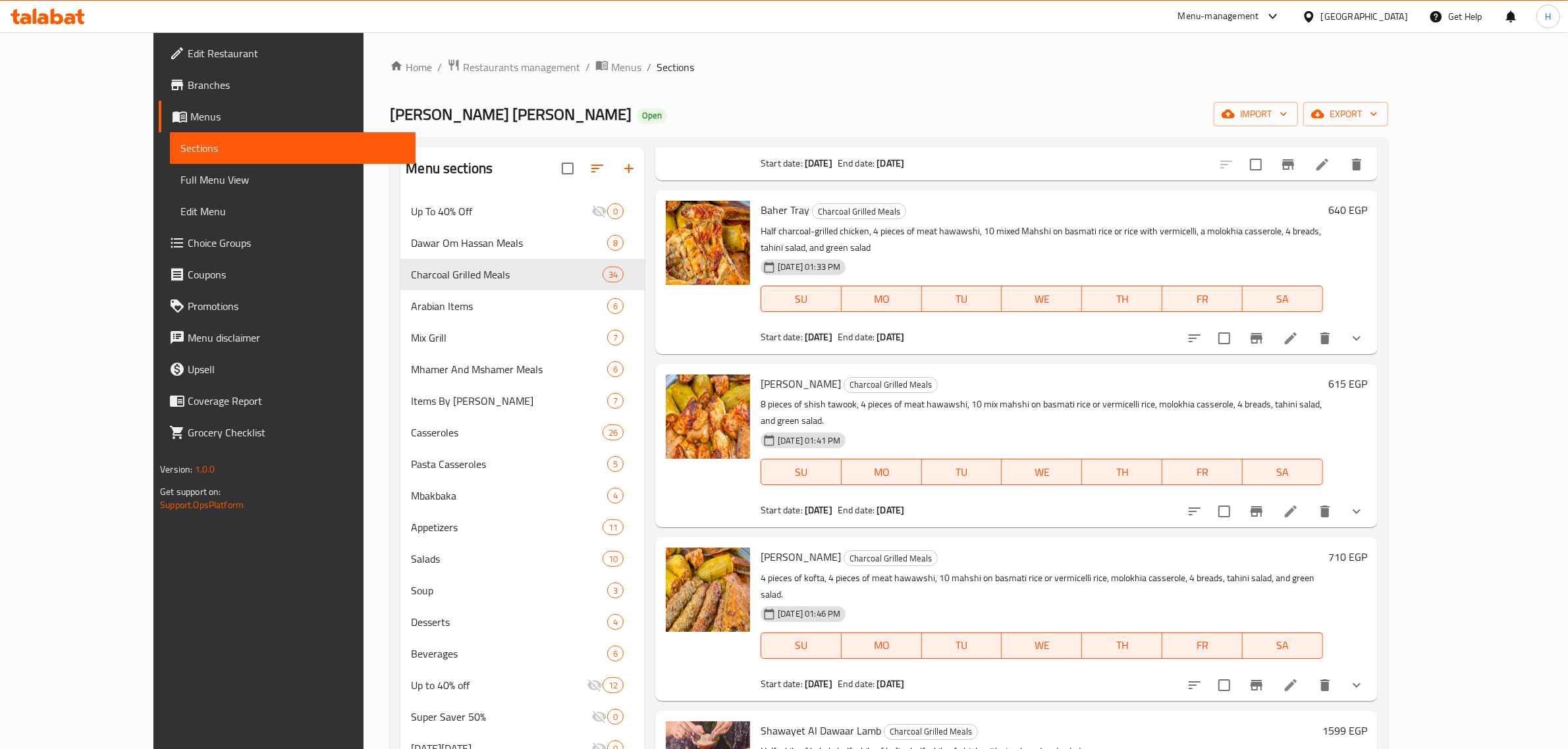
scroll to position [164, 0]
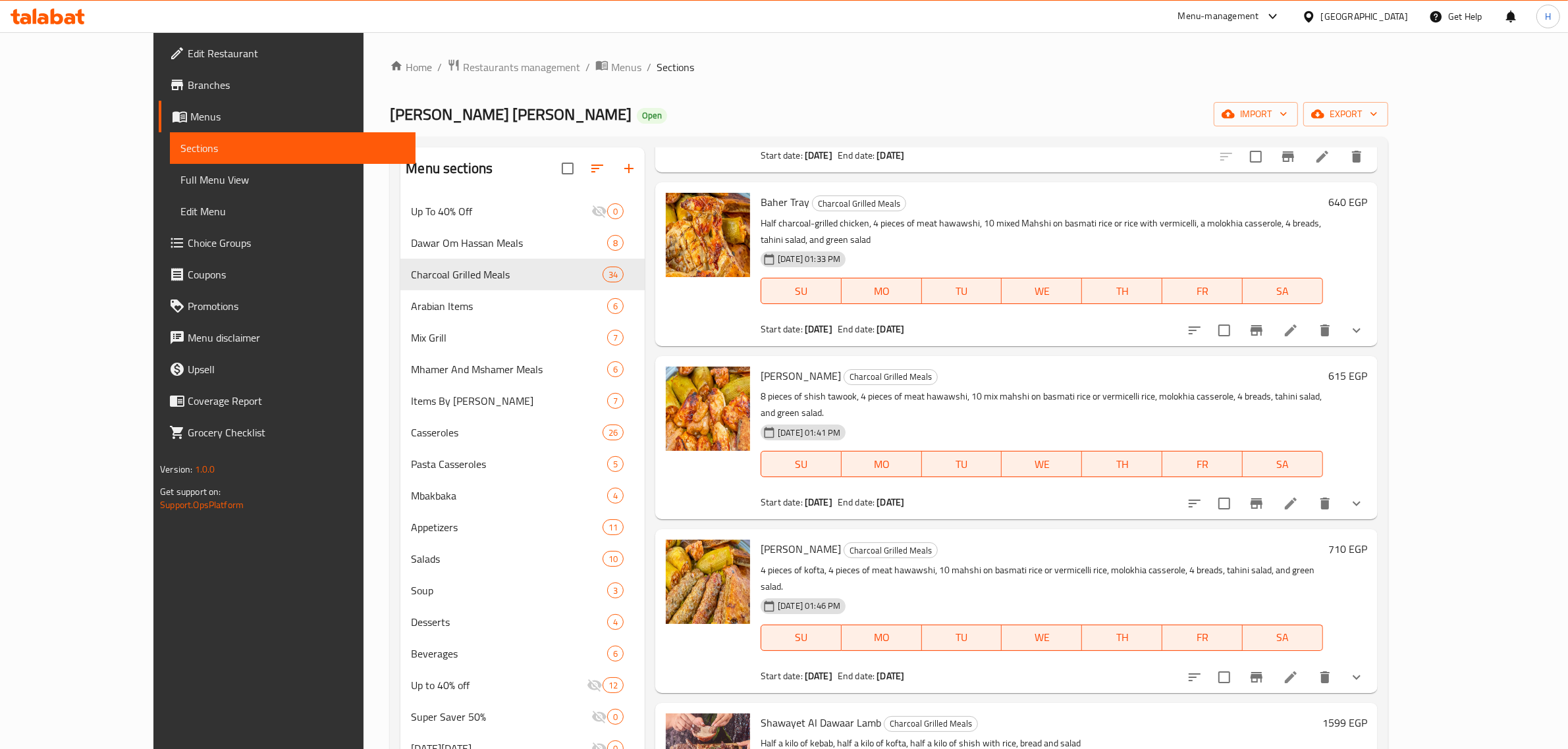
click at [1163, 563] on p "4 pieces of kofta, 4 pieces of meat hawawshi, 10 mahshi on basmati rice or verm…" at bounding box center [1041, 578] width 563 height 33
click at [892, 321] on b "31-12-2025" at bounding box center [890, 329] width 28 height 17
drag, startPoint x: 906, startPoint y: 625, endPoint x: 847, endPoint y: 629, distance: 59.1
click at [847, 670] on div "End date: 31-10-2025" at bounding box center [870, 676] width 67 height 13
drag, startPoint x: 876, startPoint y: 467, endPoint x: 863, endPoint y: 456, distance: 17.0
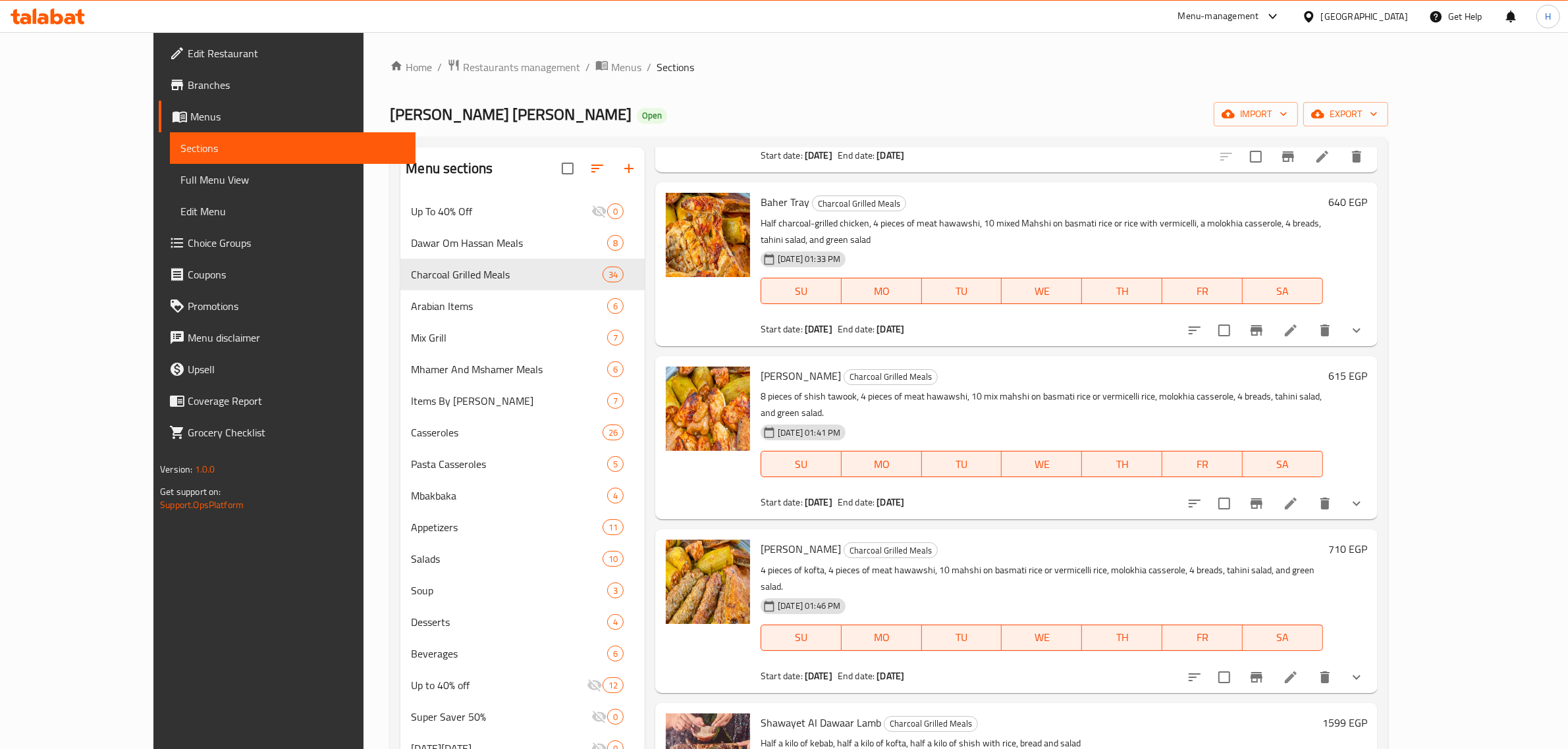
click at [867, 459] on div "Samir Tray Charcoal Grilled Meals 8 pieces of shish tawook, 4 pieces of meat ha…" at bounding box center [1042, 438] width 573 height 153
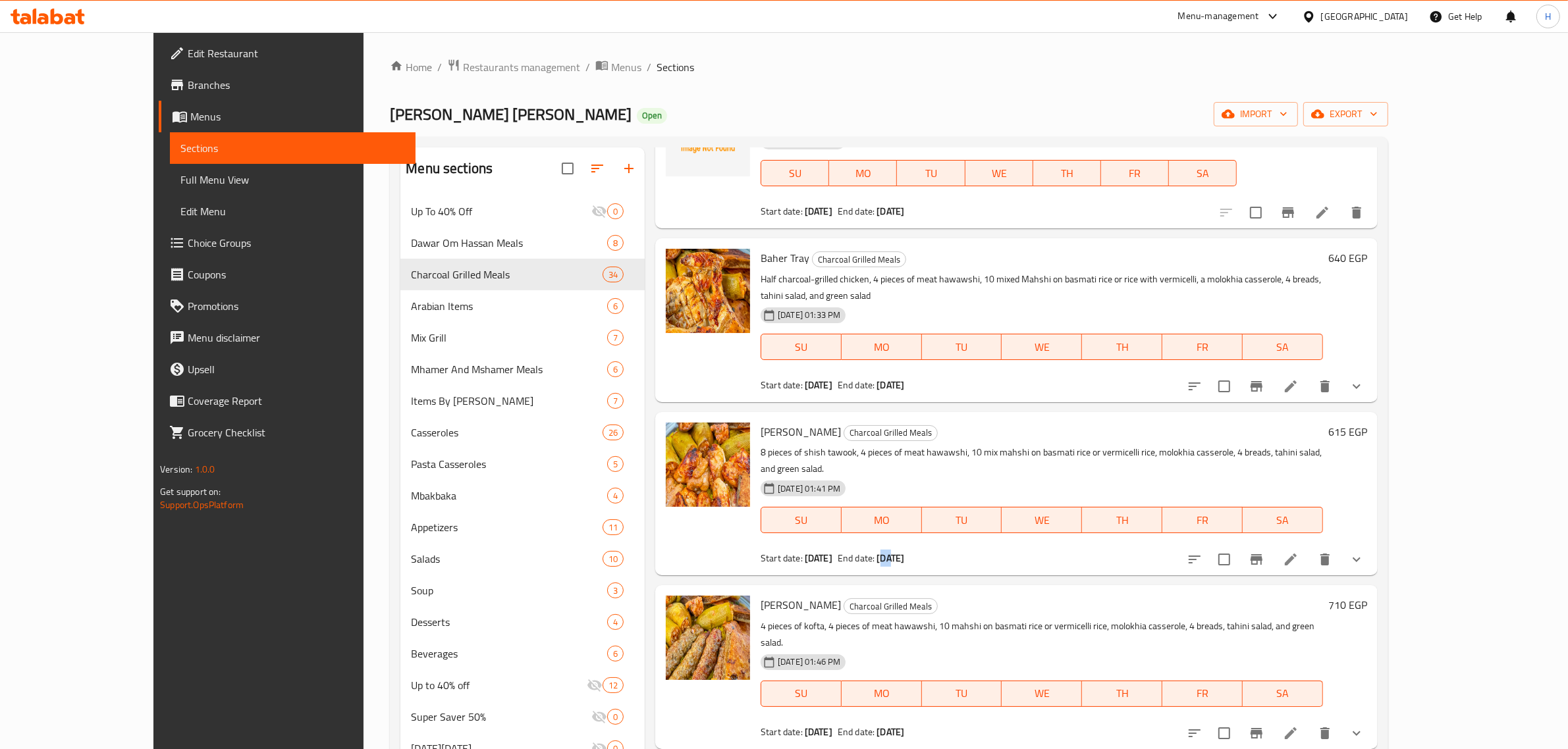
scroll to position [83, 0]
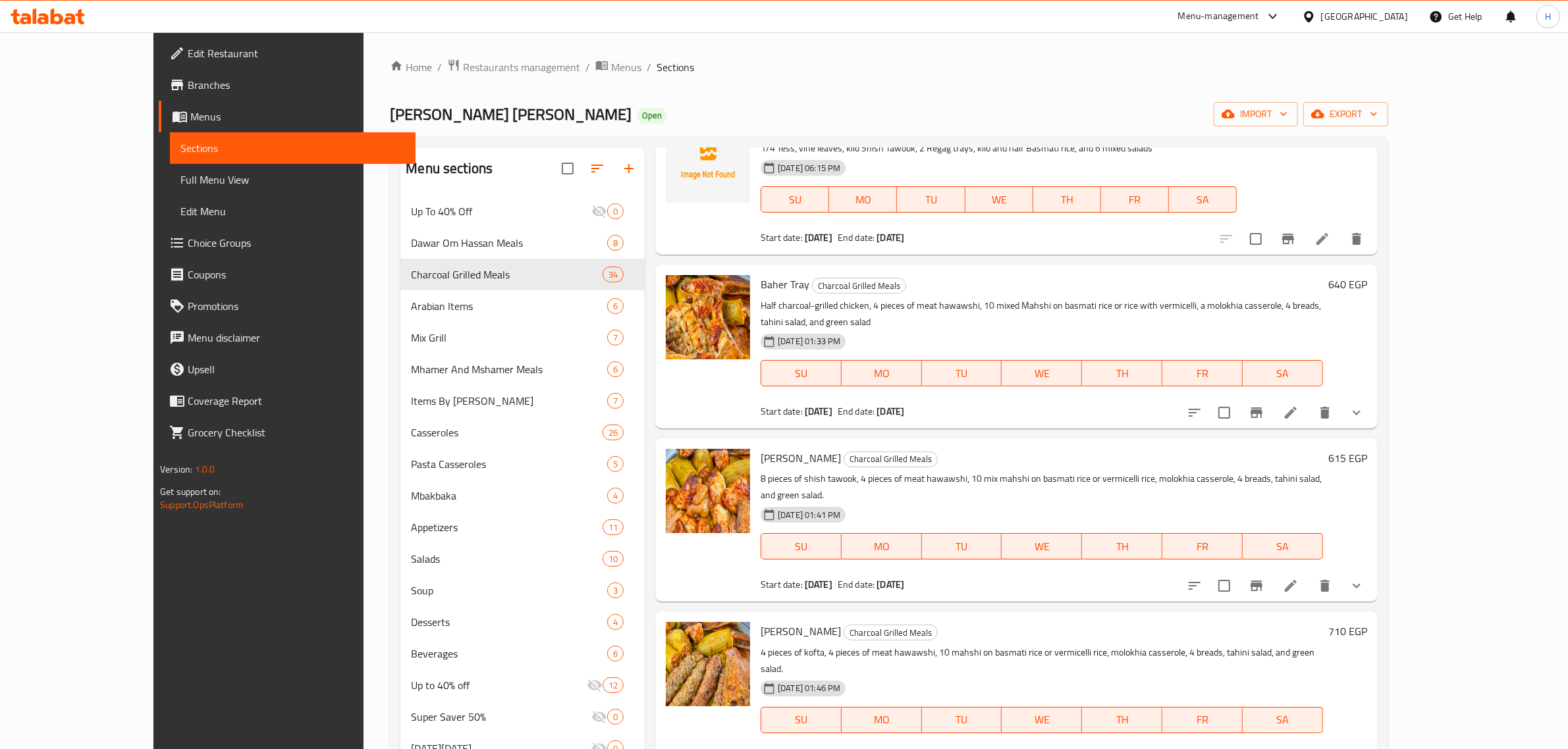
click at [390, 124] on span "[PERSON_NAME] [PERSON_NAME]" at bounding box center [510, 113] width 242 height 29
copy span "[PERSON_NAME] [PERSON_NAME]"
drag, startPoint x: 917, startPoint y: 555, endPoint x: 863, endPoint y: 548, distance: 54.5
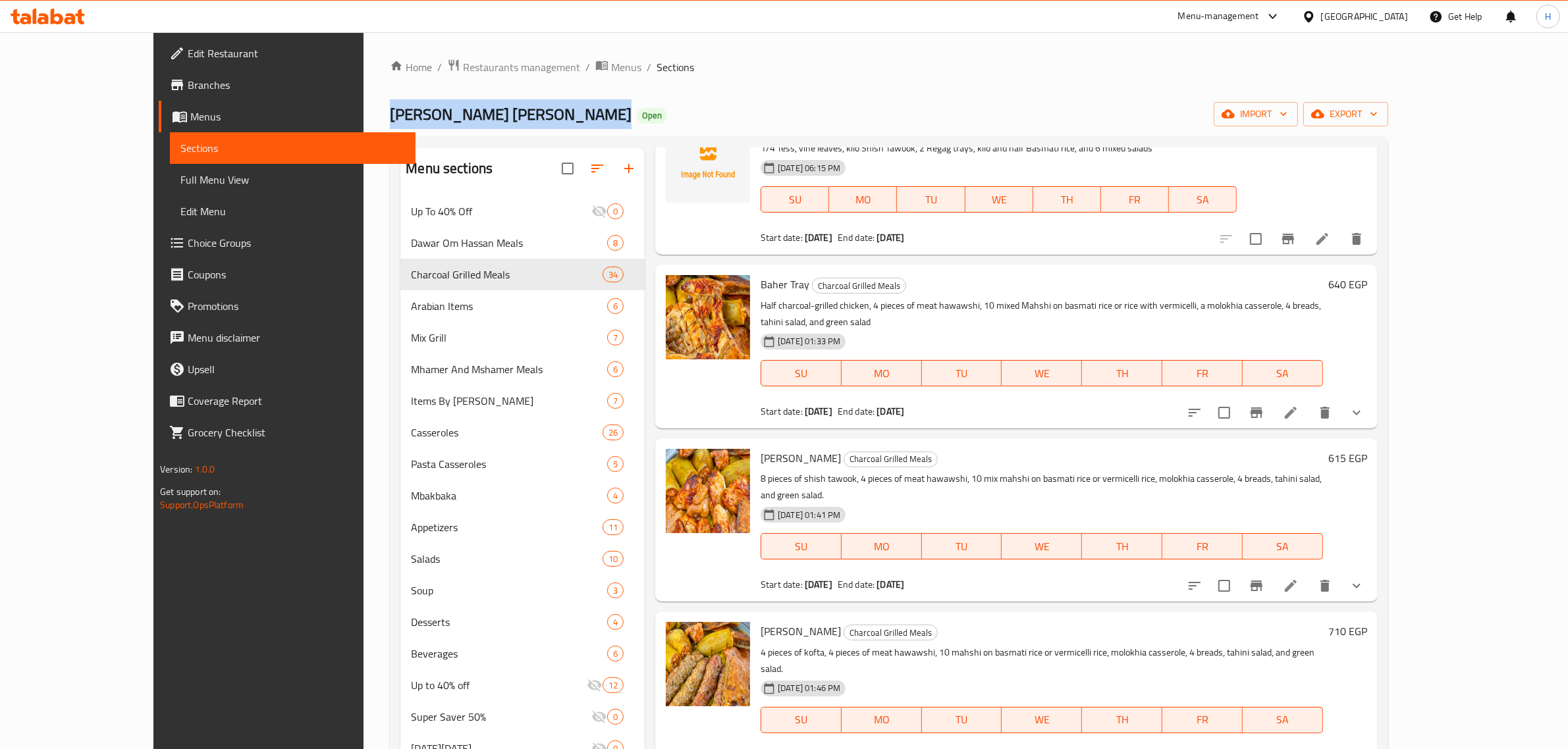
click at [863, 578] on div "Start date: 17-07-2025 End date: 31-10-2025" at bounding box center [1041, 585] width 563 height 13
click at [1238, 400] on input "checkbox" at bounding box center [1224, 413] width 28 height 28
checkbox input "true"
click at [1238, 572] on input "checkbox" at bounding box center [1224, 586] width 28 height 28
checkbox input "true"
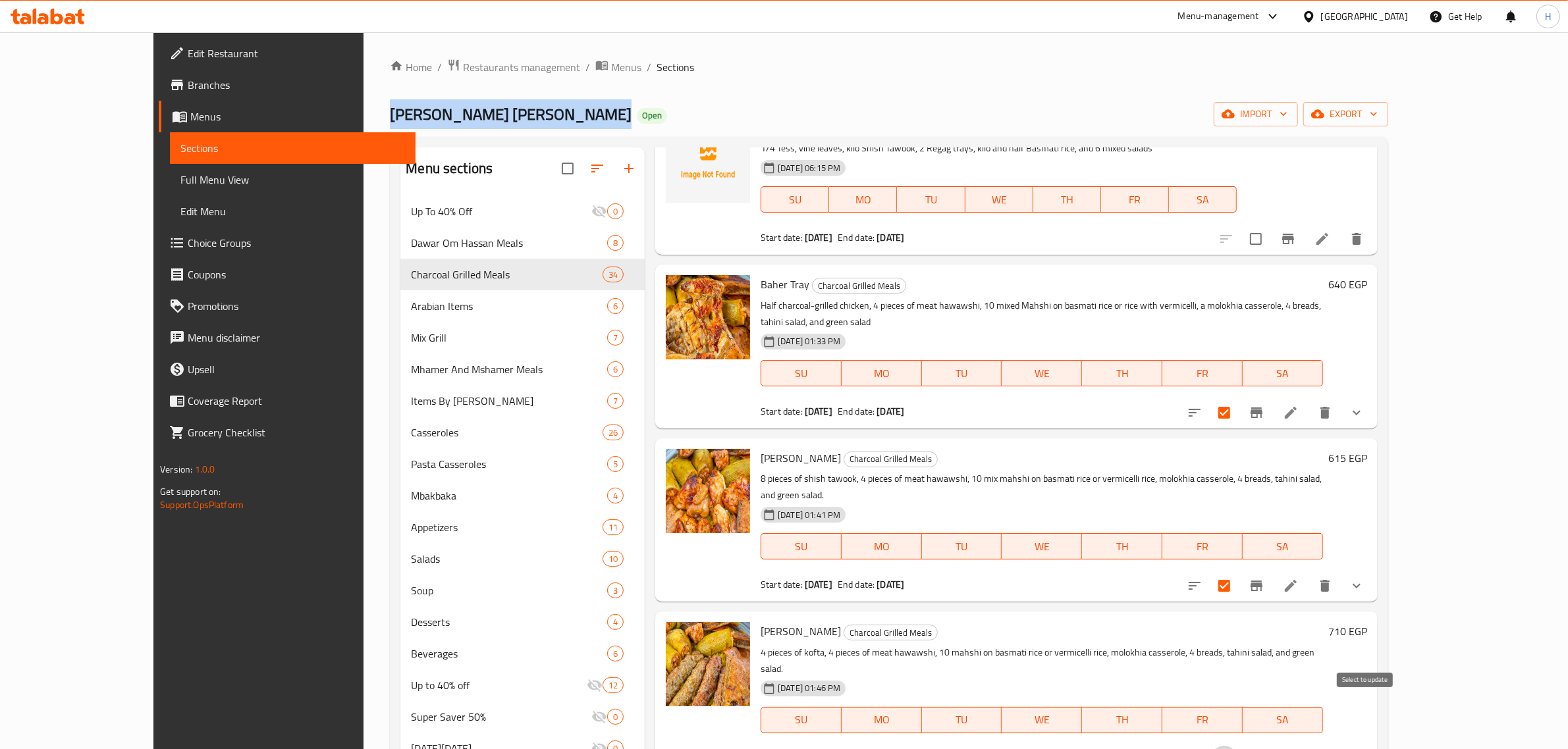
click at [1238, 746] on input "checkbox" at bounding box center [1224, 759] width 28 height 28
checkbox input "true"
click at [1199, 308] on p "Half charcoal-grilled chicken, 4 pieces of meat hawawshi, 10 mixed Mahshi on ba…" at bounding box center [1041, 313] width 563 height 33
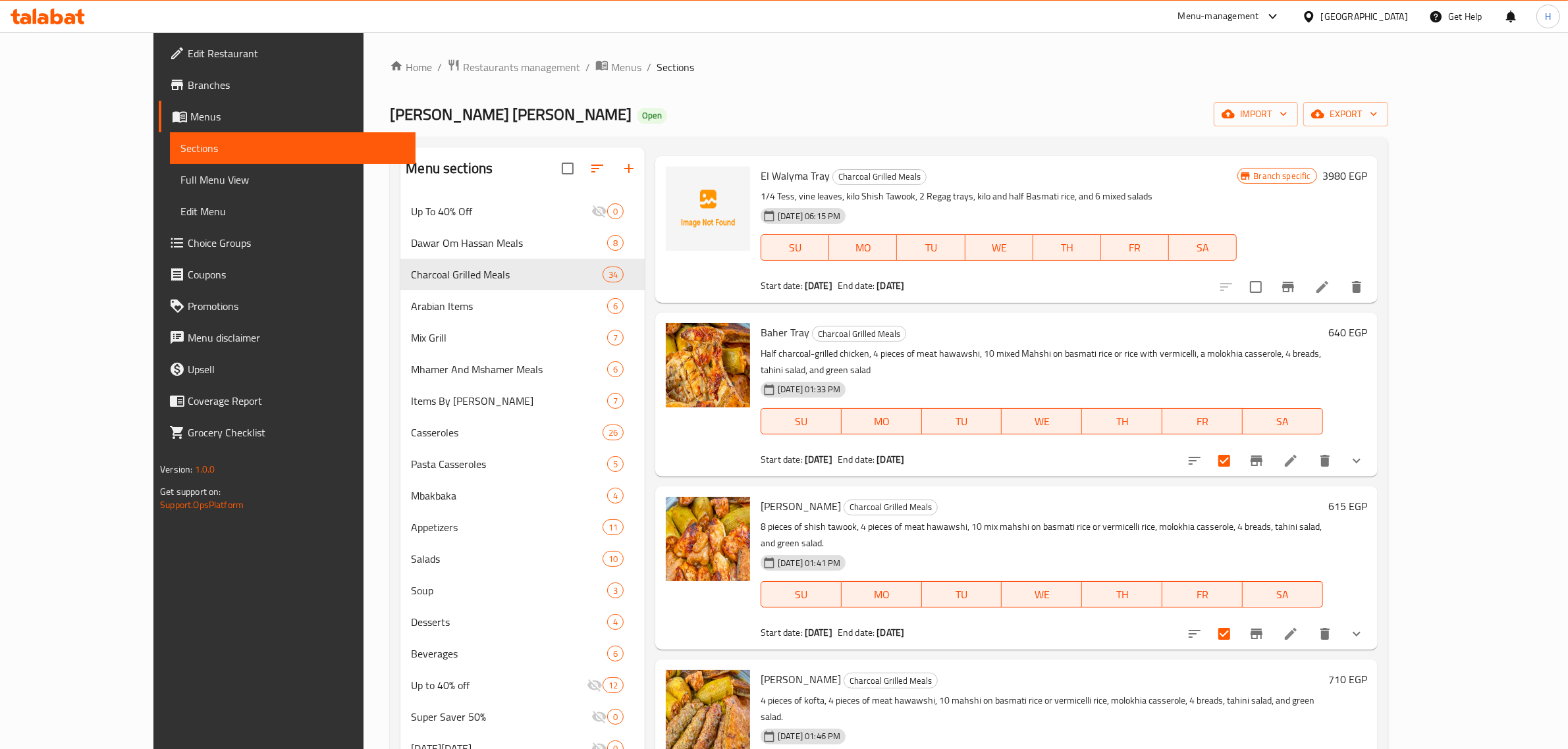
scroll to position [0, 0]
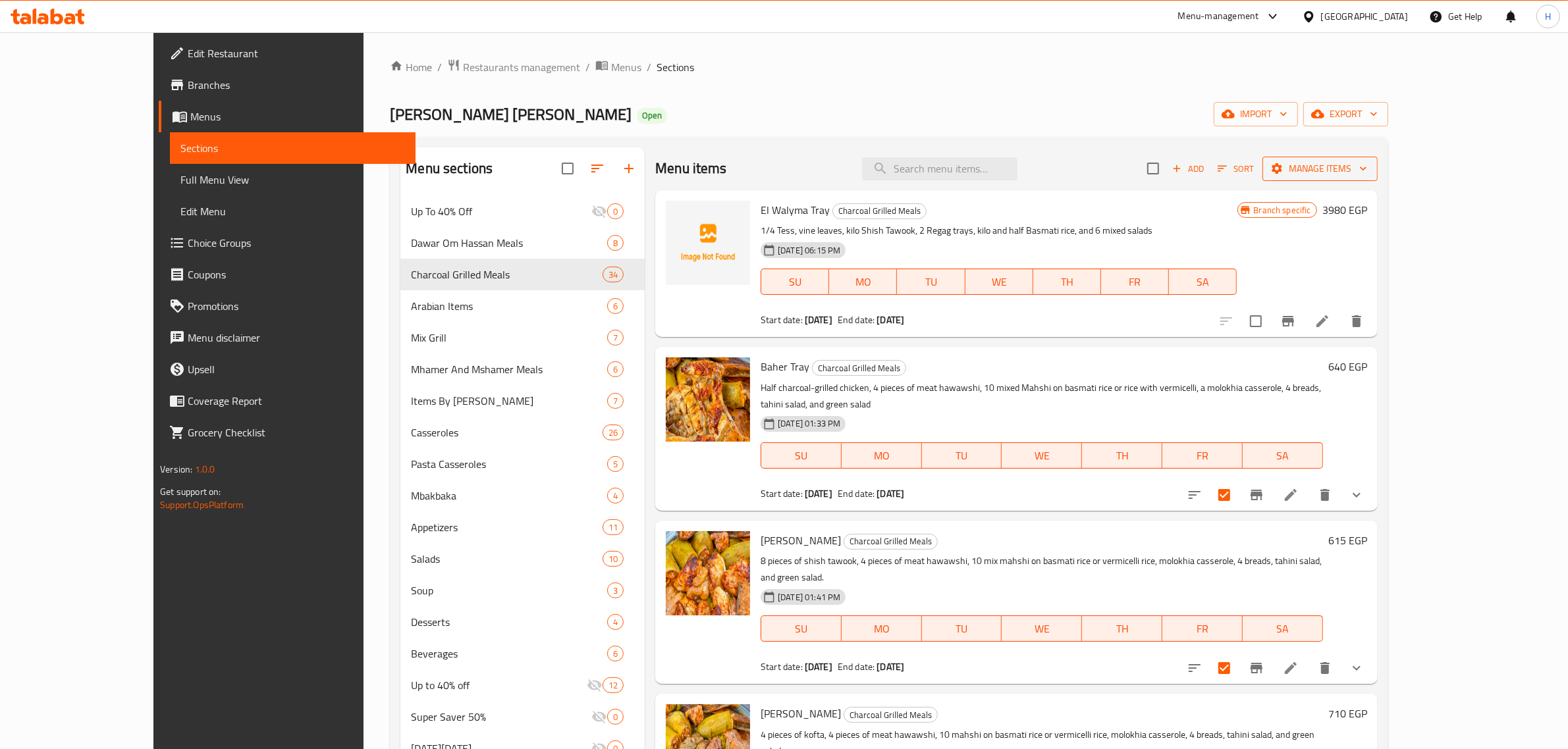
click at [1367, 164] on span "Manage items" at bounding box center [1320, 168] width 94 height 17
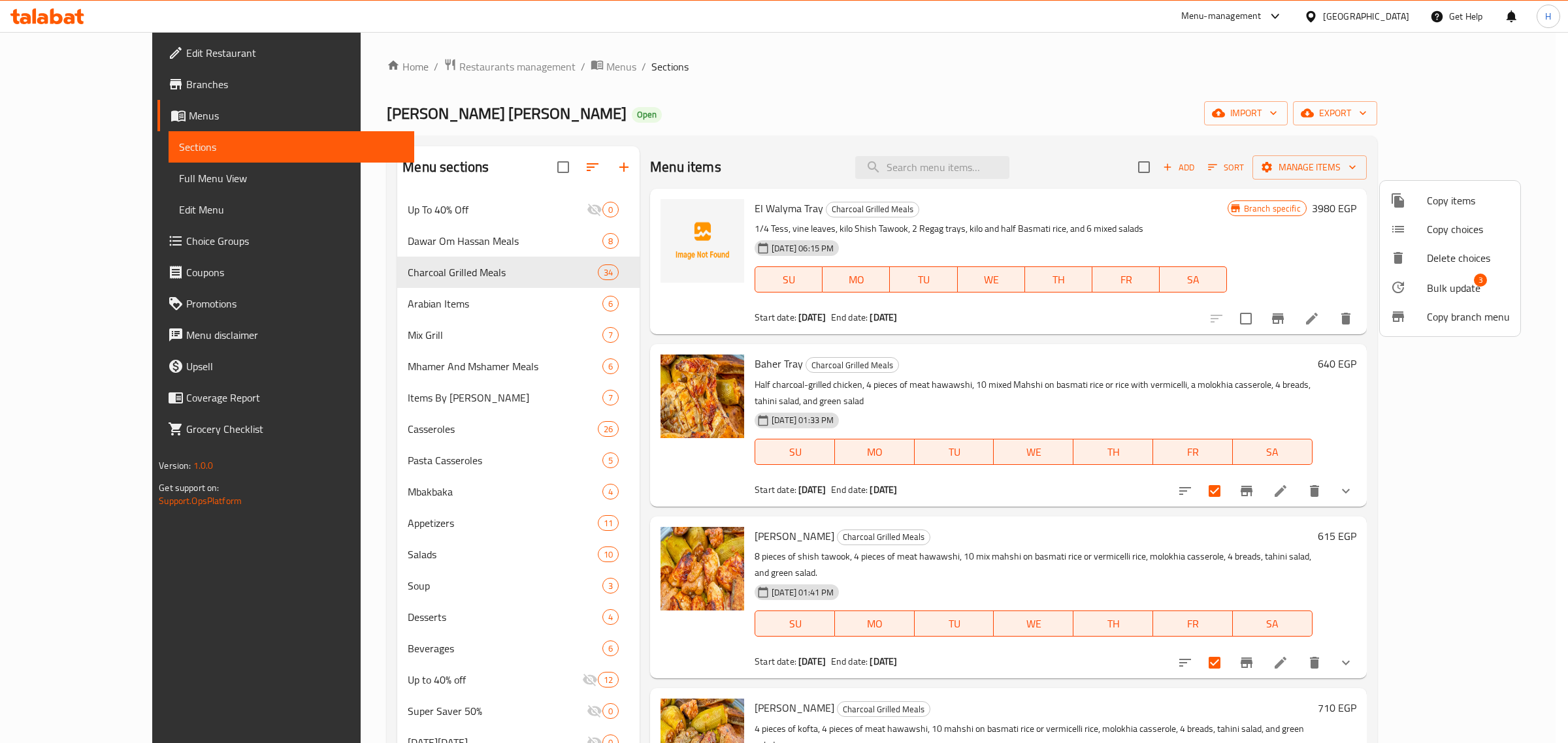
click at [1451, 282] on span "Bulk update" at bounding box center [1454, 288] width 54 height 16
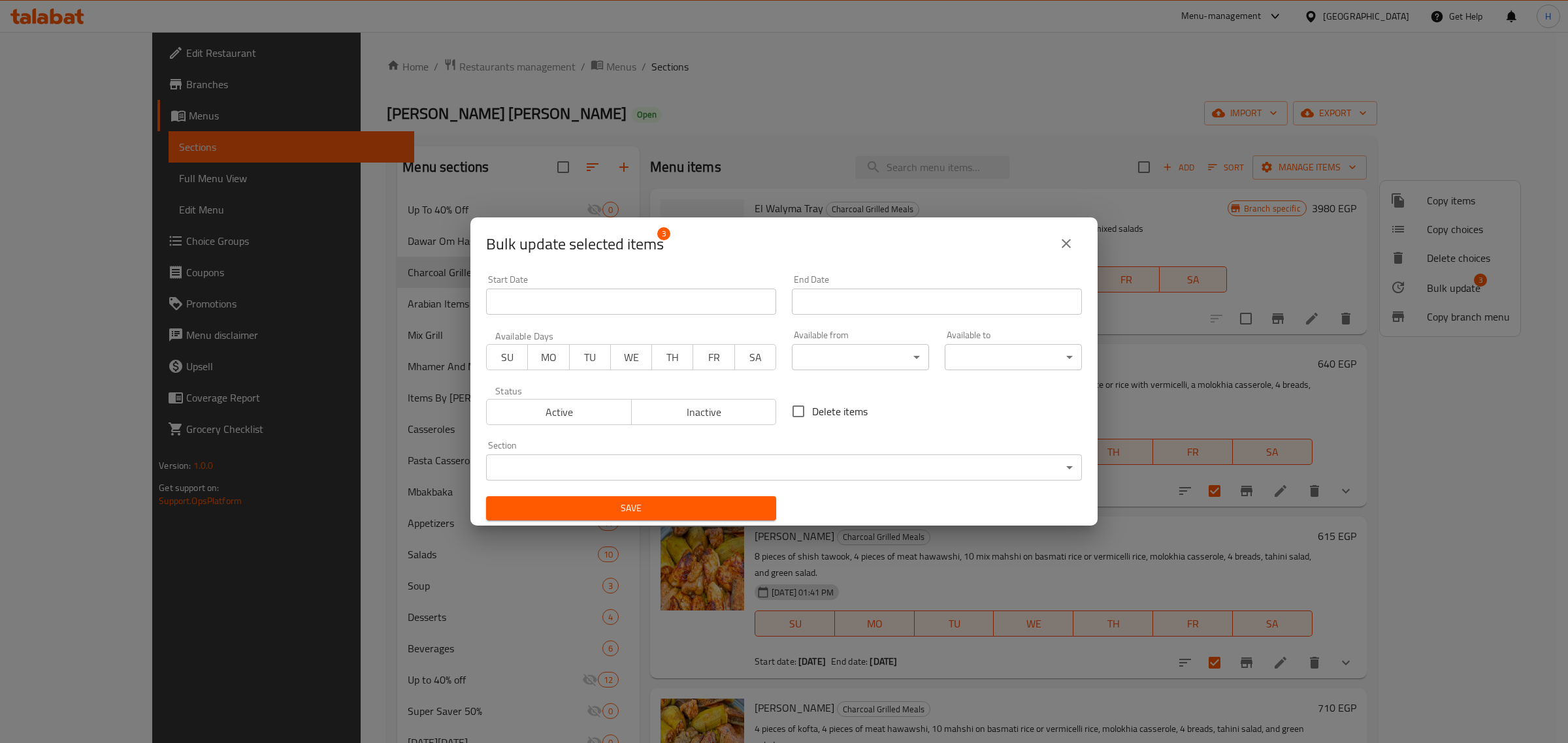
click at [835, 294] on input "Start Date" at bounding box center [937, 301] width 290 height 26
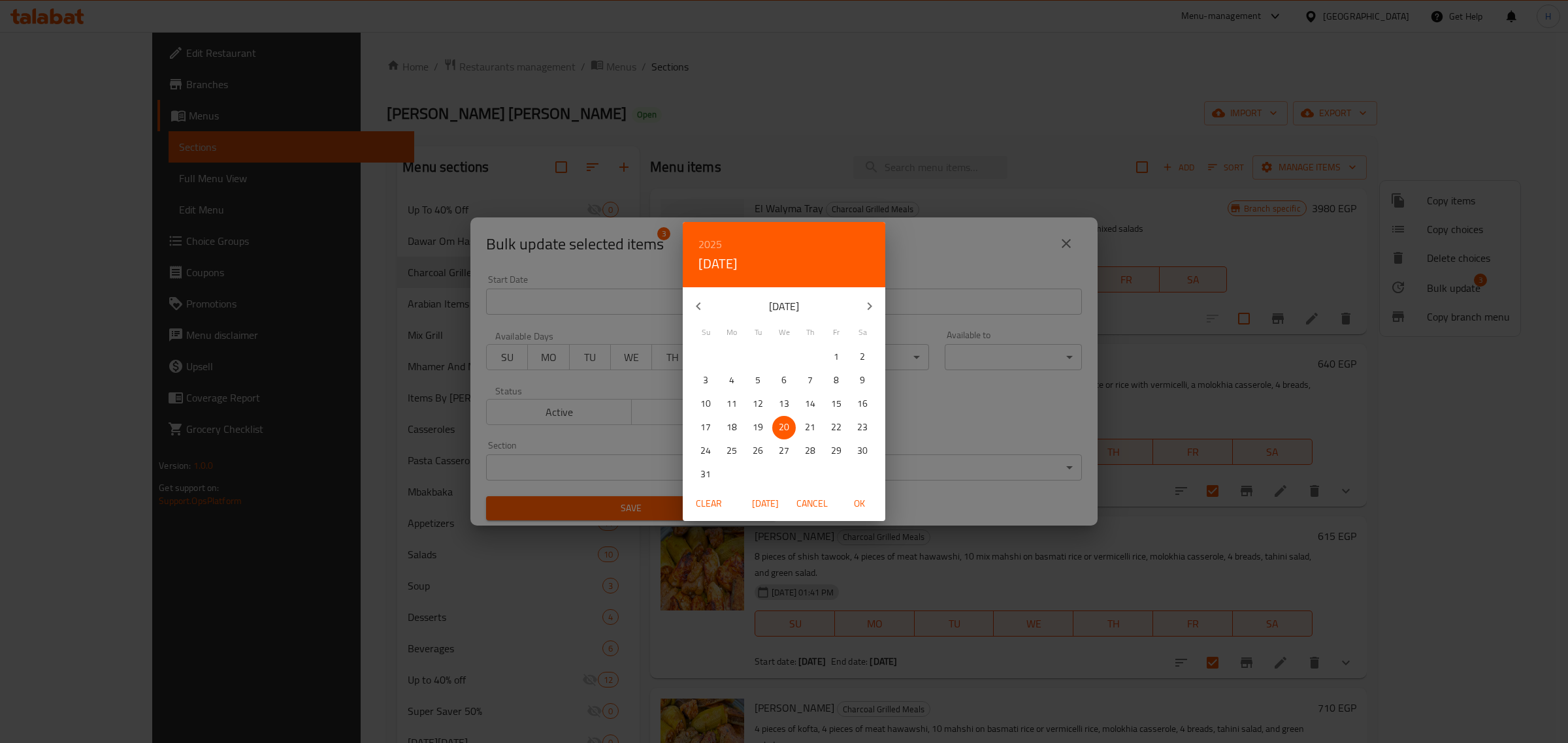
click at [864, 308] on icon "button" at bounding box center [869, 306] width 16 height 16
click at [863, 309] on icon "button" at bounding box center [869, 306] width 16 height 16
click at [836, 451] on p "31" at bounding box center [836, 451] width 10 height 17
click at [857, 497] on span "OK" at bounding box center [859, 504] width 32 height 17
type input "[DATE]"
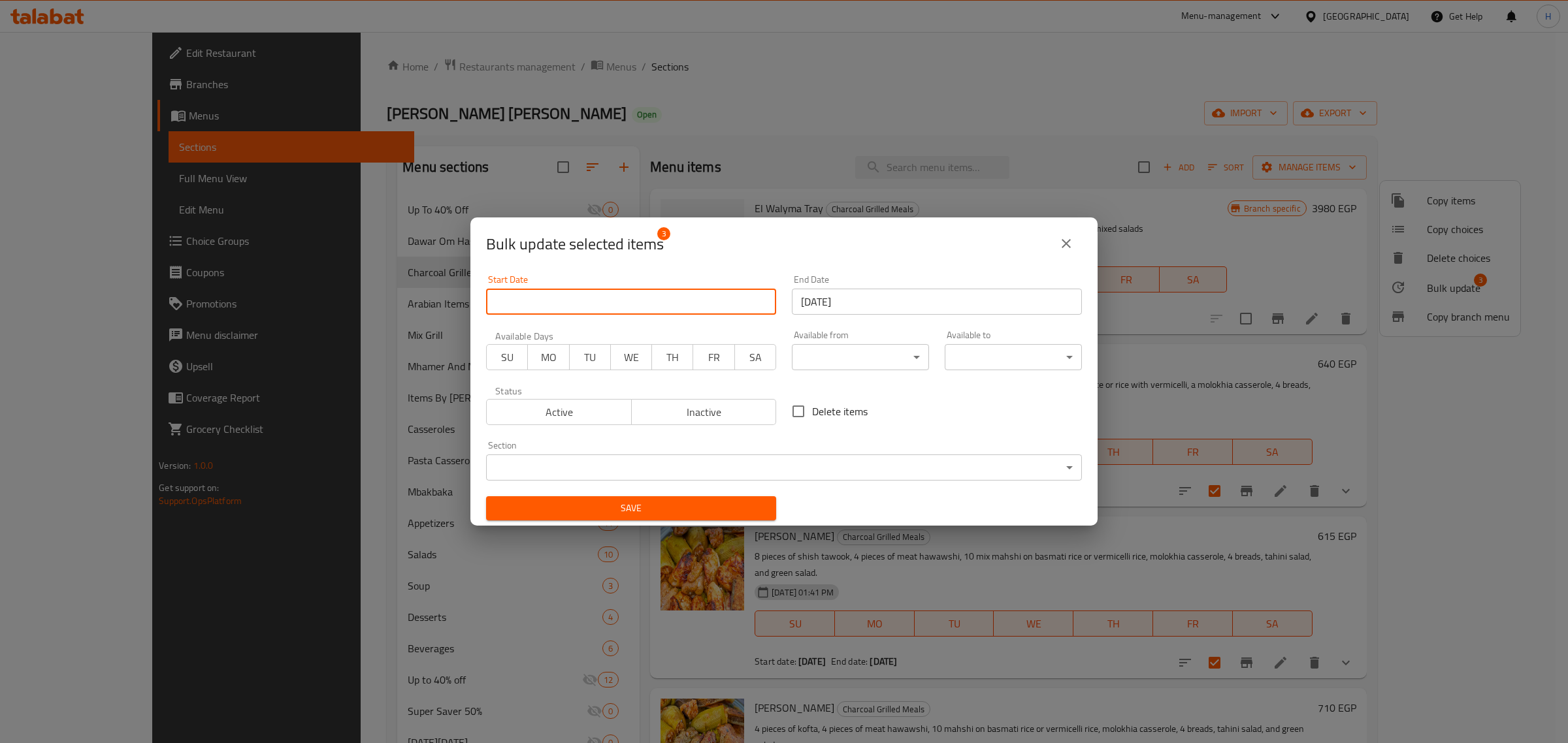
click at [654, 301] on input "Start Date" at bounding box center [631, 301] width 290 height 26
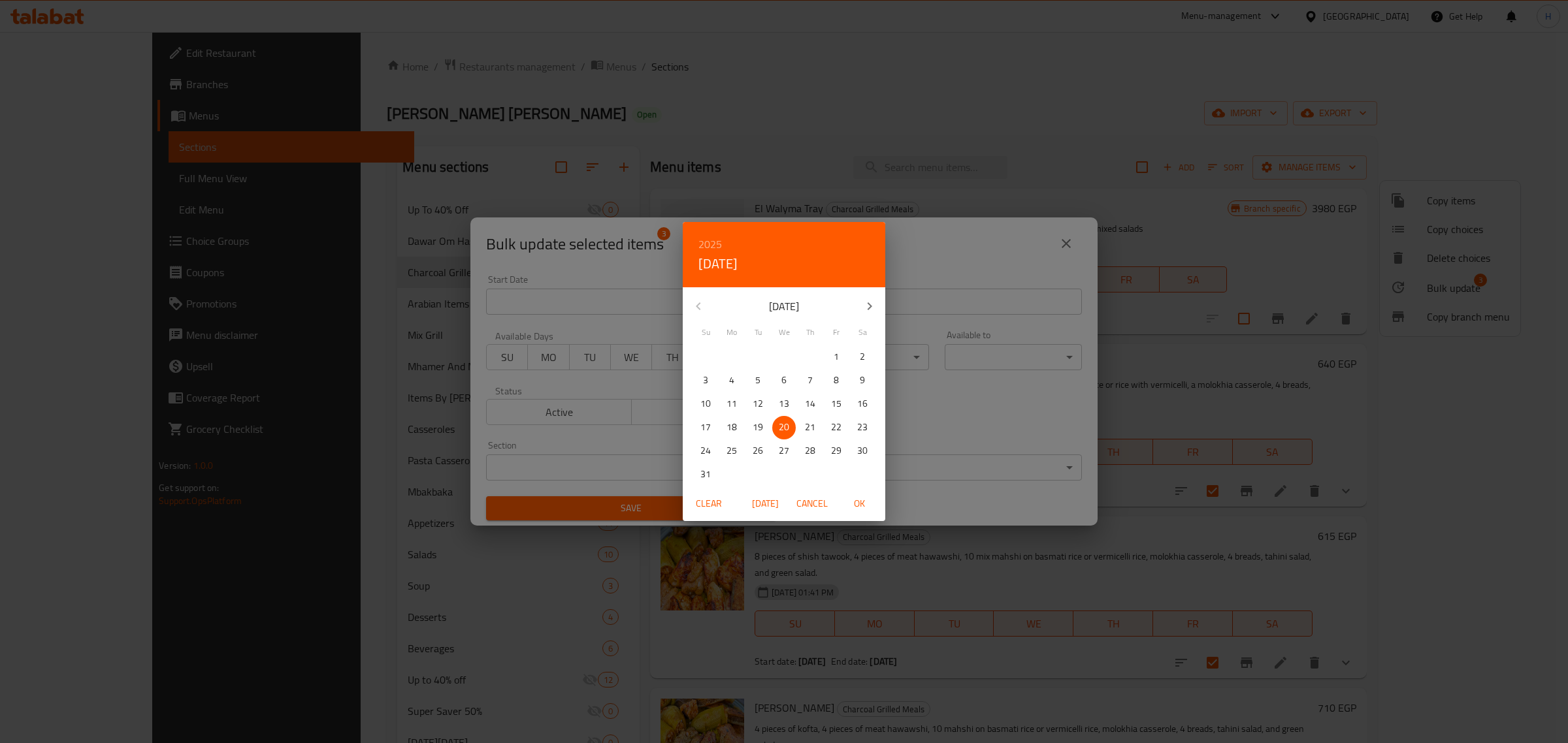
click at [838, 353] on p "1" at bounding box center [836, 357] width 6 height 17
click at [857, 508] on span "OK" at bounding box center [859, 504] width 32 height 17
type input "01-08-2025"
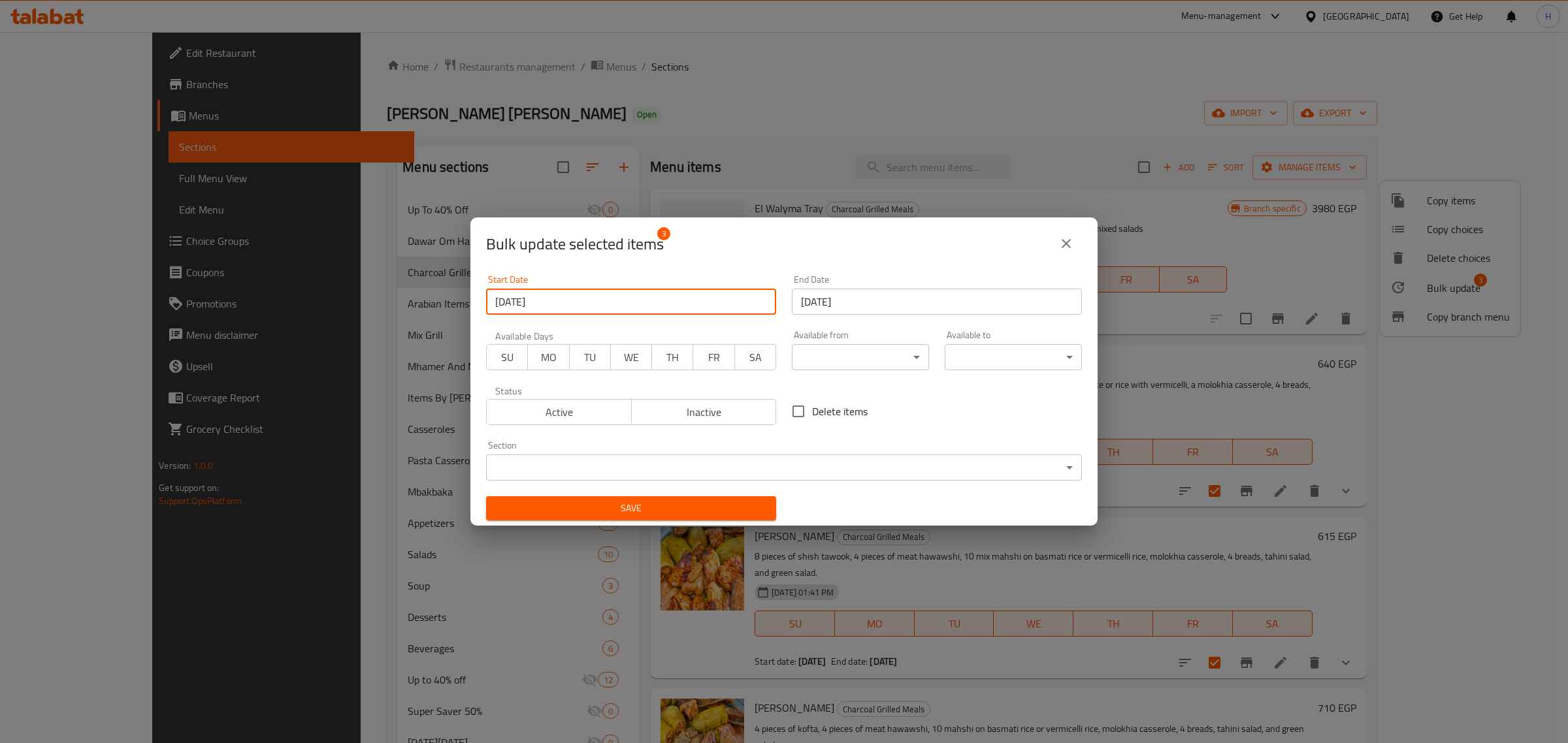
click at [722, 507] on span "Save" at bounding box center [632, 508] width 269 height 17
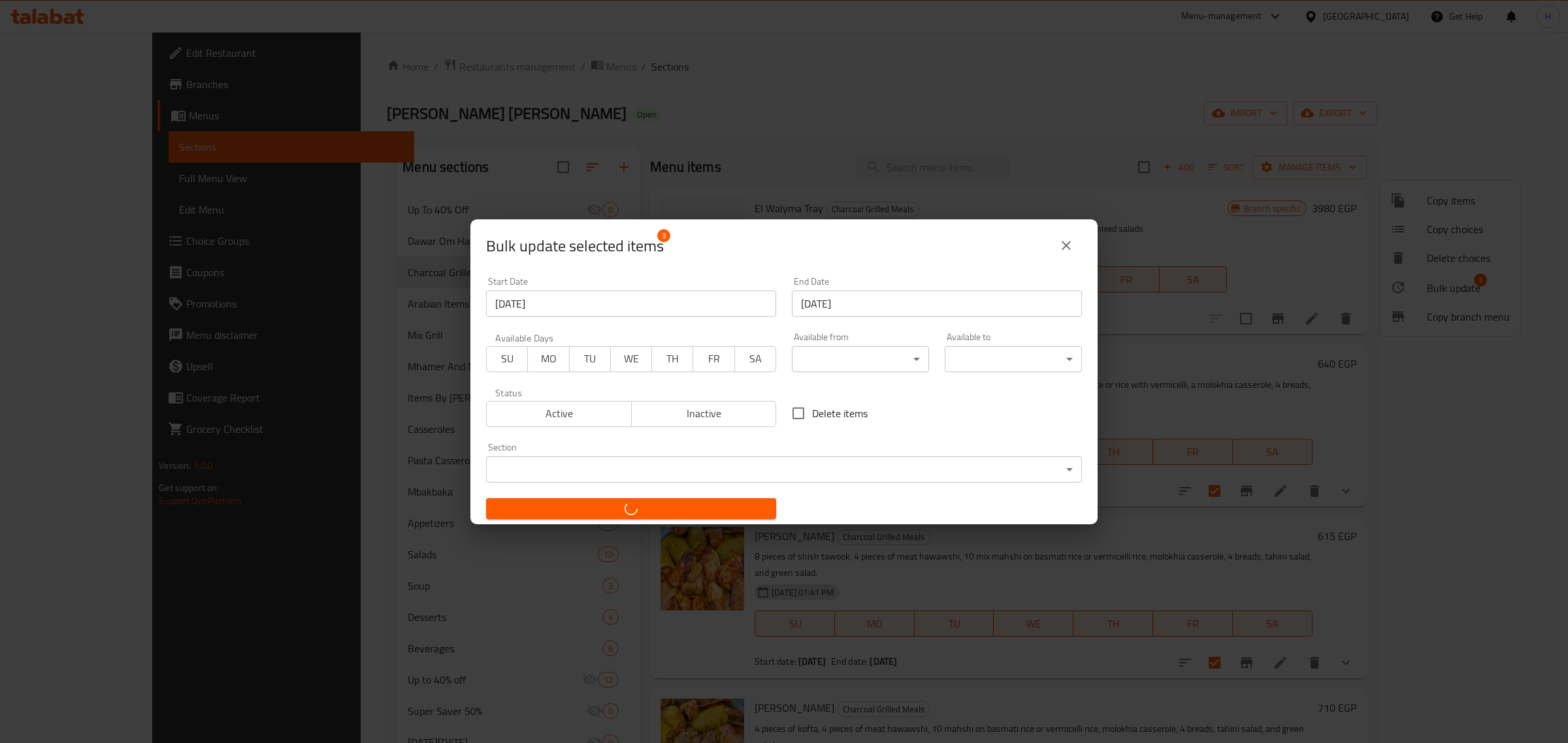
checkbox input "false"
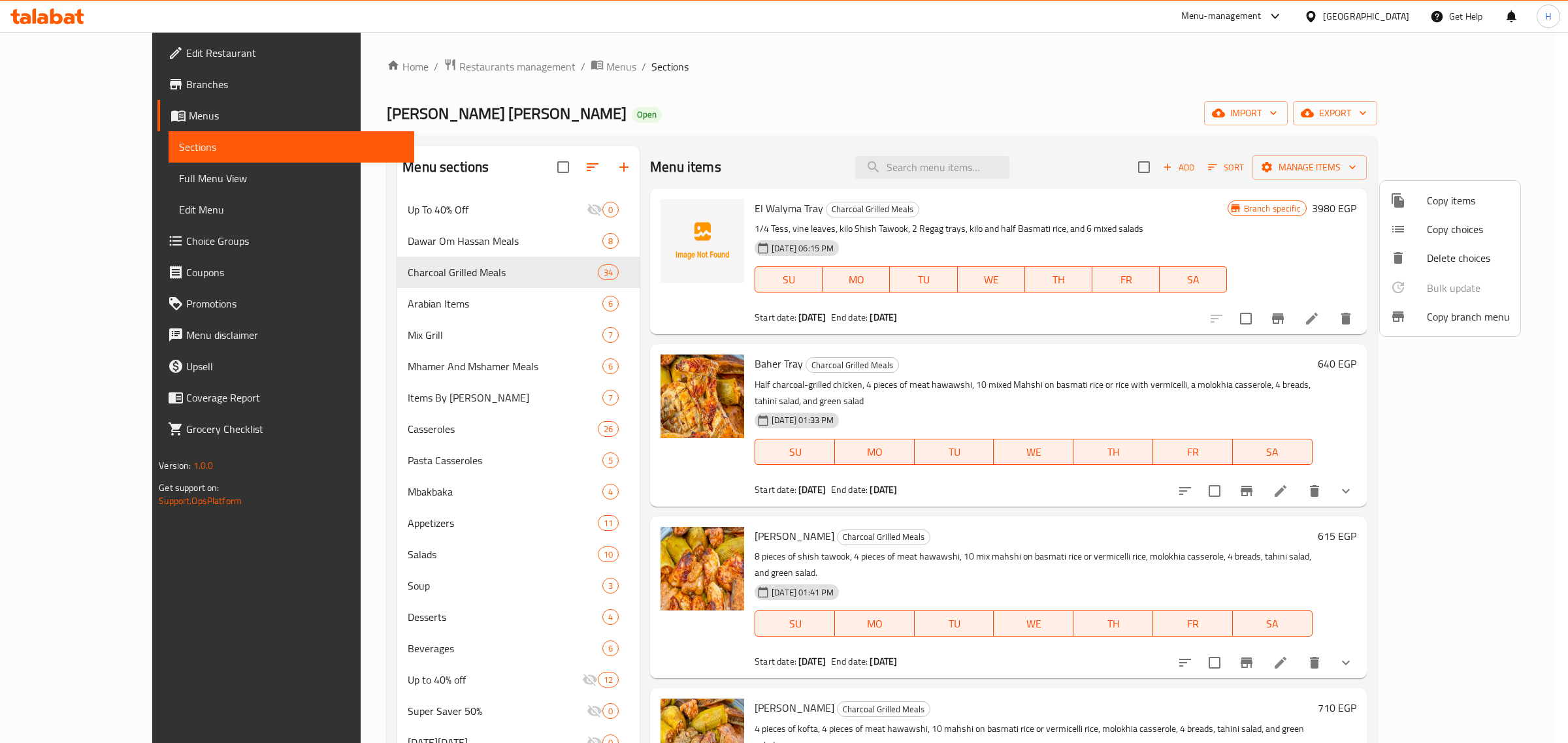
click at [1018, 503] on div at bounding box center [784, 372] width 1568 height 743
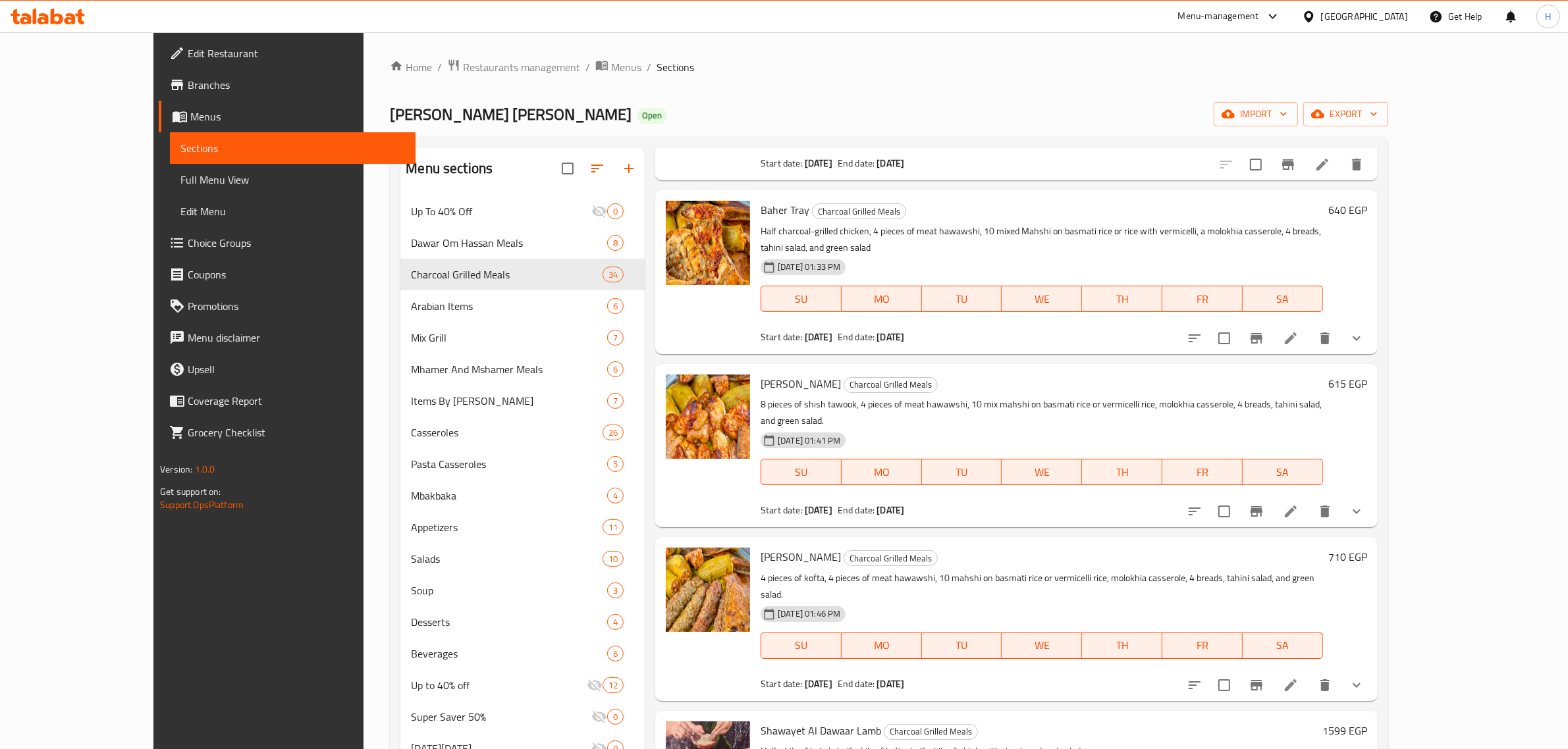
scroll to position [164, 0]
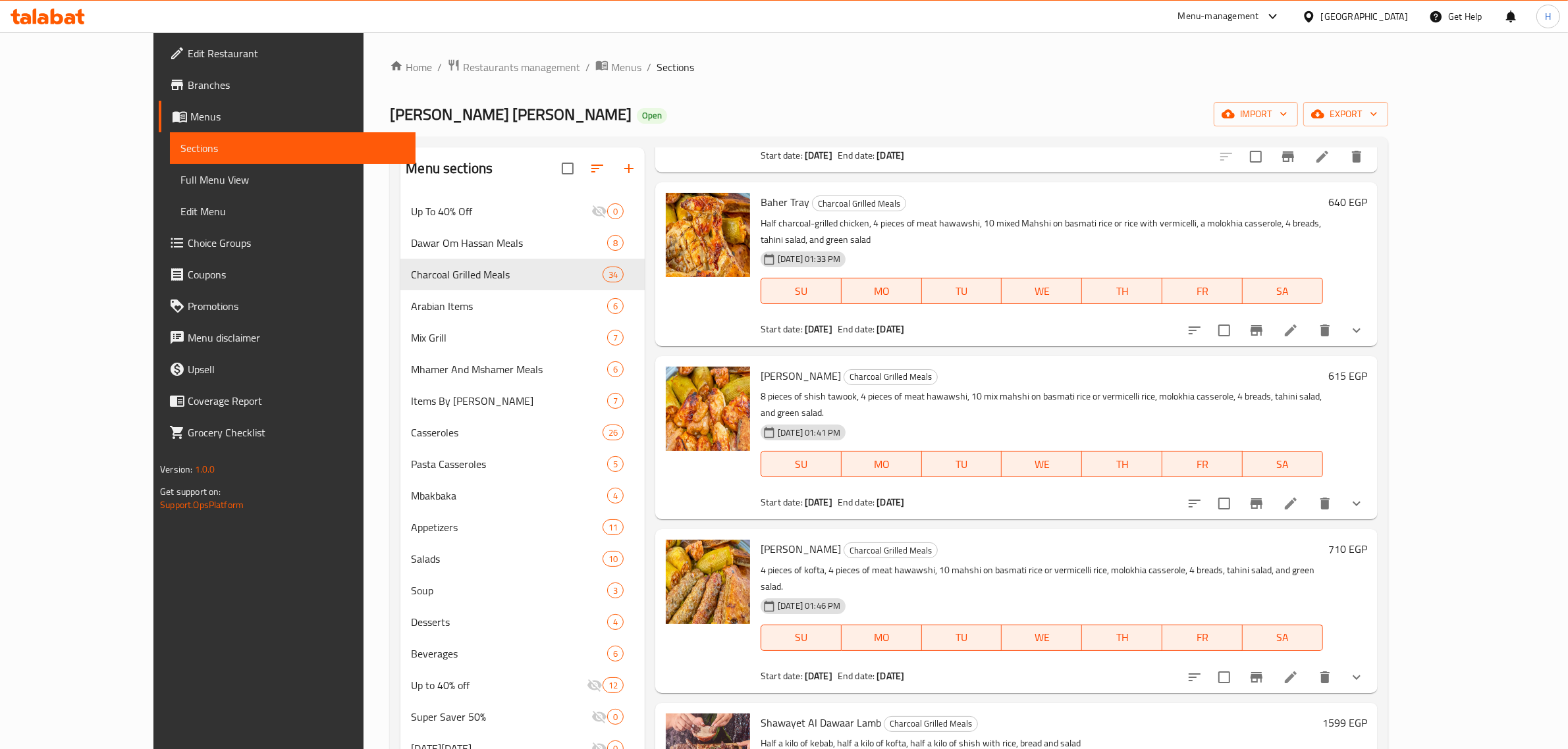
click at [1006, 491] on div "Menu items Add Sort Manage items El Walyma Tray Charcoal Grilled Meals 1/4 Tess…" at bounding box center [1011, 537] width 733 height 780
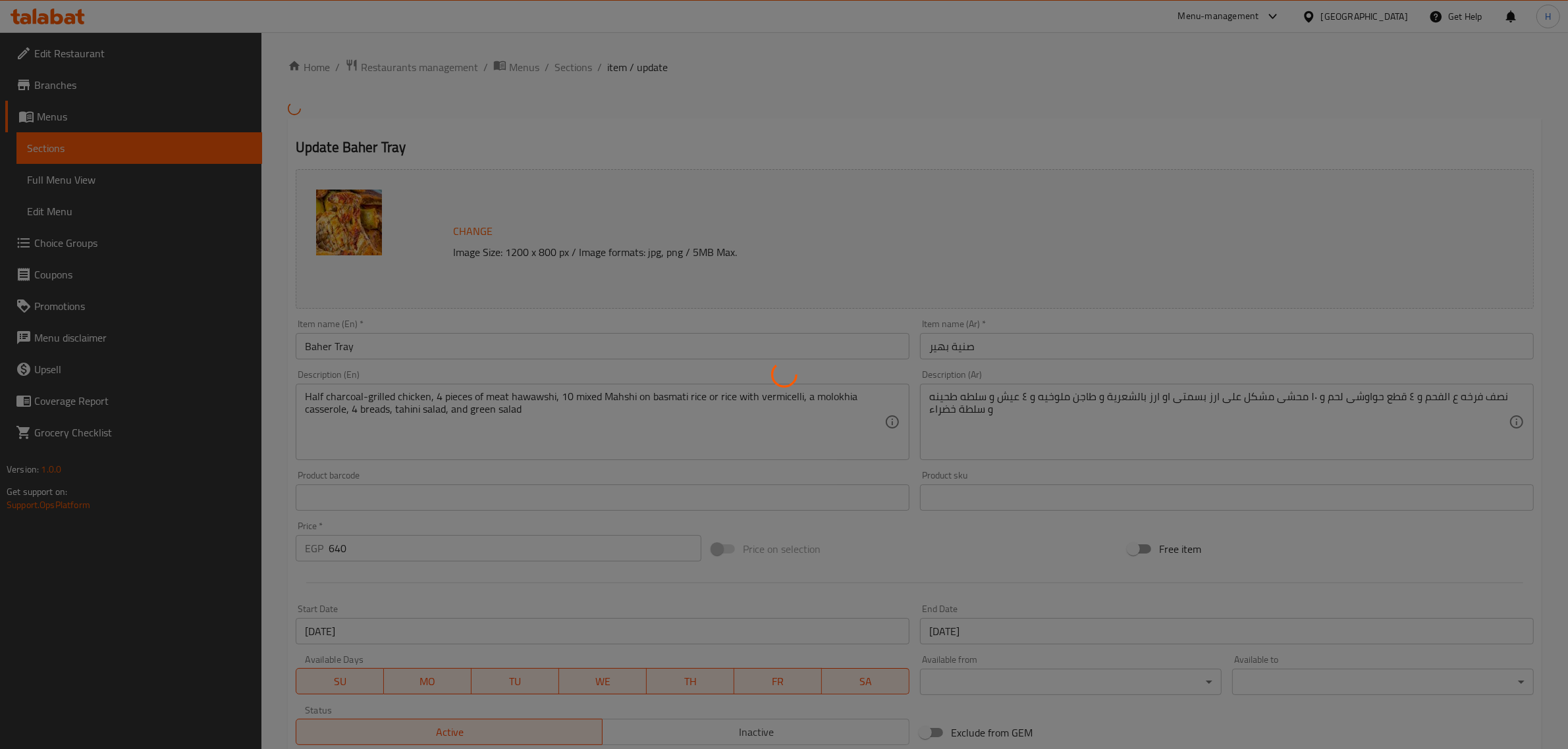
type input "اختيارك من الارز"
type input "1"
type input "اختيارك من الارز"
type input "1"
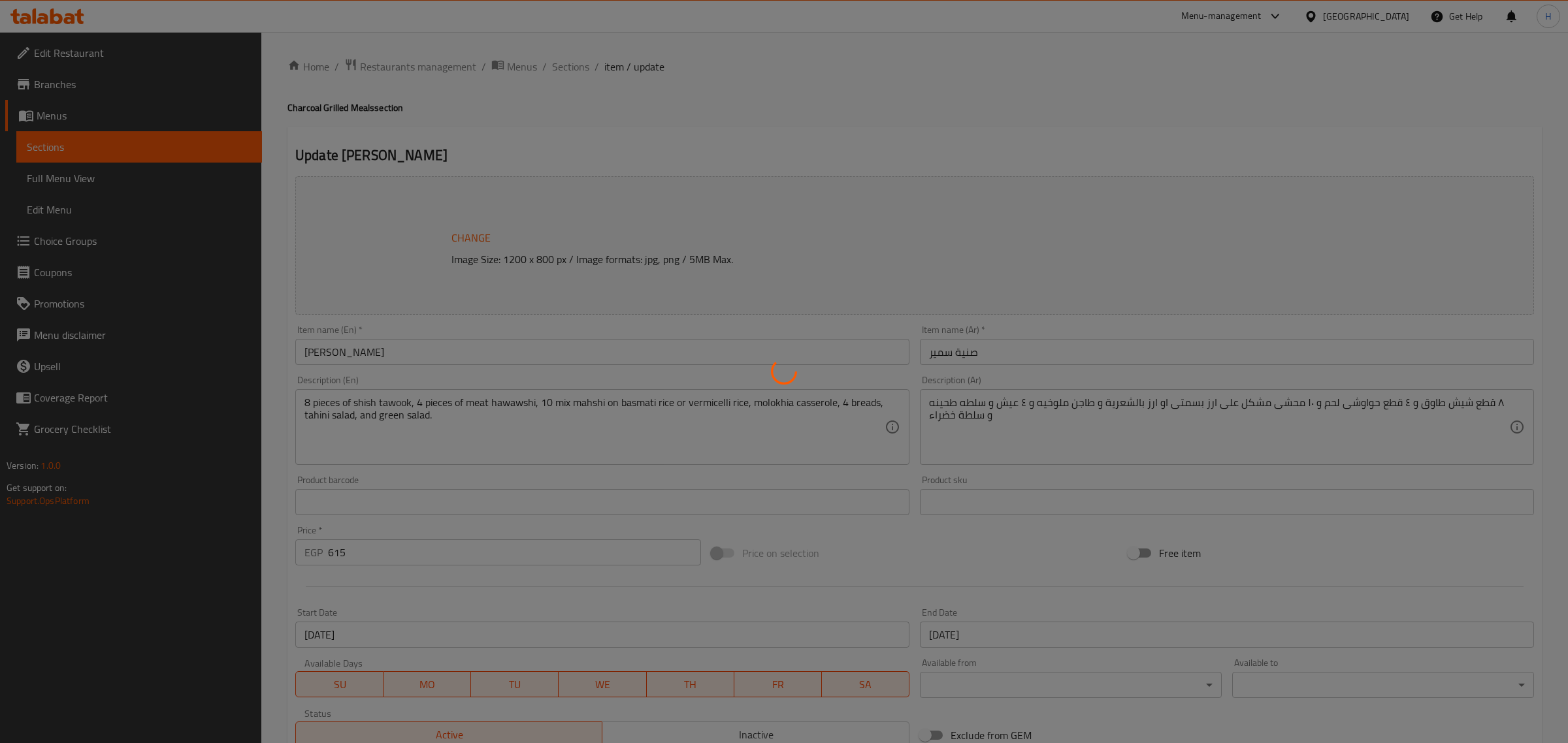
type input "1"
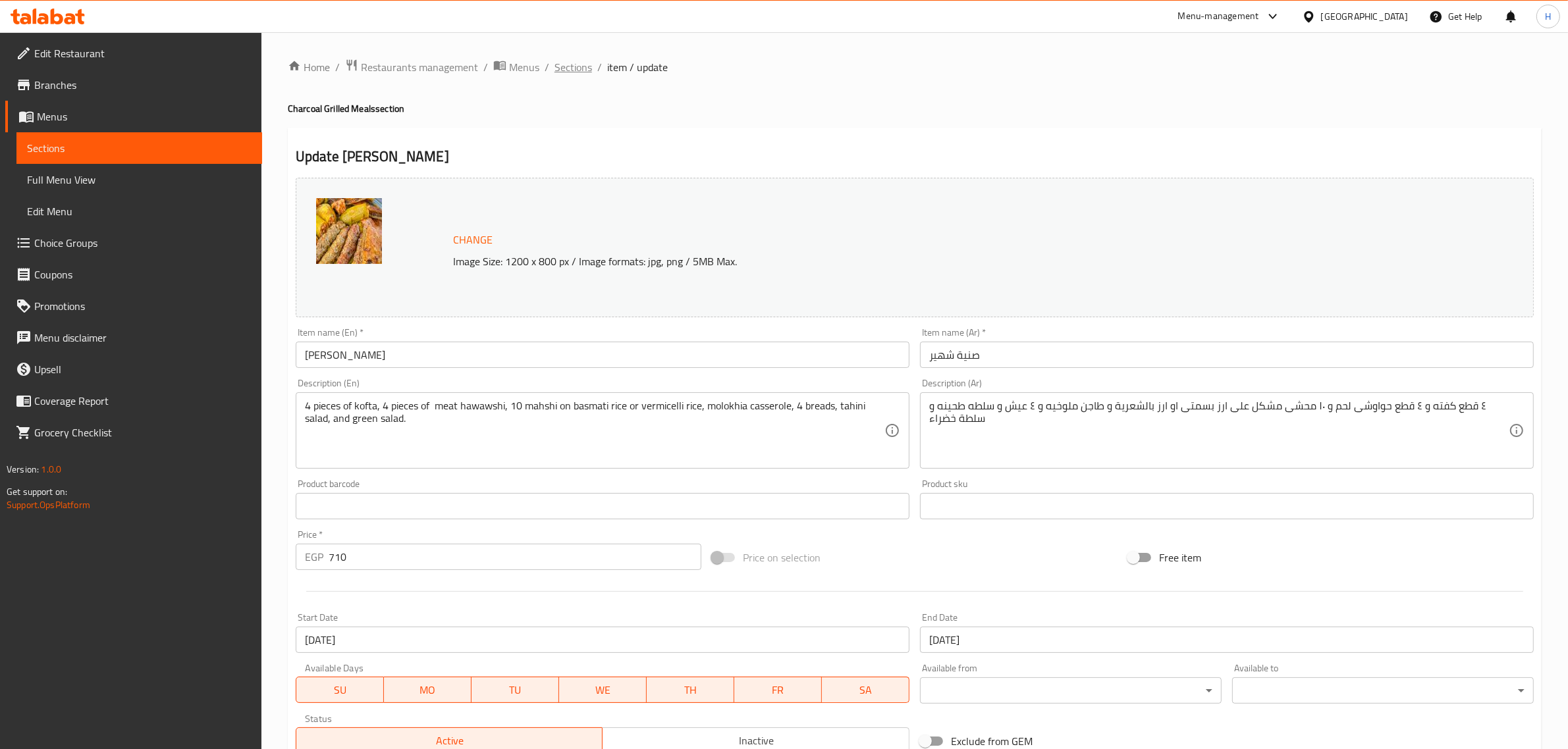
click at [570, 71] on span "Sections" at bounding box center [573, 67] width 37 height 16
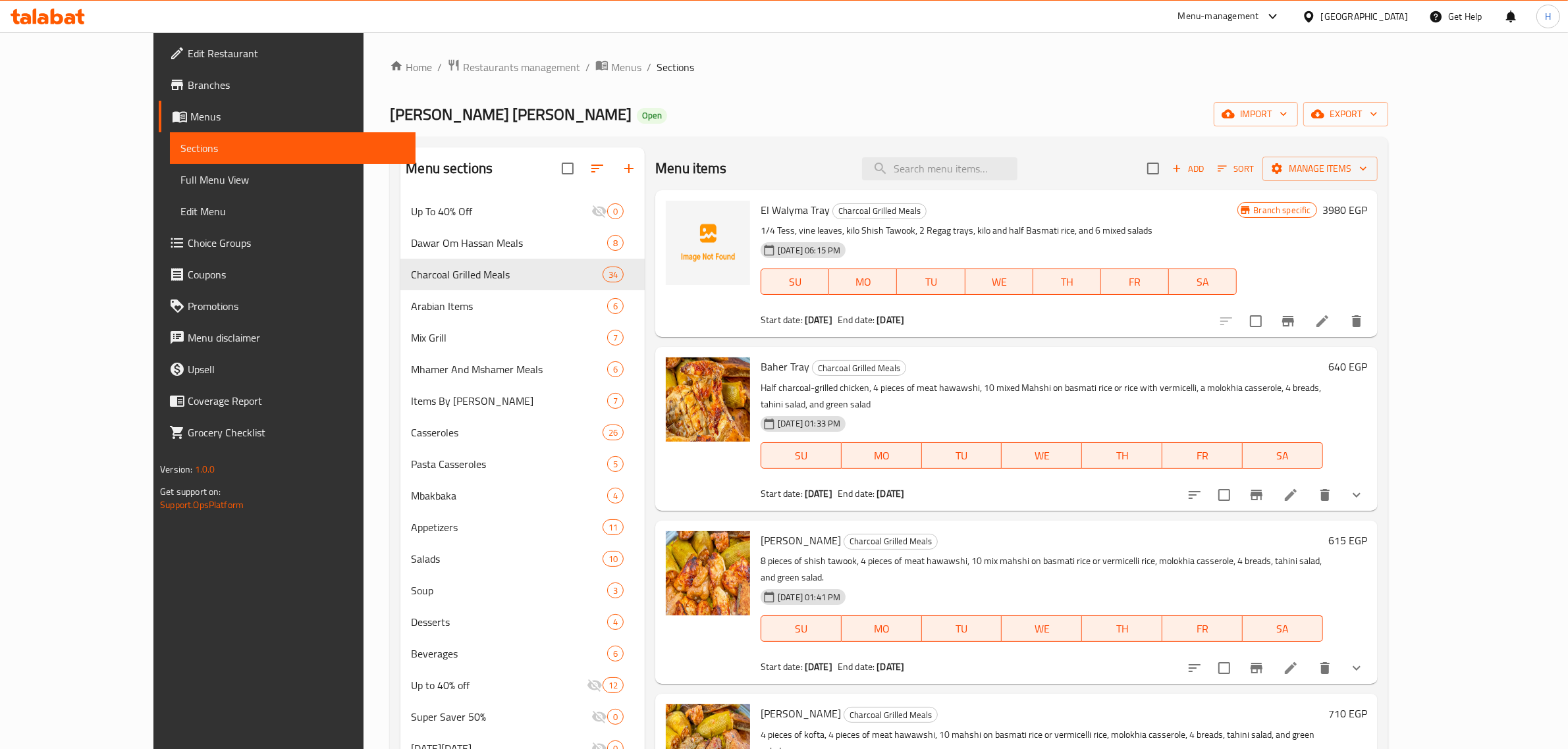
scroll to position [83, 0]
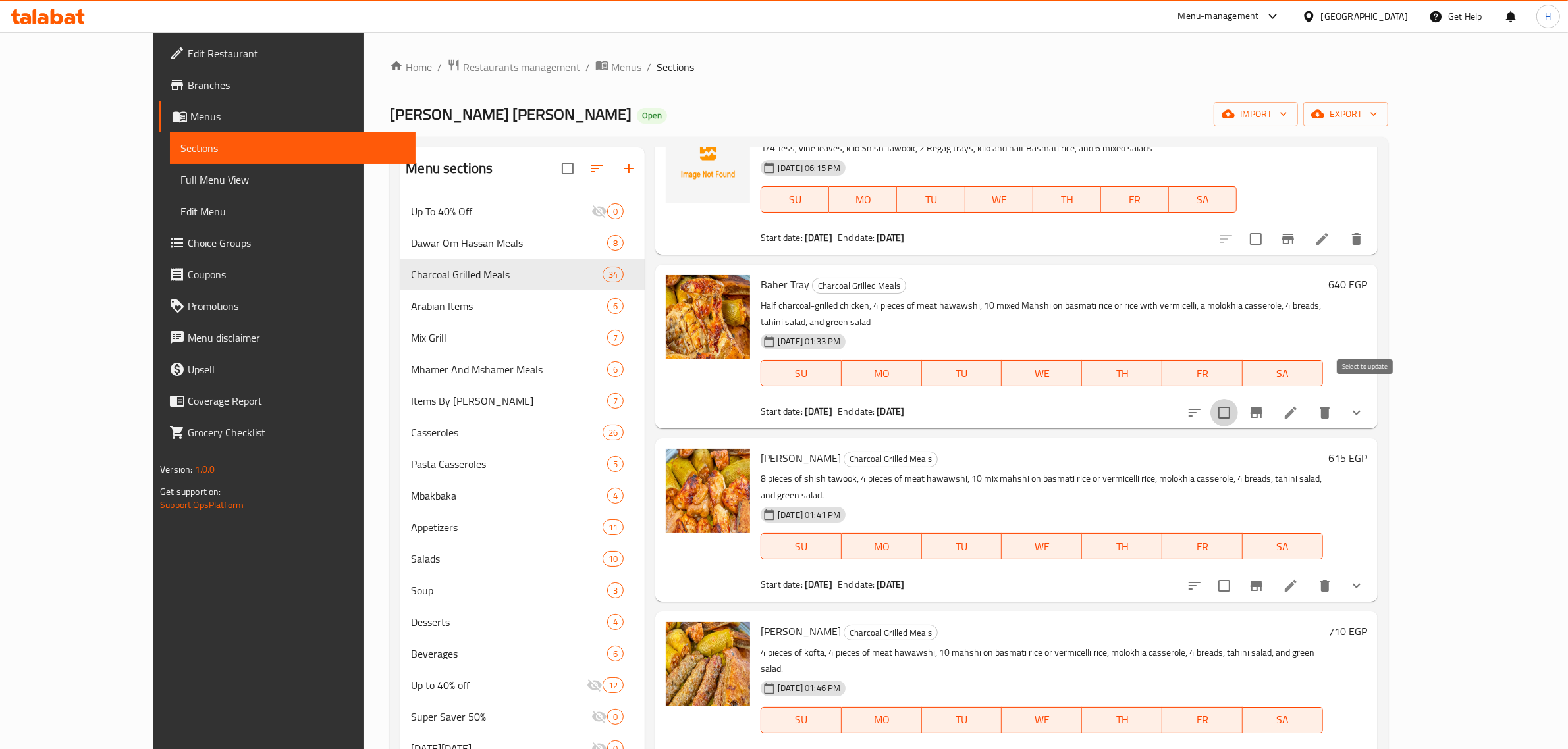
click at [1238, 399] on input "checkbox" at bounding box center [1224, 413] width 28 height 28
checkbox input "true"
click at [1238, 572] on input "checkbox" at bounding box center [1224, 586] width 28 height 28
checkbox input "true"
click at [1238, 746] on input "checkbox" at bounding box center [1224, 759] width 28 height 28
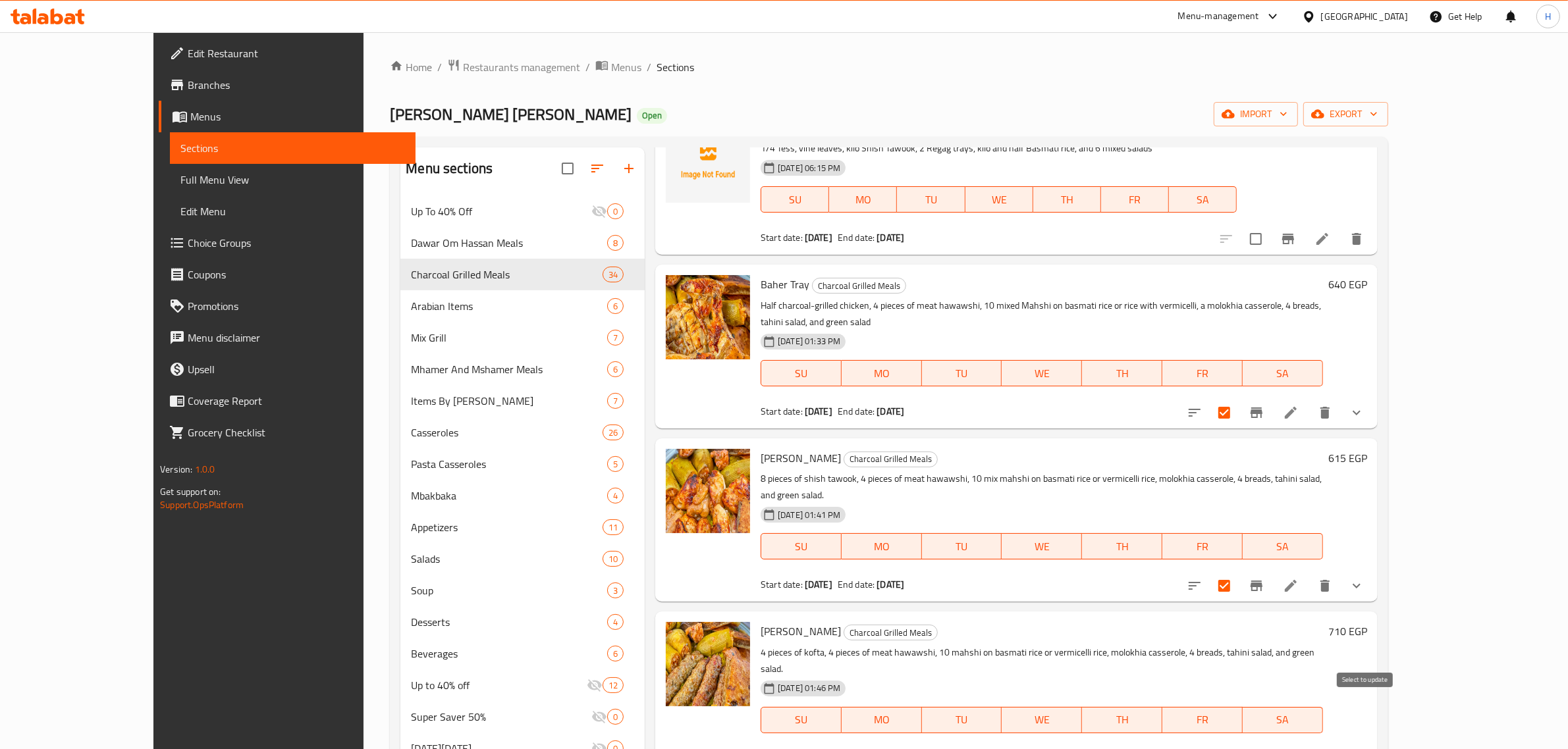
checkbox input "true"
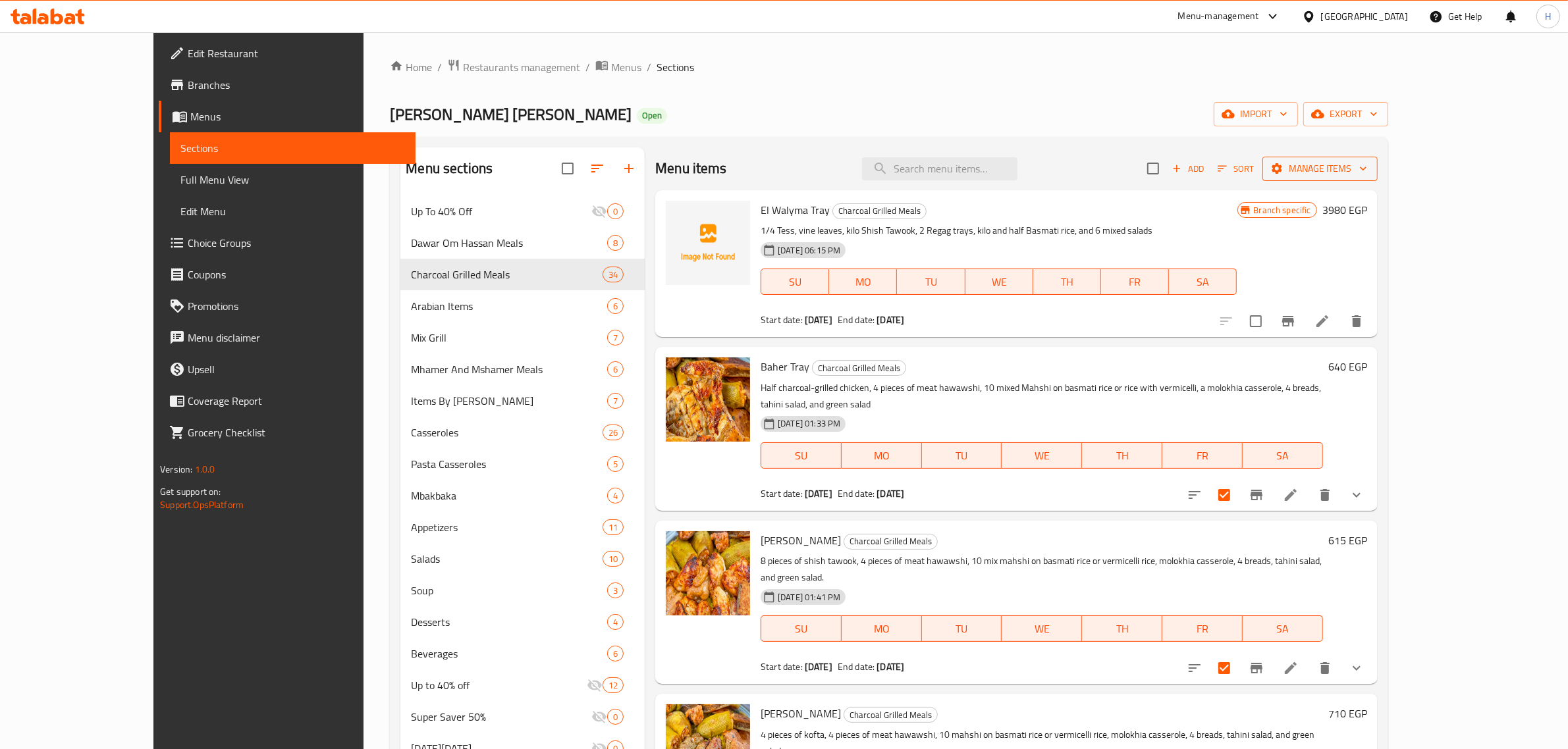
click at [1367, 172] on span "Manage items" at bounding box center [1320, 168] width 94 height 17
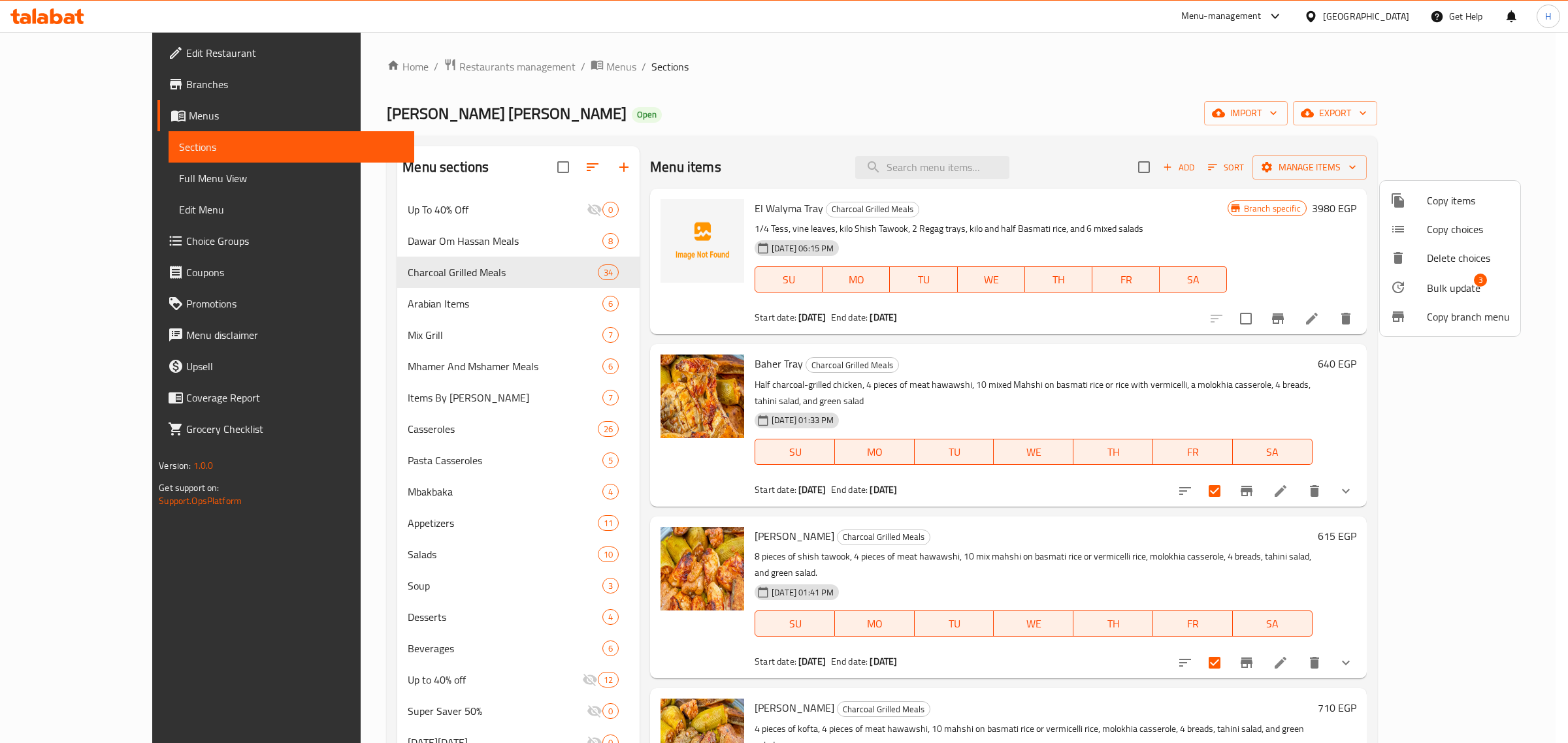
click at [1441, 294] on span "Bulk update" at bounding box center [1454, 288] width 54 height 16
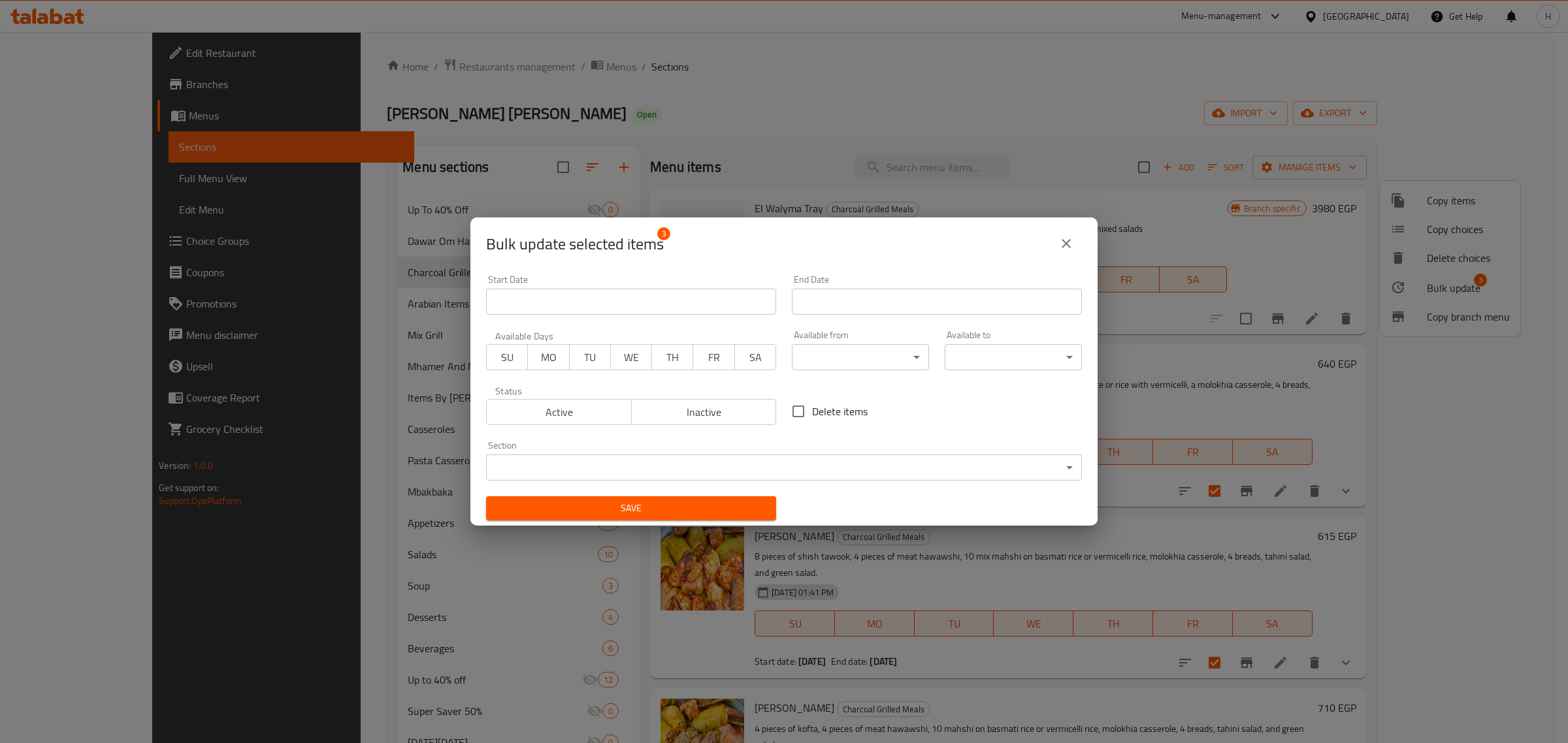
click at [678, 293] on input "Start Date" at bounding box center [631, 301] width 290 height 26
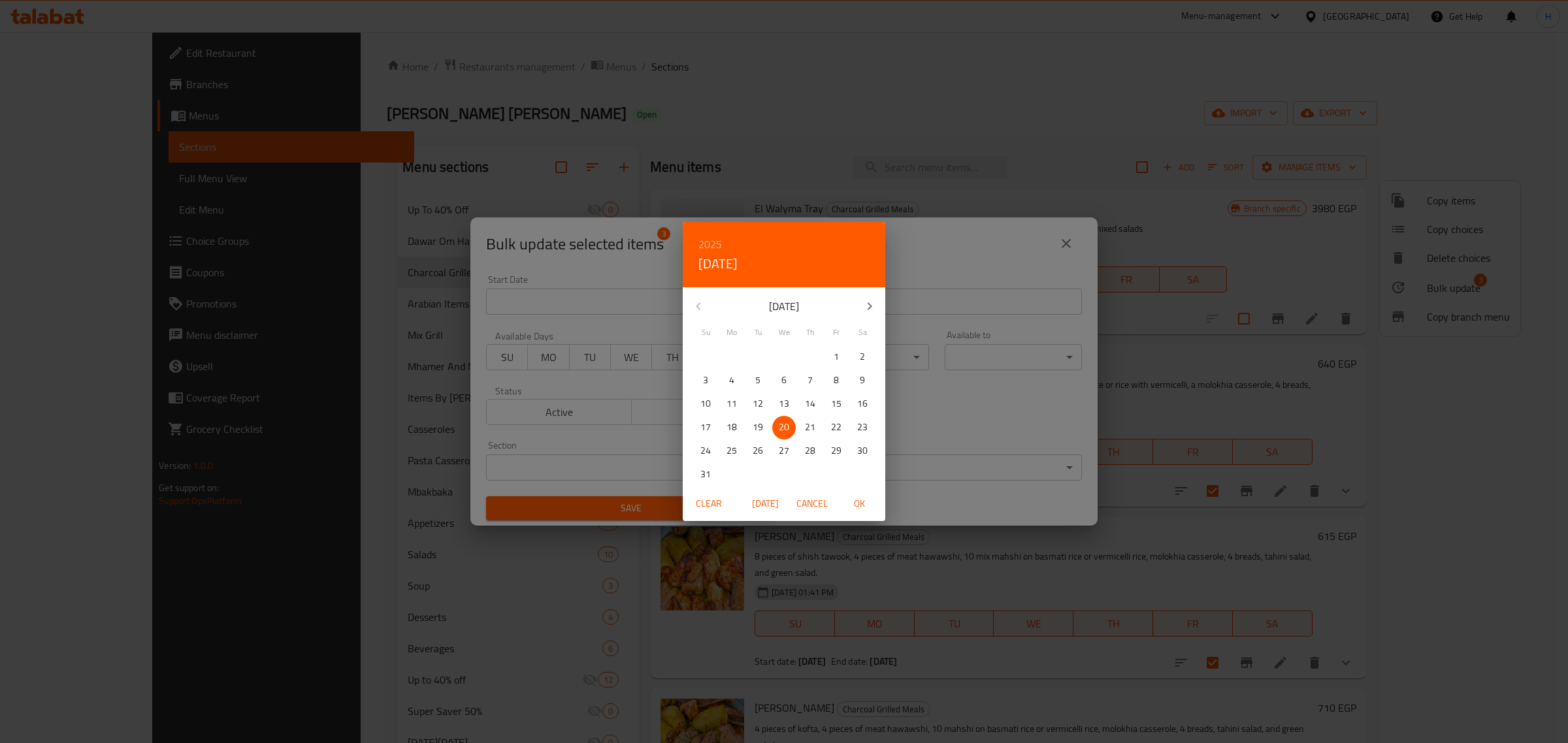
click at [758, 429] on p "19" at bounding box center [758, 427] width 10 height 17
click at [858, 497] on span "OK" at bounding box center [859, 504] width 32 height 17
type input "19-08-2025"
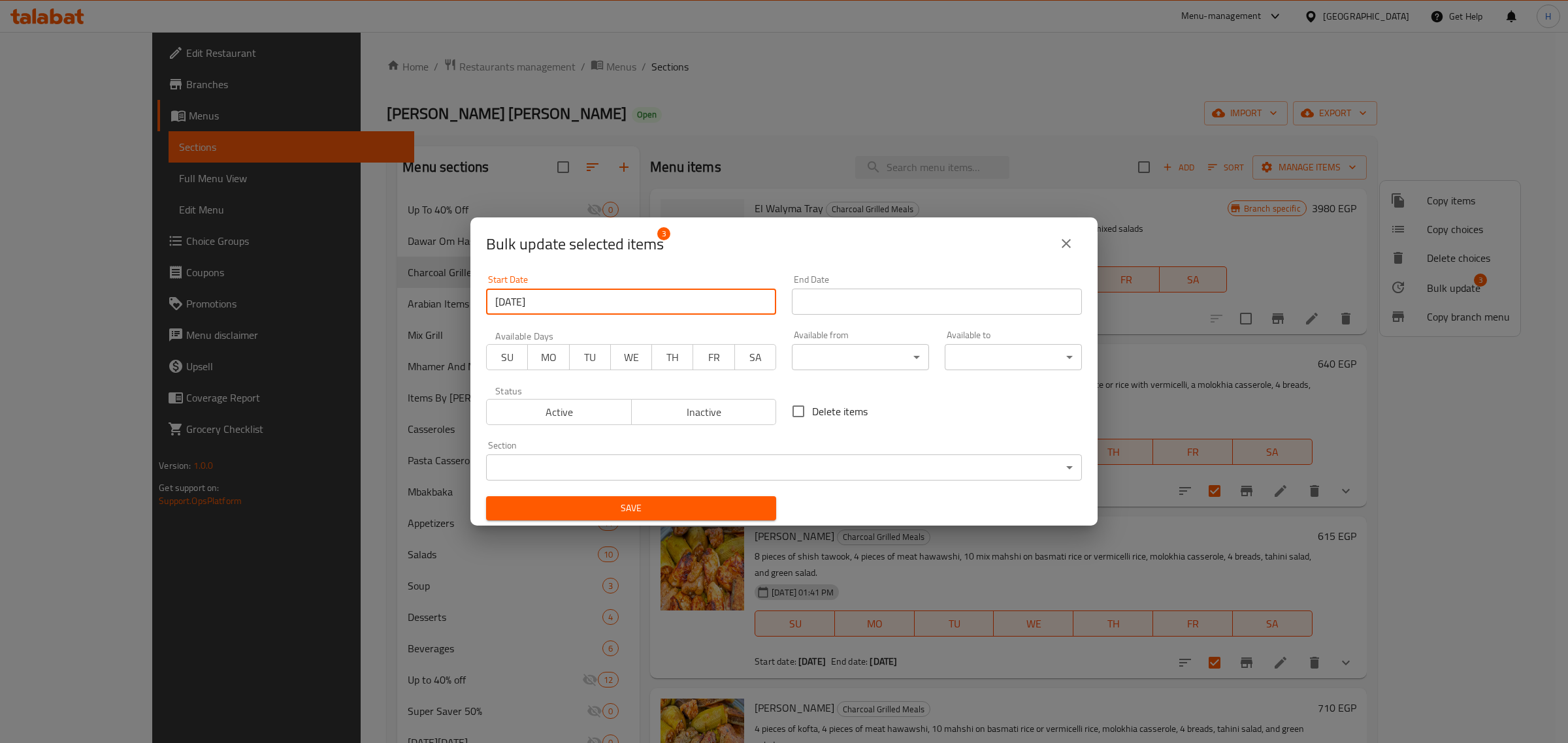
click at [896, 311] on input "Start Date" at bounding box center [937, 301] width 290 height 26
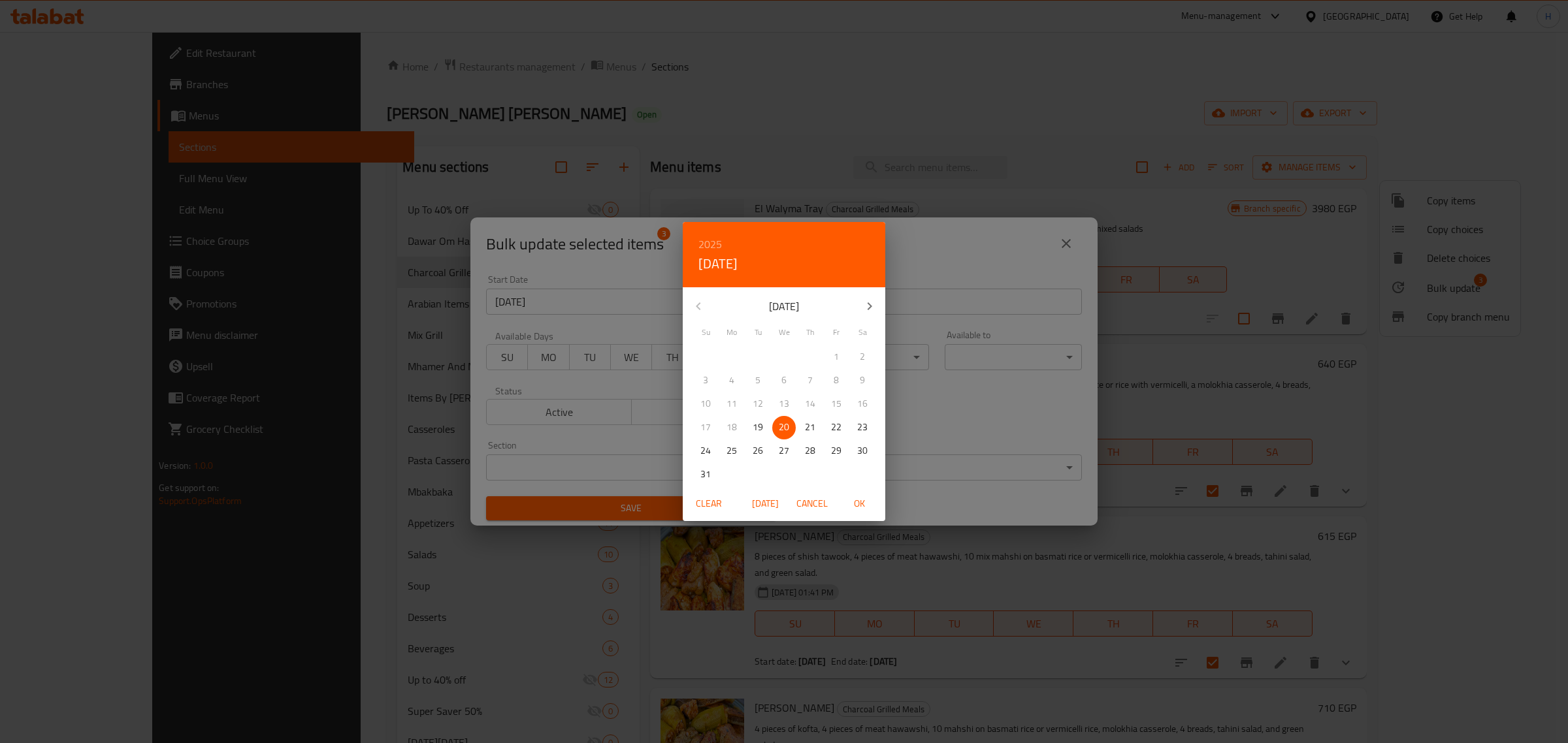
click at [869, 304] on icon "button" at bounding box center [869, 306] width 16 height 16
click at [788, 453] on p "31" at bounding box center [784, 451] width 10 height 17
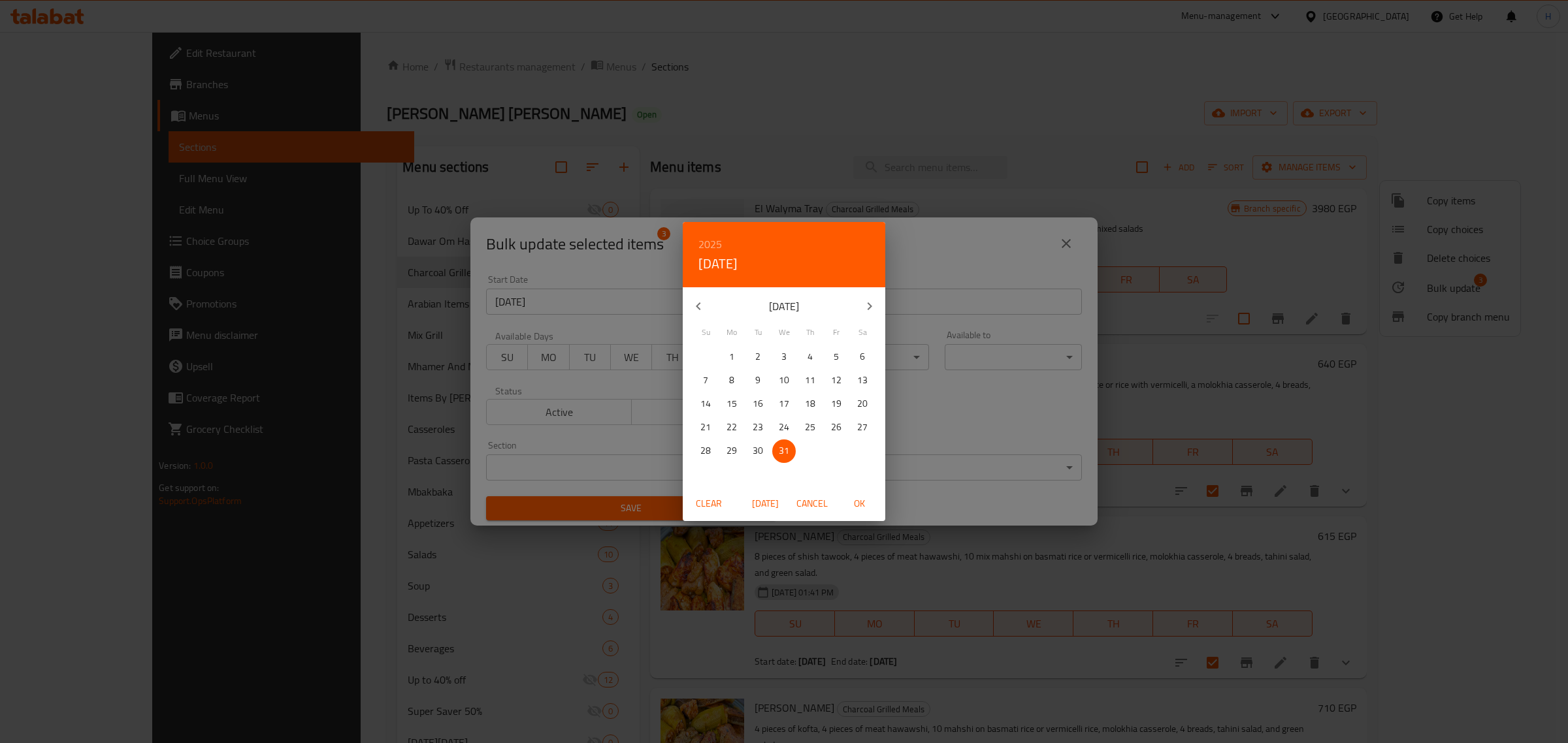
click at [861, 501] on span "OK" at bounding box center [859, 504] width 32 height 17
type input "31-12-2025"
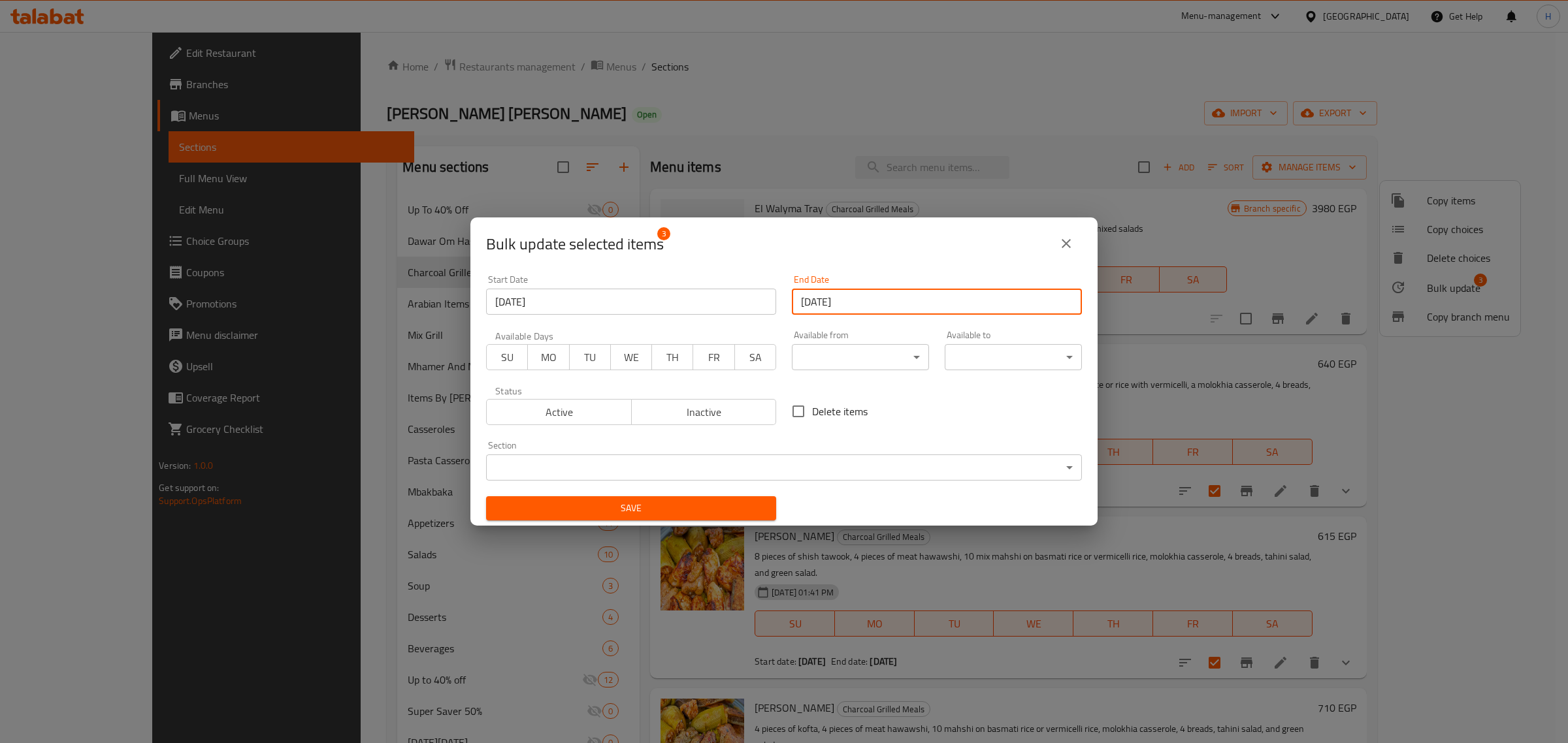
click at [697, 507] on span "Save" at bounding box center [632, 508] width 269 height 17
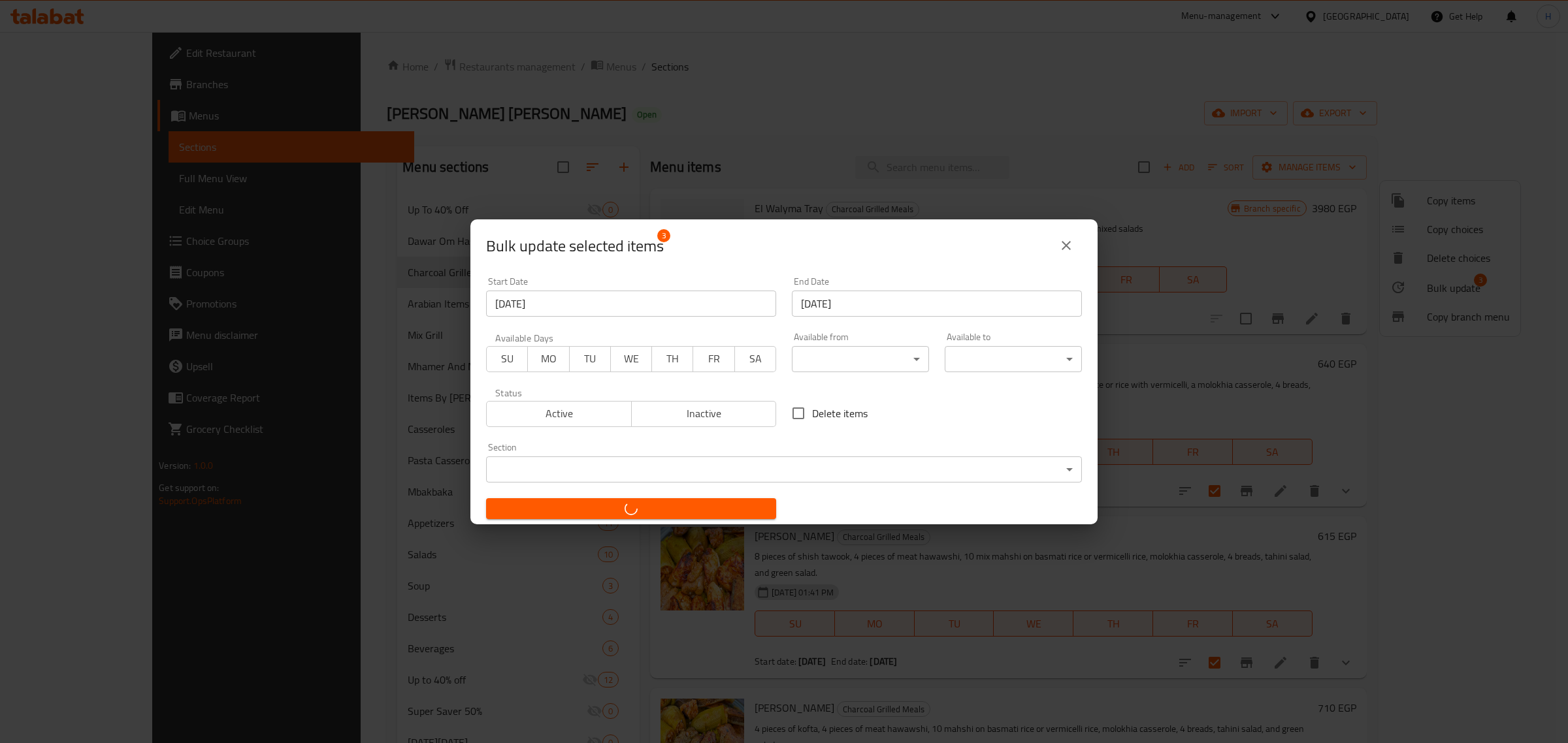
checkbox input "false"
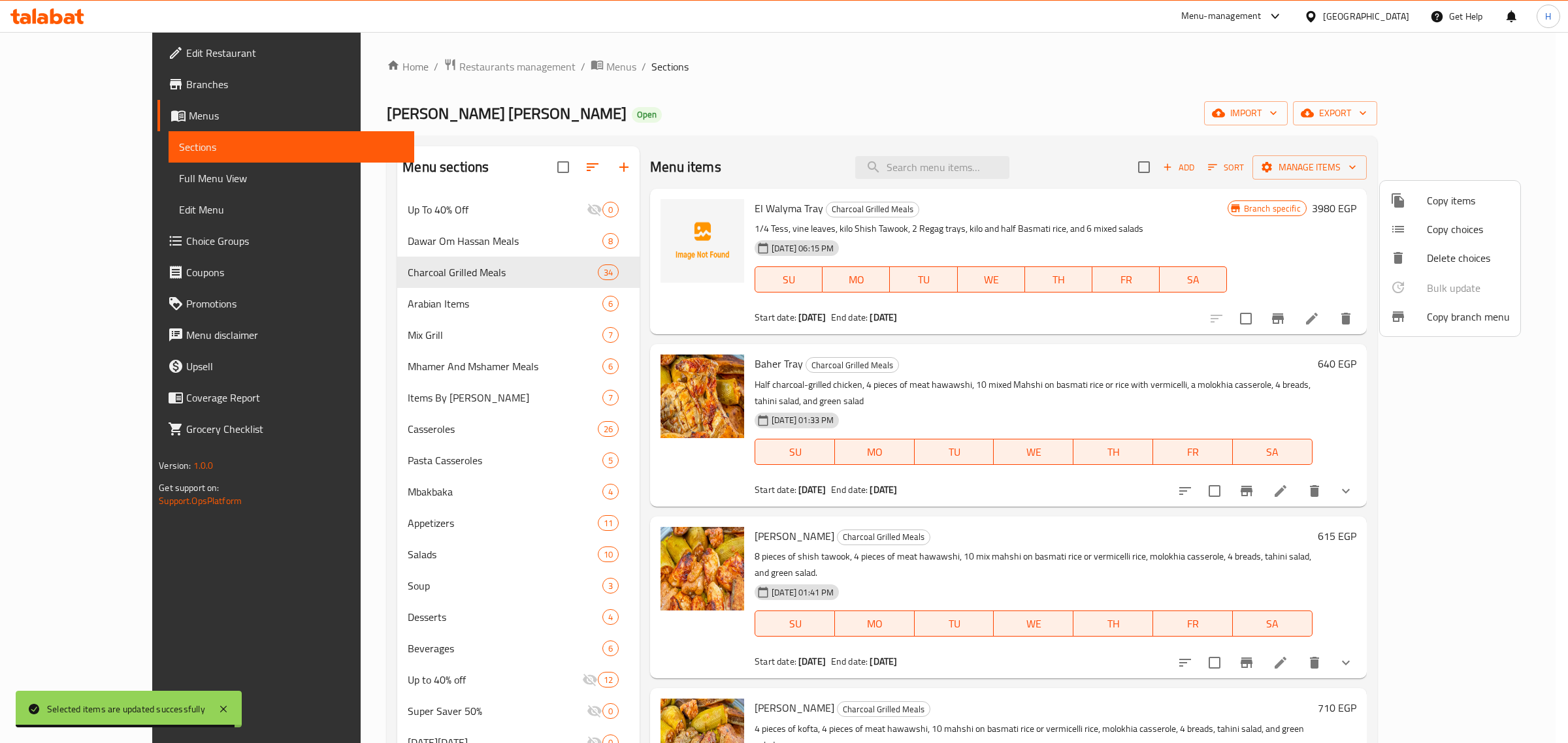
click at [1123, 394] on div at bounding box center [784, 372] width 1568 height 743
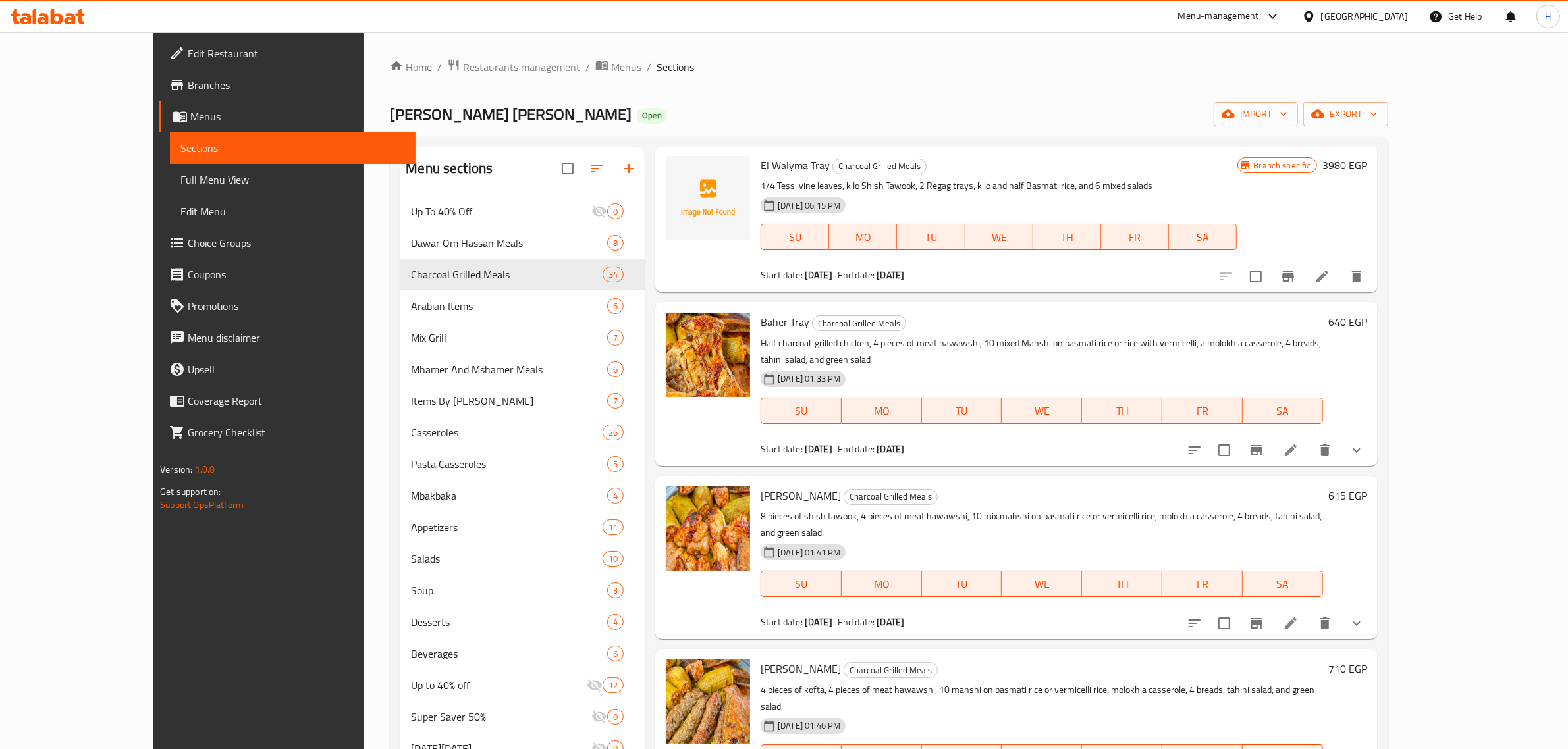
scroll to position [83, 0]
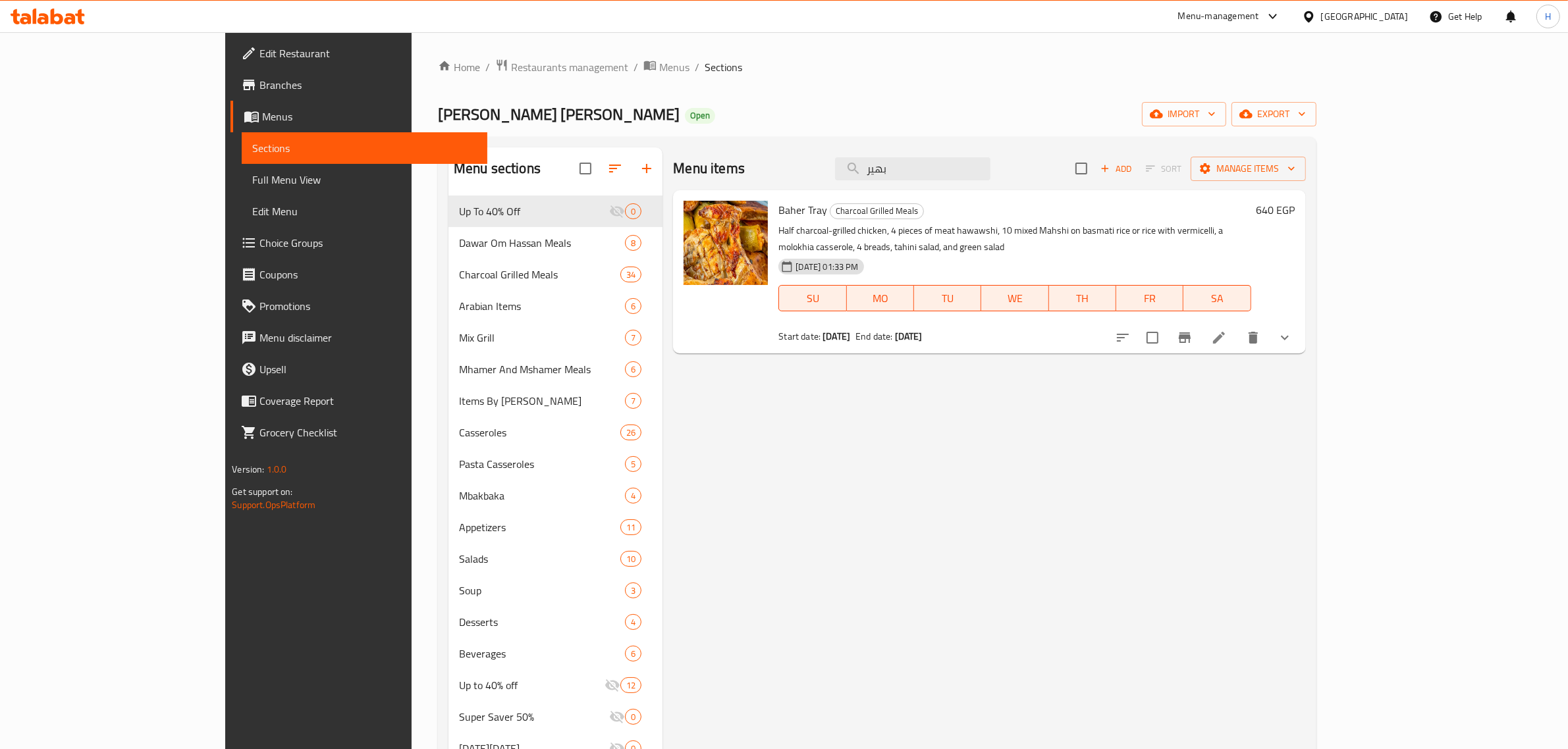
drag, startPoint x: 996, startPoint y: 169, endPoint x: 866, endPoint y: 176, distance: 130.2
click at [866, 176] on div "Menu items بهير Add Sort Manage items" at bounding box center [989, 169] width 632 height 43
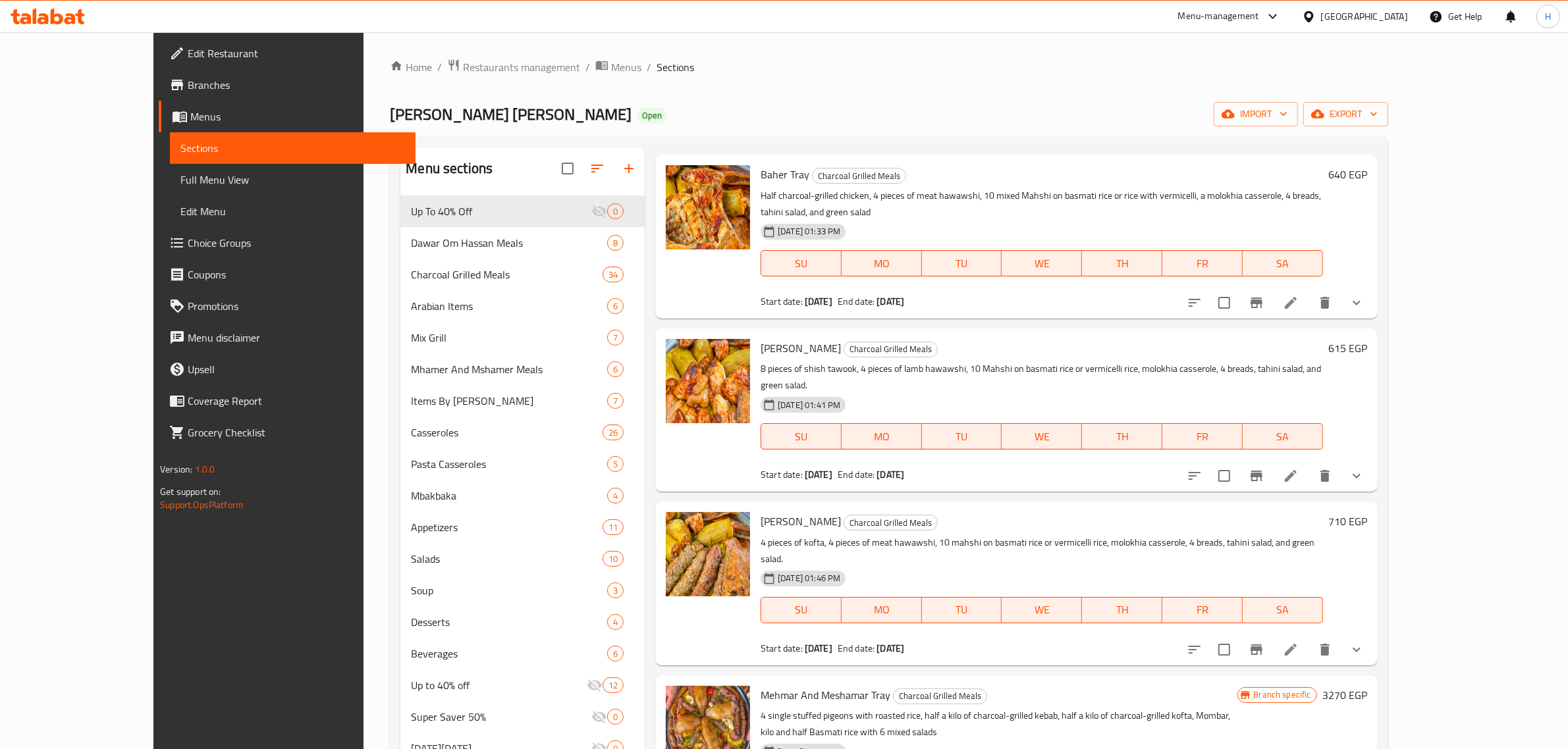
scroll to position [164, 0]
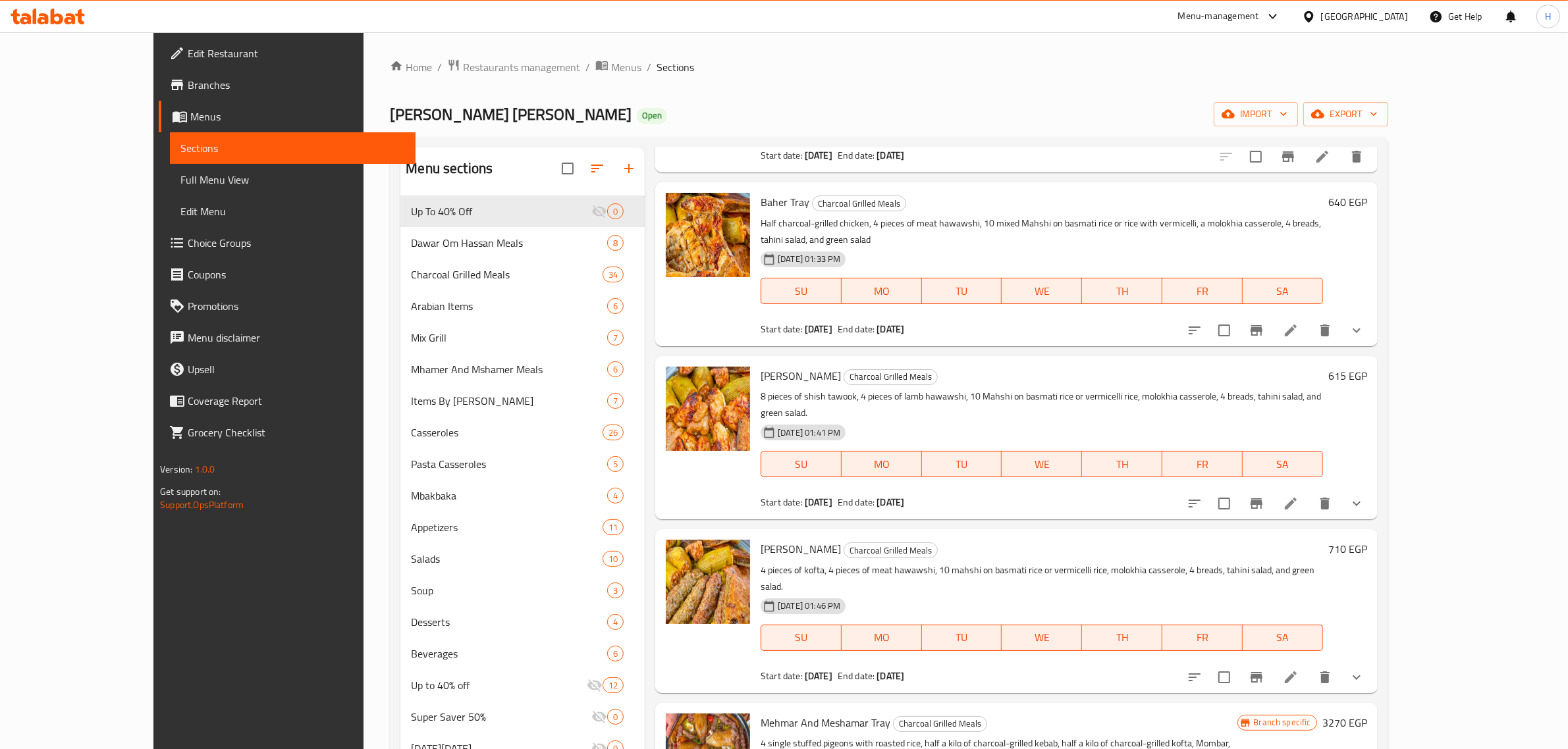
type input "tray"
